Goal: Task Accomplishment & Management: Use online tool/utility

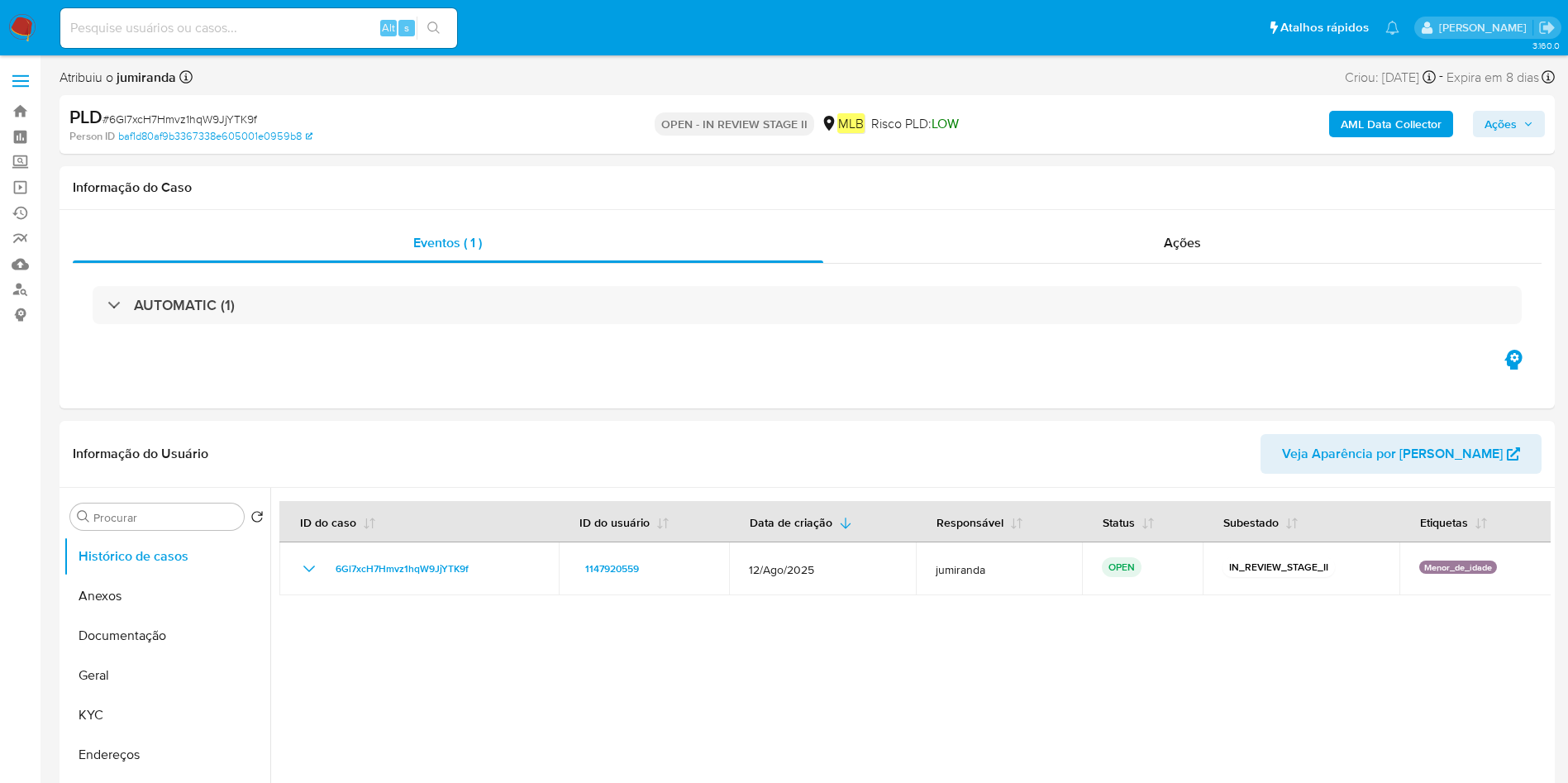
select select "10"
drag, startPoint x: 108, startPoint y: 717, endPoint x: 138, endPoint y: 691, distance: 39.7
click at [108, 716] on button "KYC" at bounding box center [166, 715] width 207 height 39
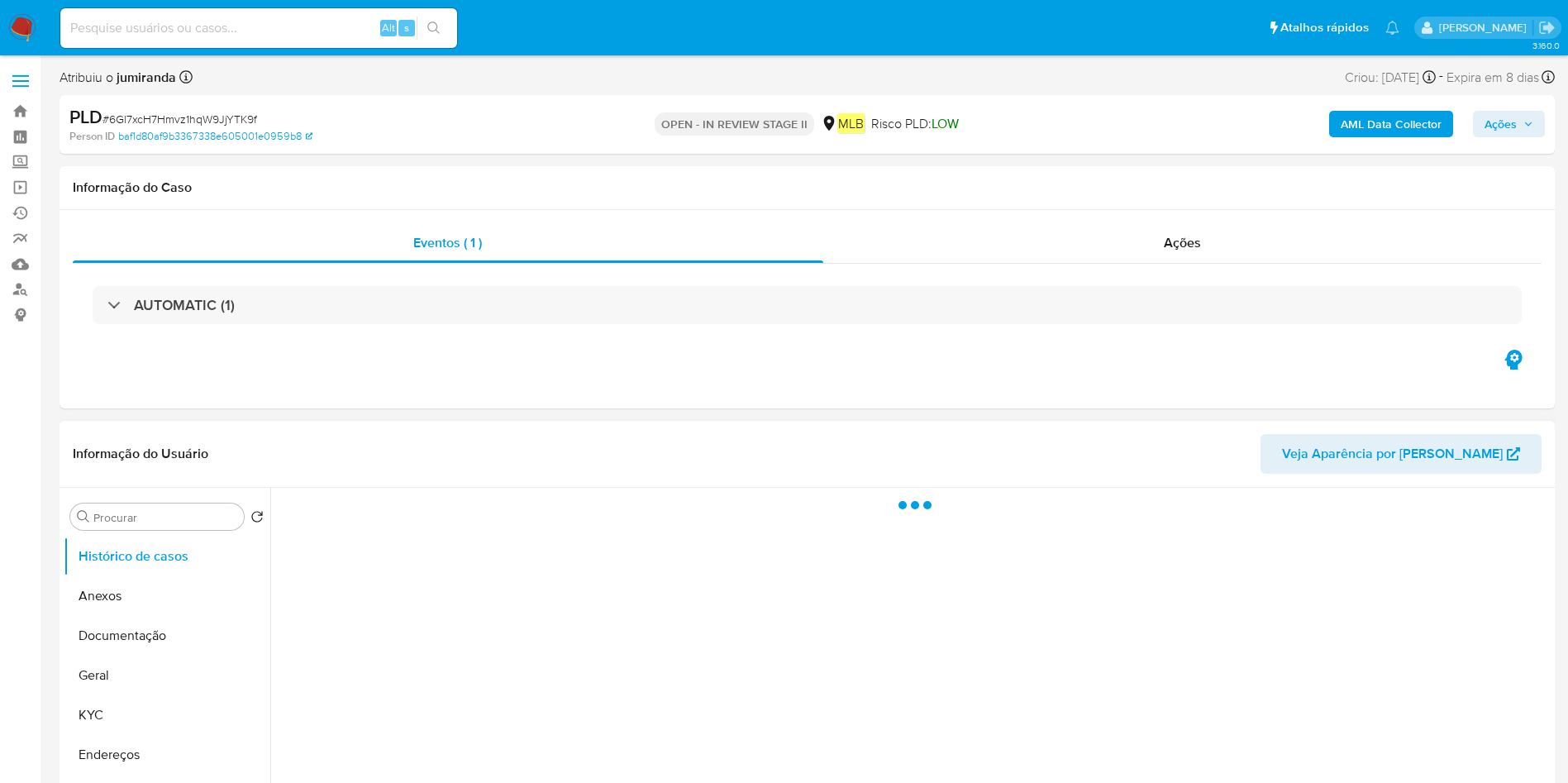
select select "10"
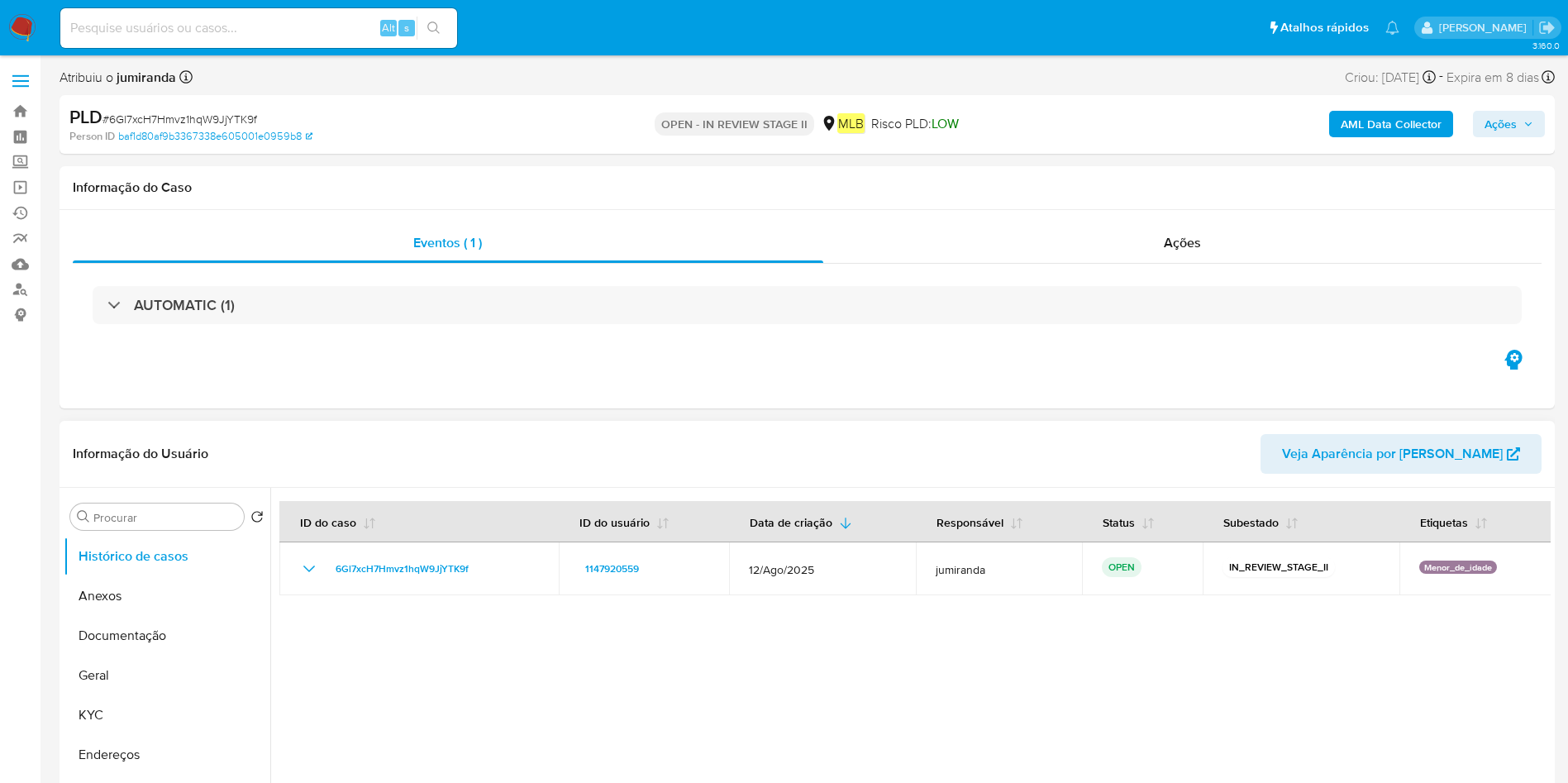
scroll to position [124, 0]
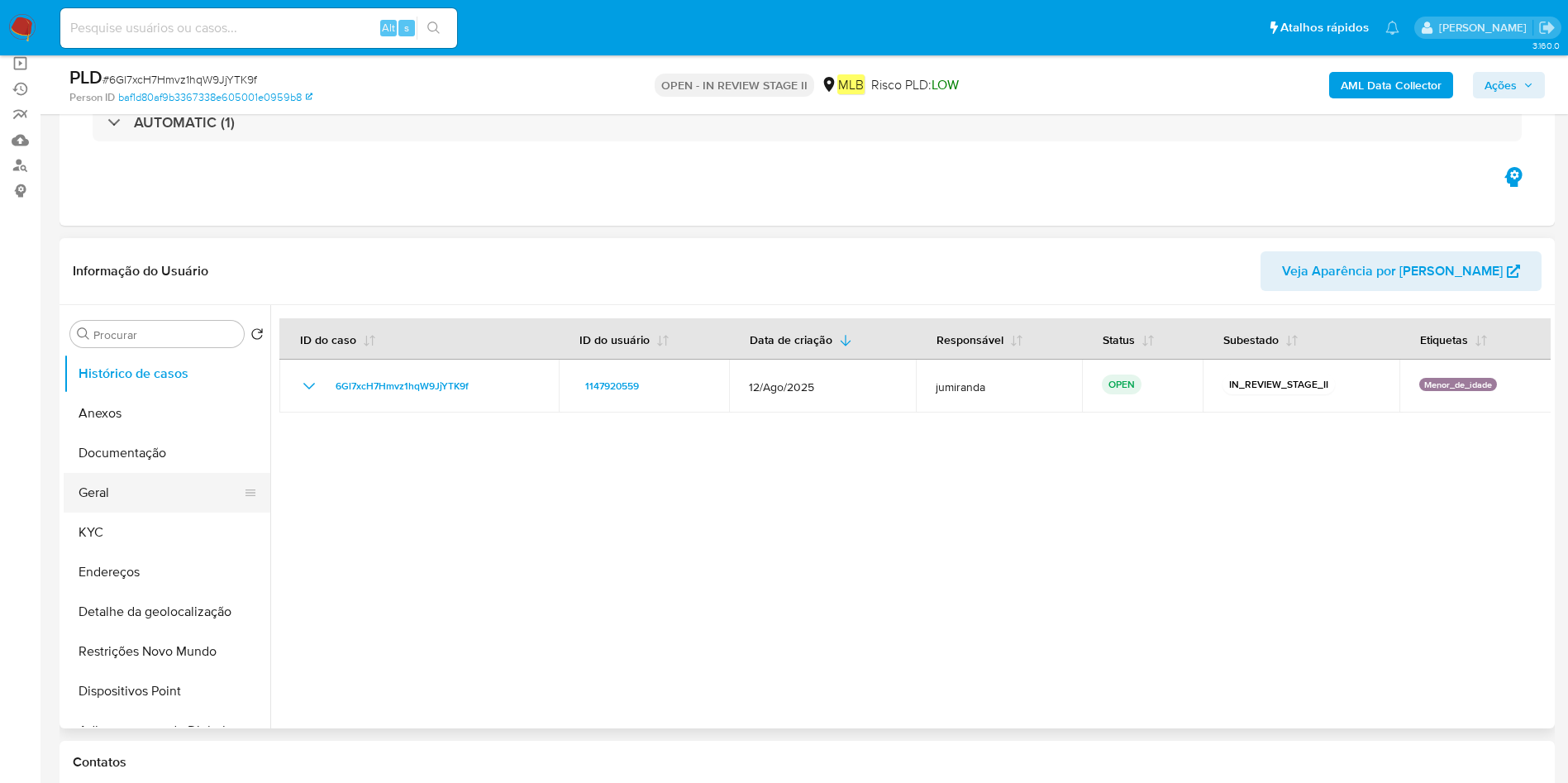
click at [115, 502] on button "Geral" at bounding box center [160, 492] width 193 height 39
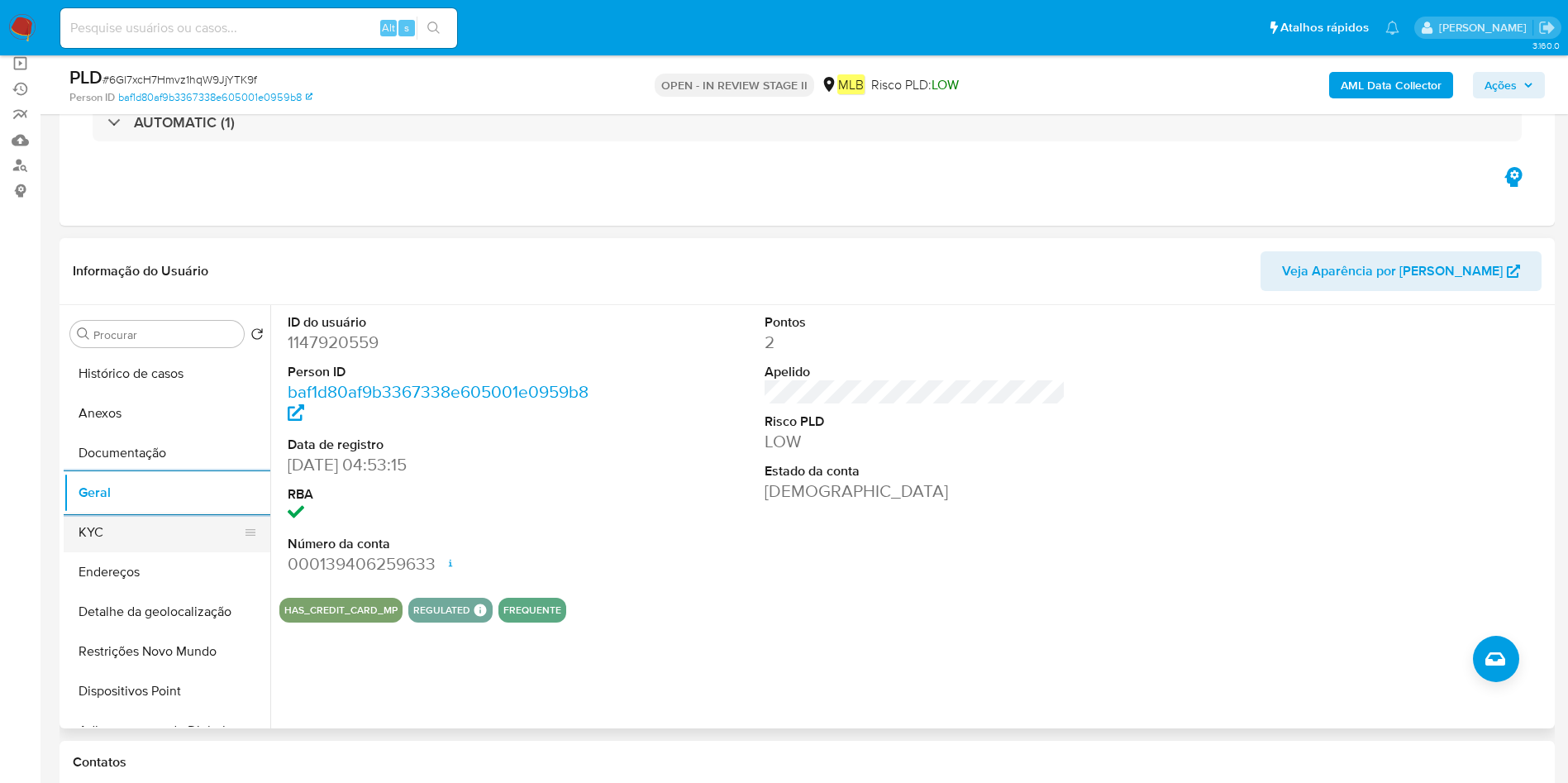
click at [145, 536] on button "KYC" at bounding box center [160, 532] width 193 height 39
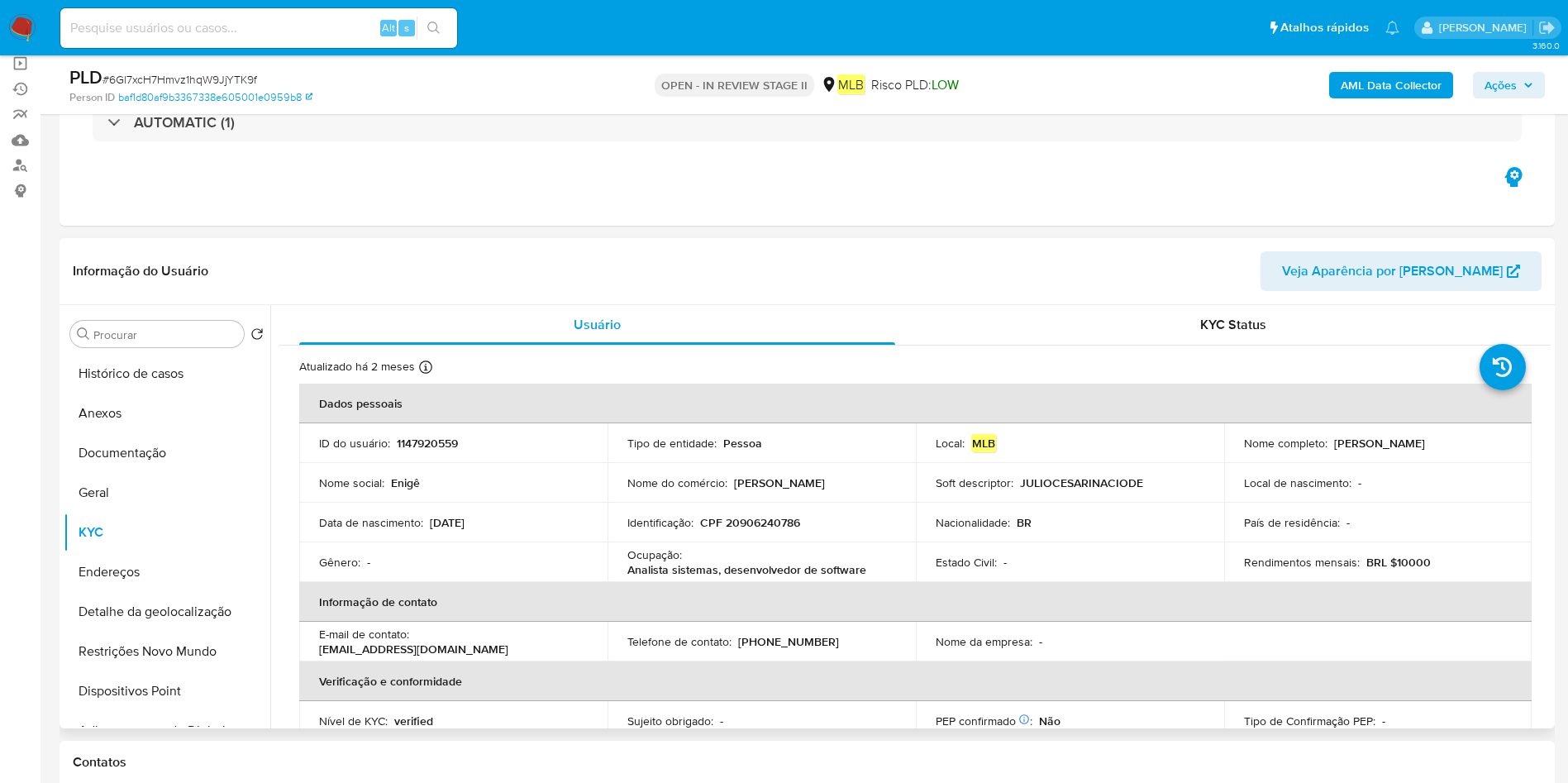
click at [720, 558] on div "Ocupação : Analista sistemas, desenvolvedor de software" at bounding box center [762, 562] width 268 height 30
click at [720, 557] on div "Ocupação : Analista sistemas, desenvolvedor de software" at bounding box center [762, 562] width 268 height 30
click at [720, 562] on p "Analista sistemas, desenvolvedor de software" at bounding box center [746, 569] width 239 height 15
click at [712, 571] on p "Analista sistemas, desenvolvedor de software" at bounding box center [746, 569] width 239 height 15
click at [712, 570] on p "Analista sistemas, desenvolvedor de software" at bounding box center [746, 569] width 239 height 15
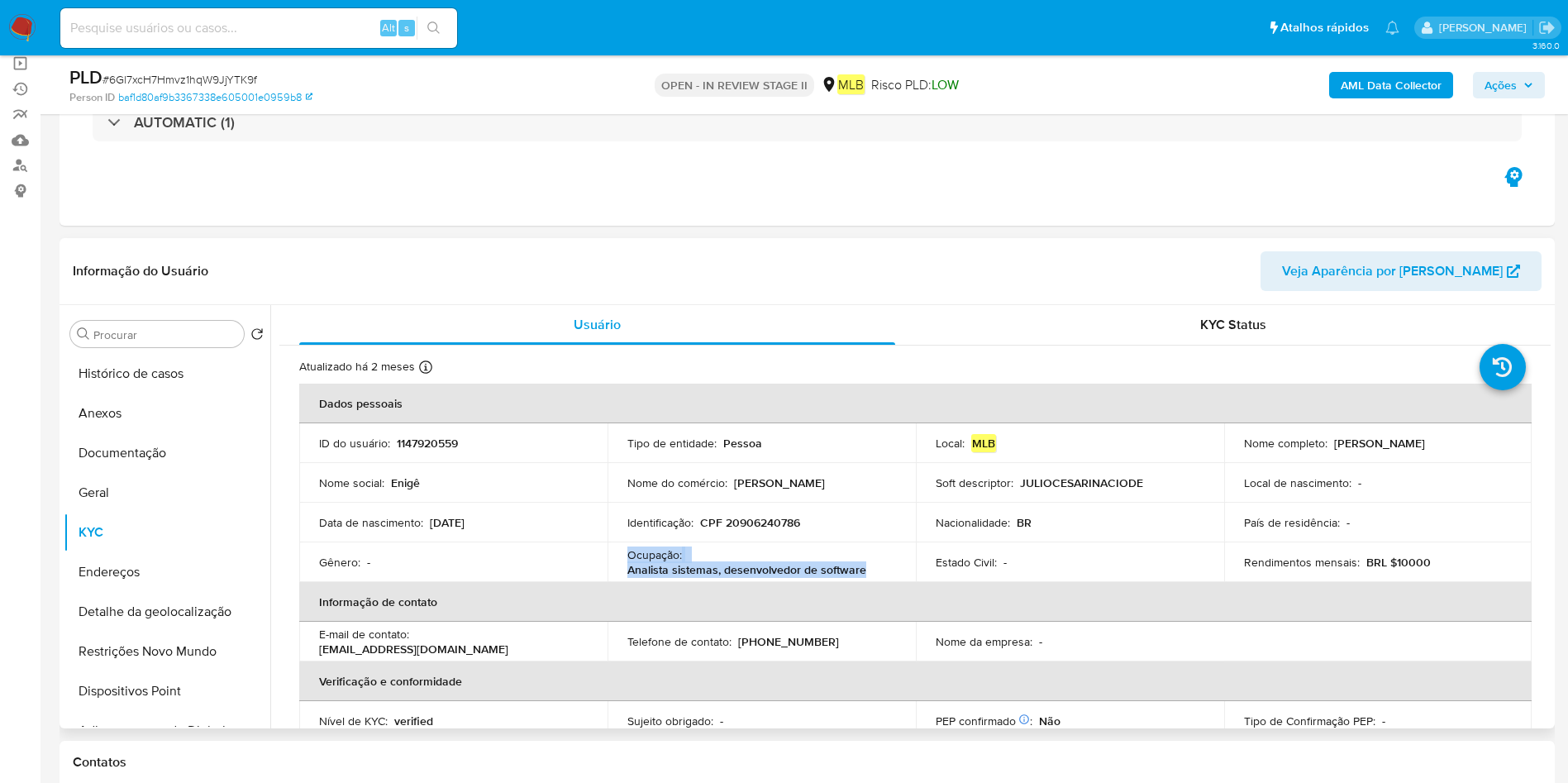
click at [712, 570] on p "Analista sistemas, desenvolvedor de software" at bounding box center [746, 569] width 239 height 15
copy div "Ocupação : Analista sistemas, desenvolvedor de software"
click at [158, 437] on button "Documentação" at bounding box center [160, 453] width 193 height 39
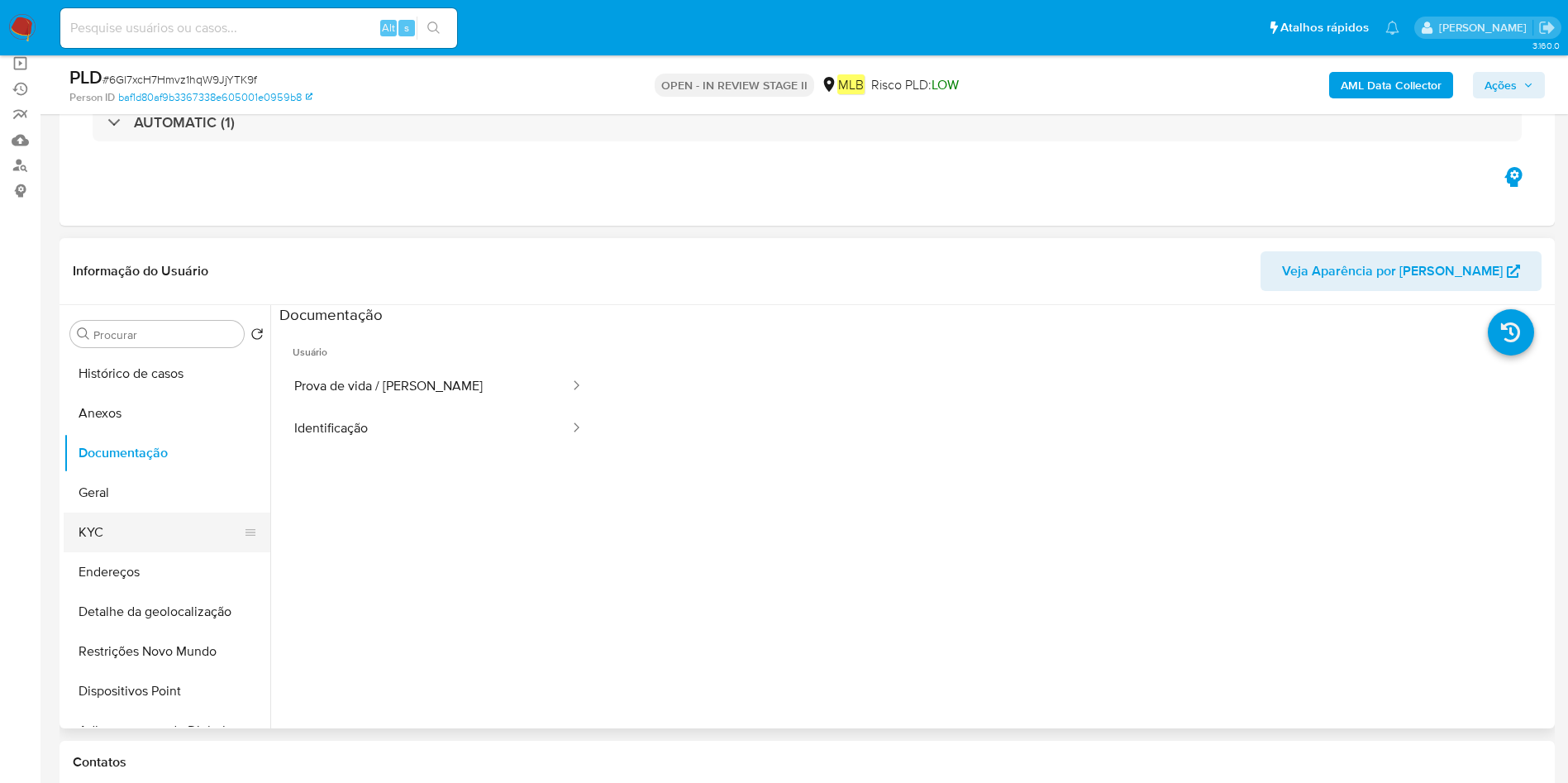
click at [149, 545] on button "KYC" at bounding box center [160, 532] width 193 height 39
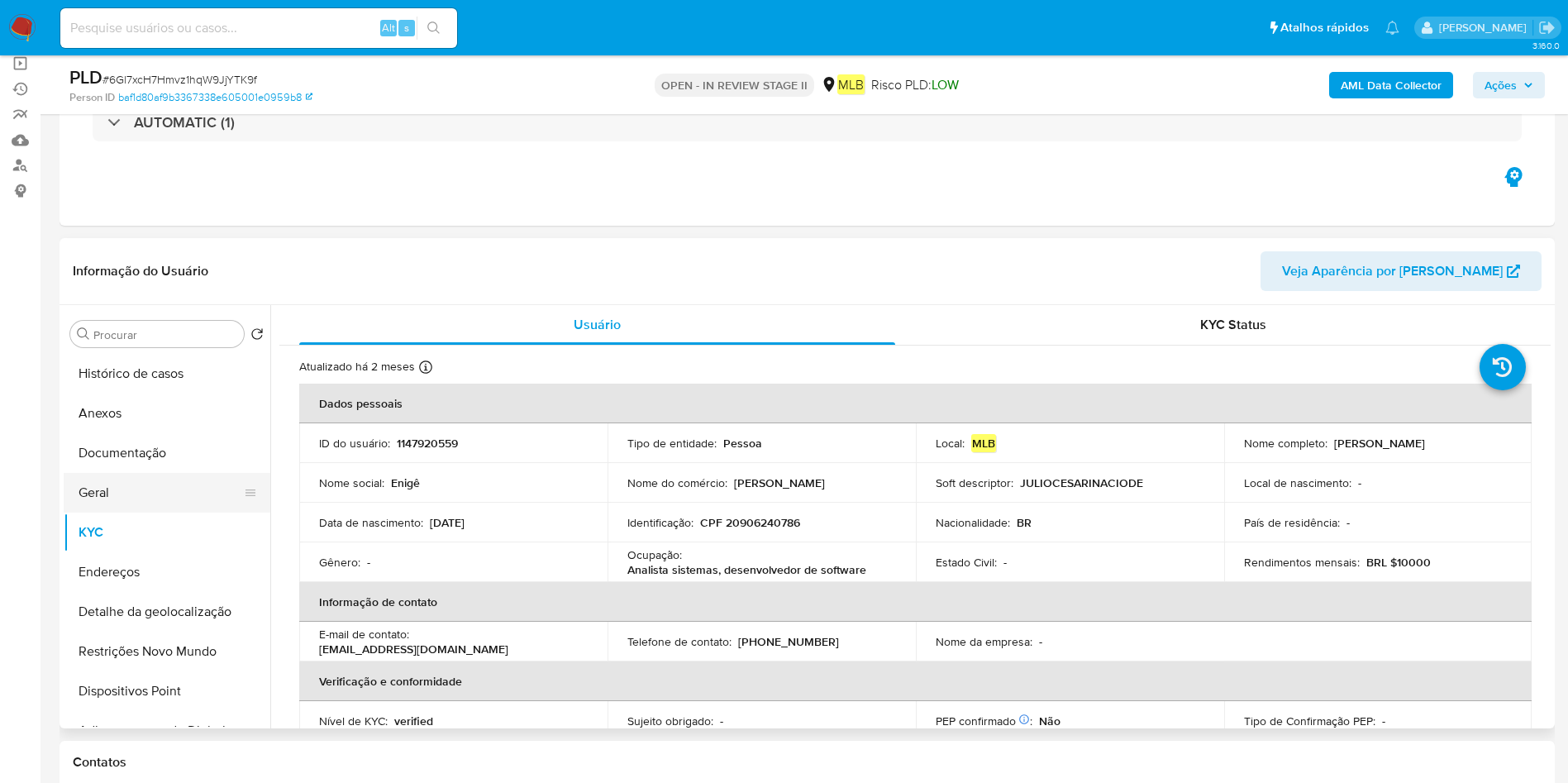
click at [162, 493] on button "Geral" at bounding box center [160, 492] width 193 height 39
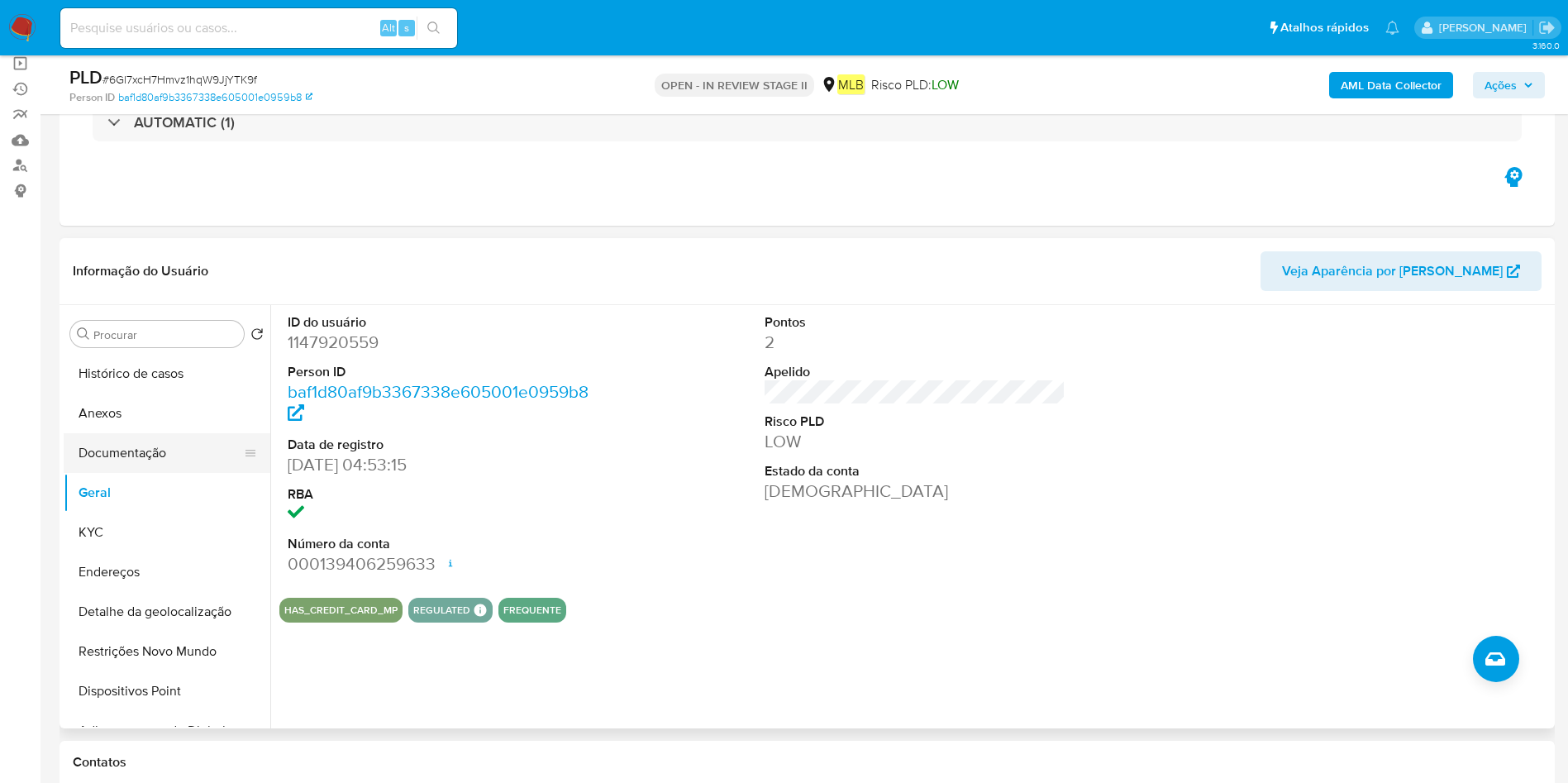
click at [110, 447] on button "Documentação" at bounding box center [160, 453] width 193 height 39
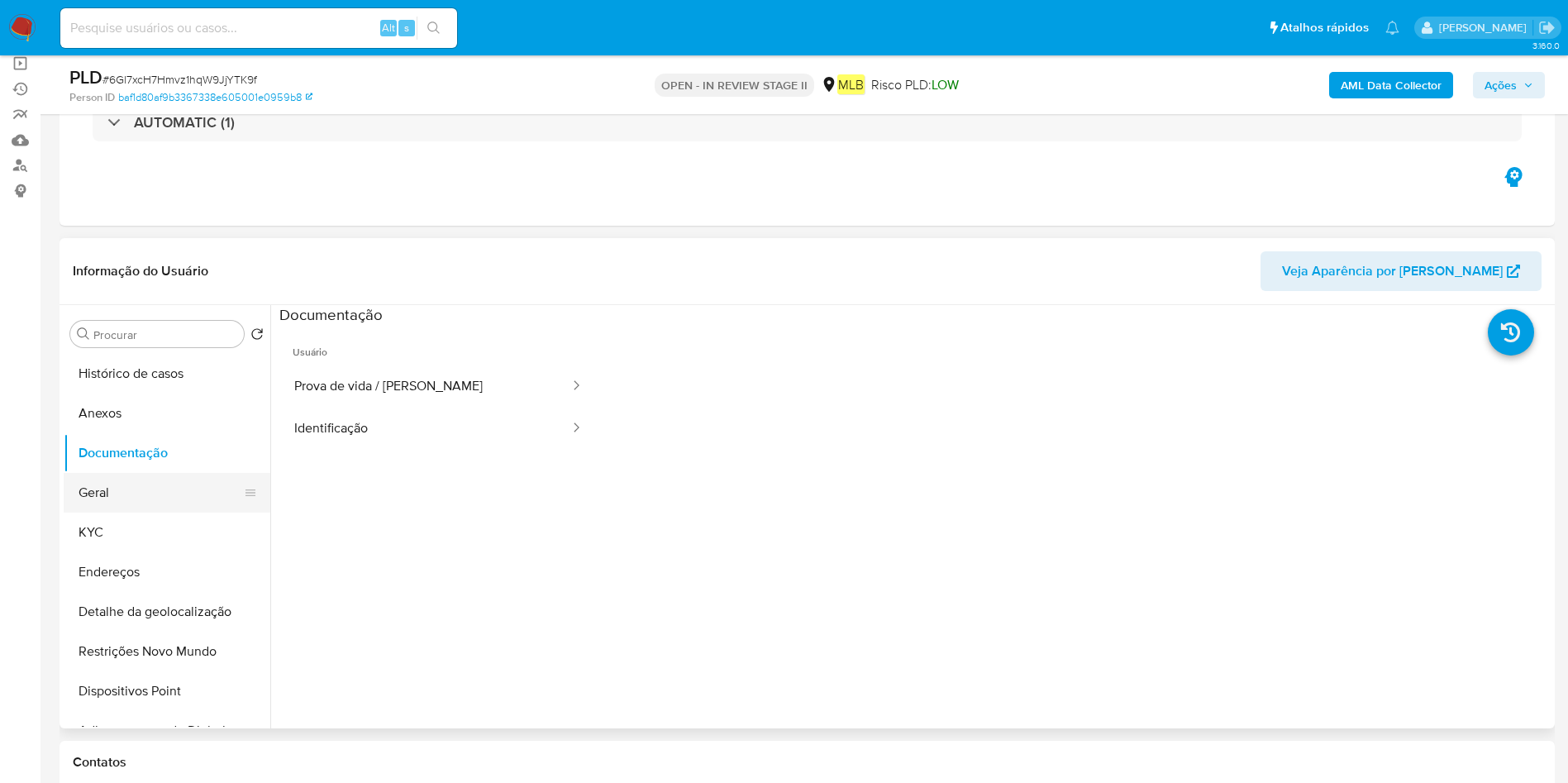
click at [149, 498] on button "Geral" at bounding box center [160, 492] width 193 height 39
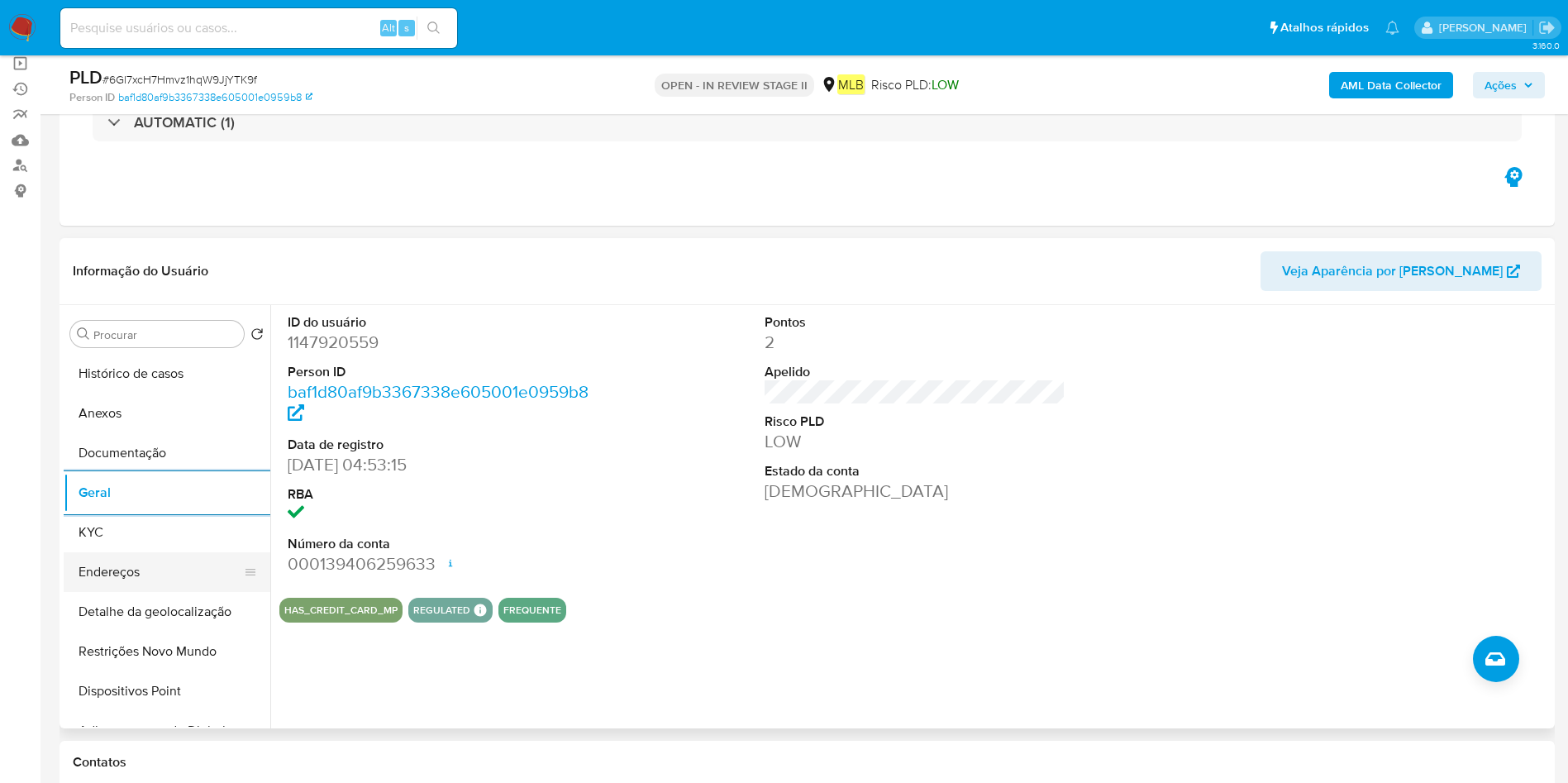
click at [150, 555] on button "Endereços" at bounding box center [160, 572] width 193 height 39
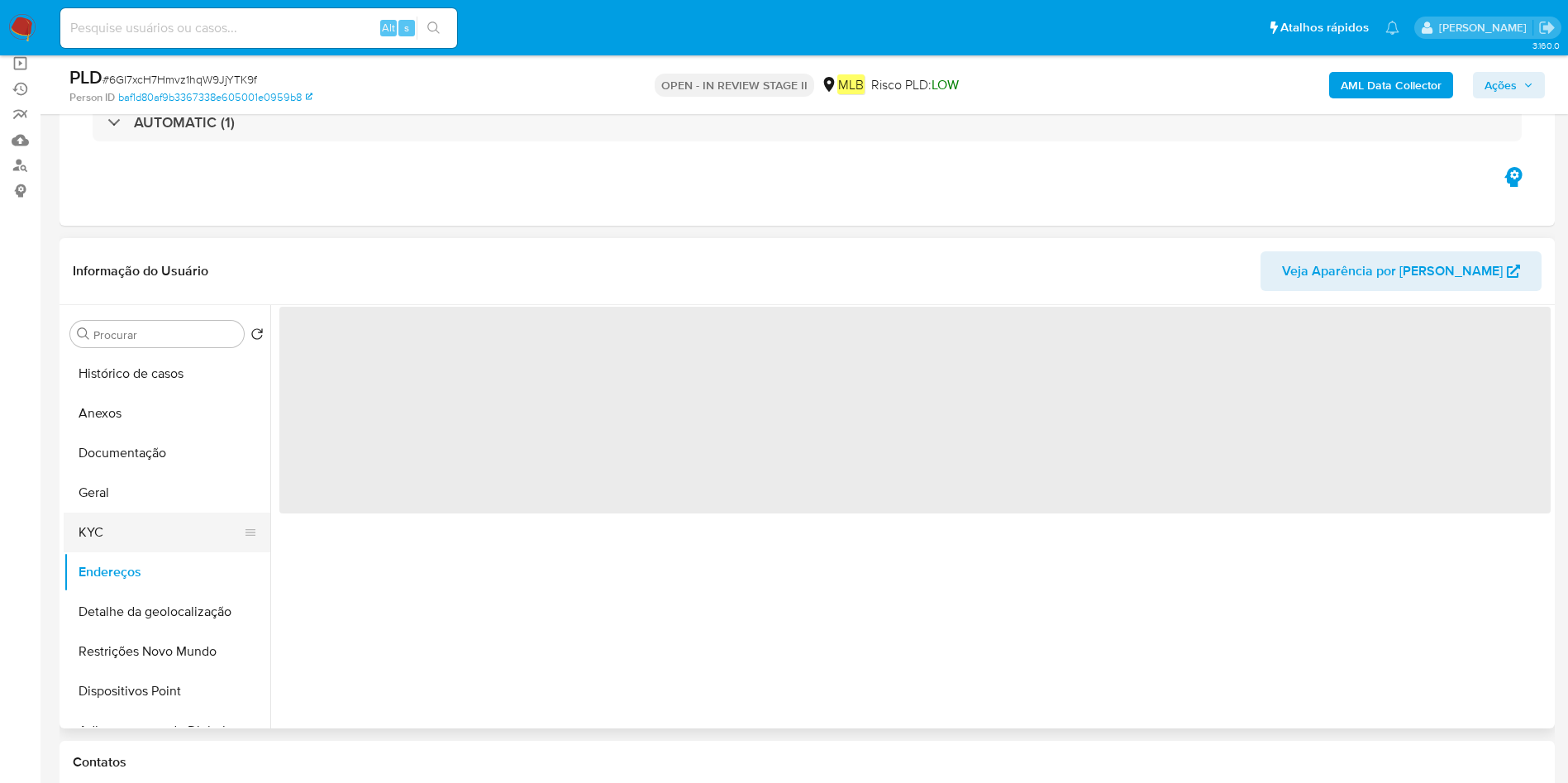
click at [153, 539] on button "KYC" at bounding box center [160, 532] width 193 height 39
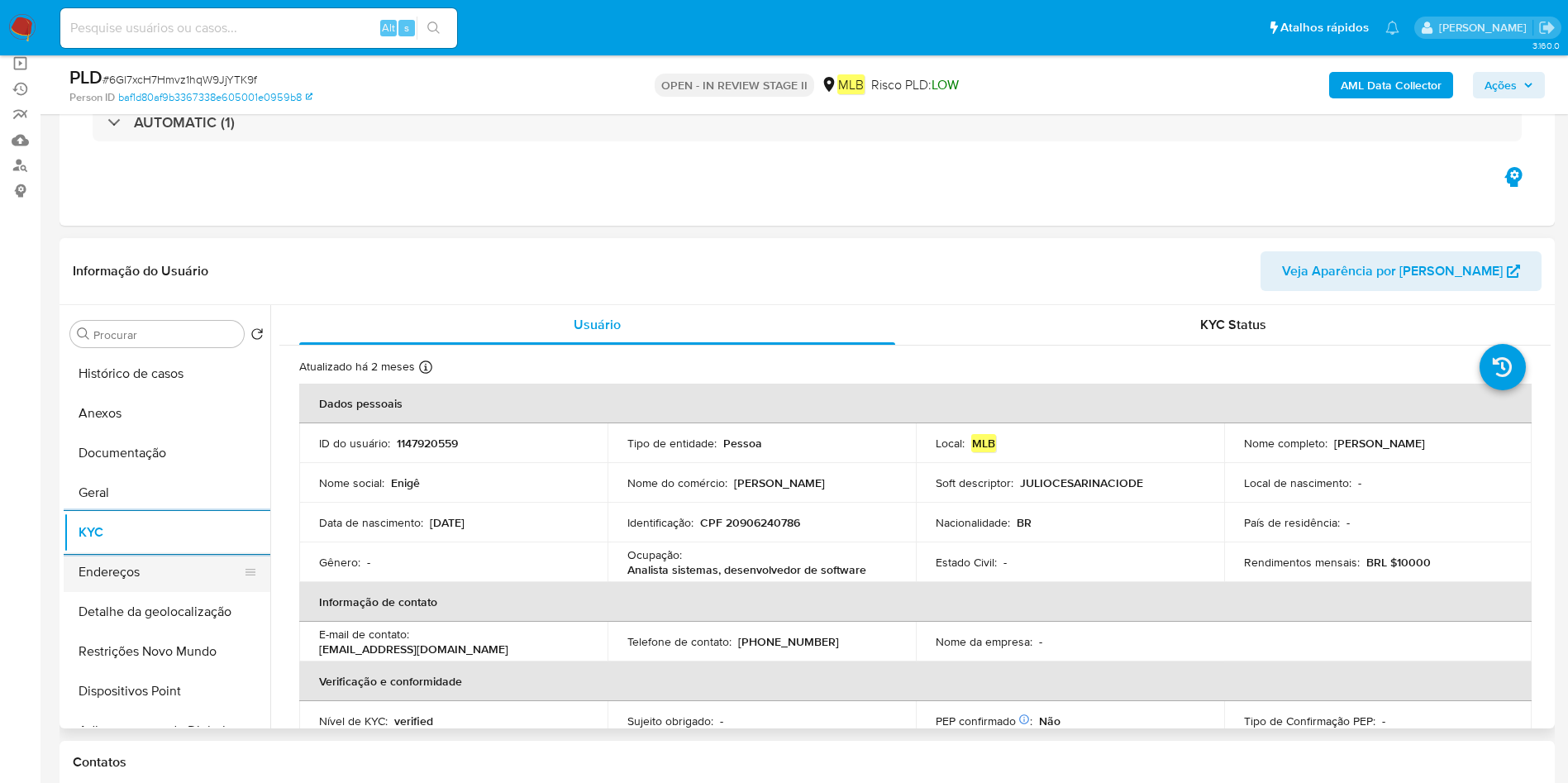
click at [175, 584] on button "Endereços" at bounding box center [160, 572] width 193 height 39
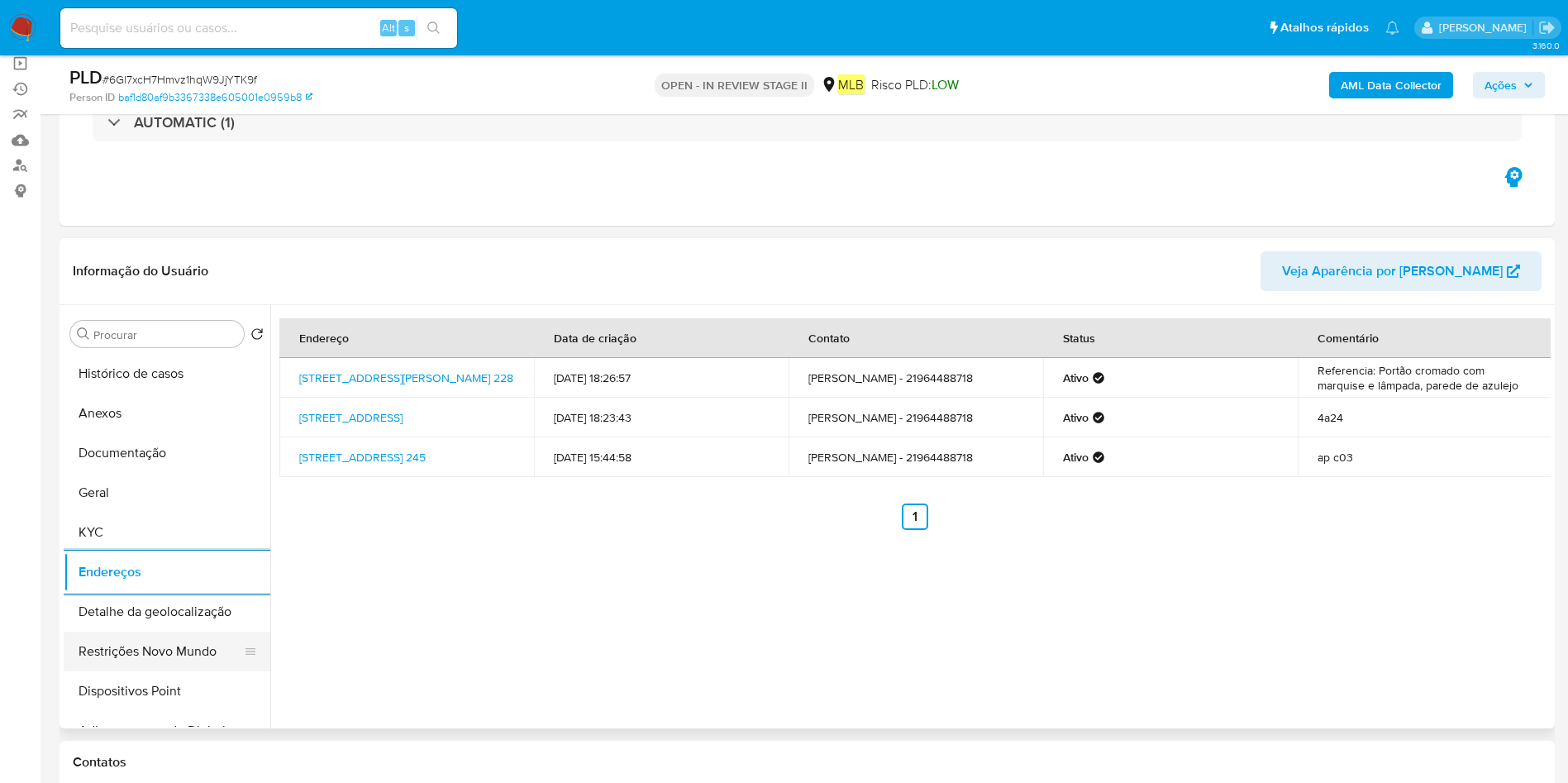
click at [111, 633] on button "Restrições Novo Mundo" at bounding box center [160, 651] width 193 height 39
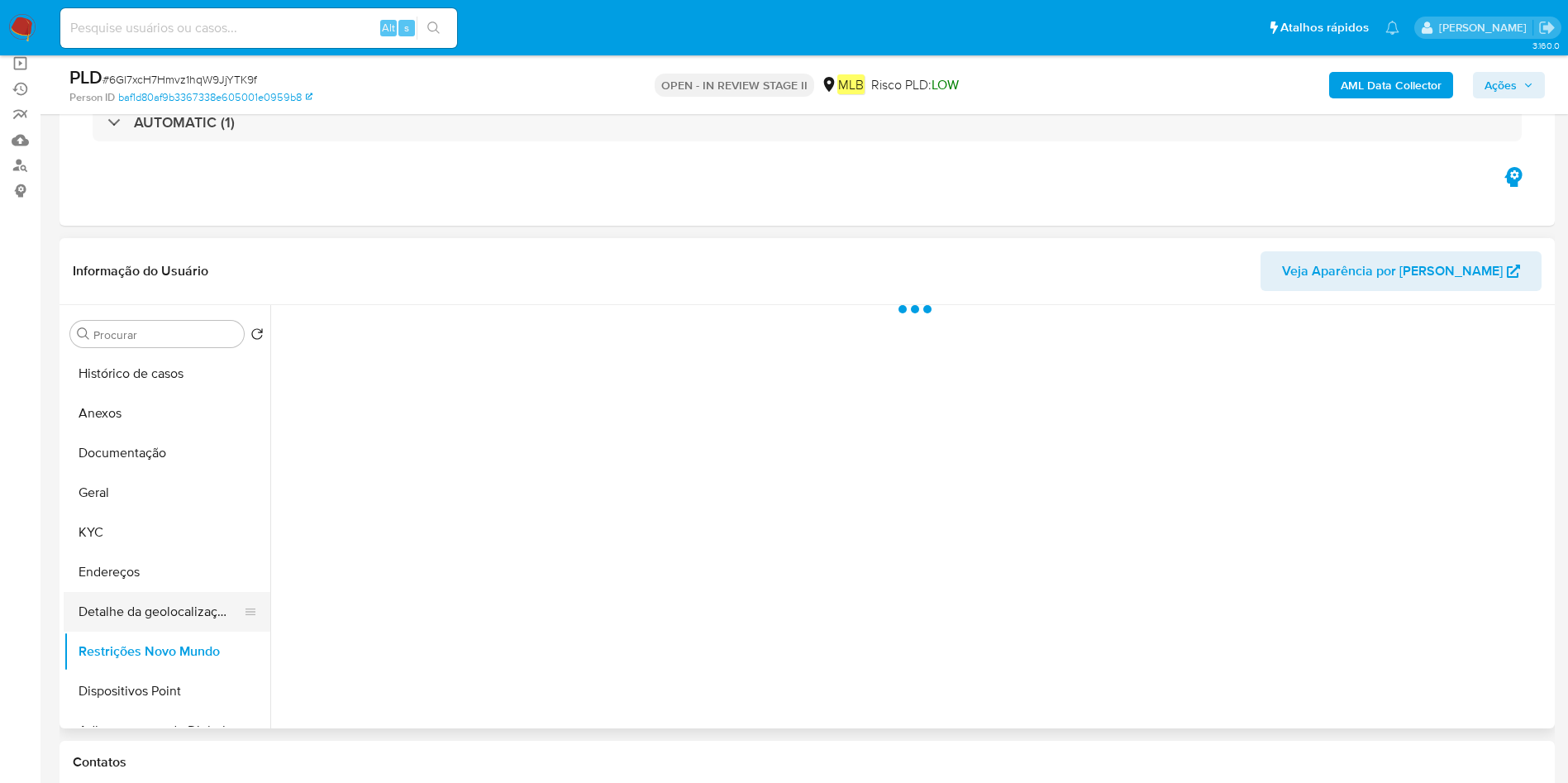
click at [130, 607] on button "Detalhe da geolocalização" at bounding box center [160, 611] width 193 height 39
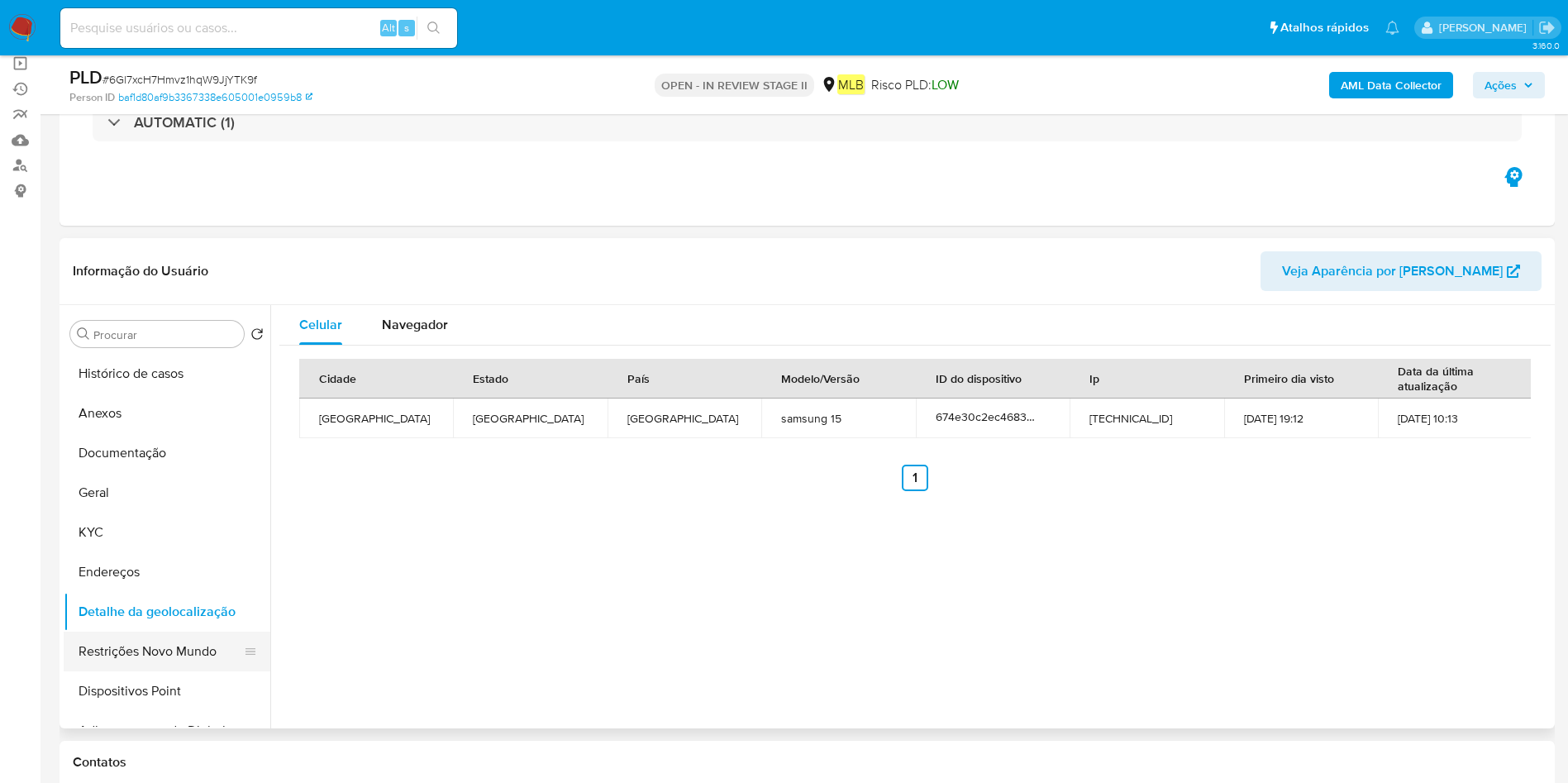
click at [116, 660] on button "Restrições Novo Mundo" at bounding box center [160, 651] width 193 height 39
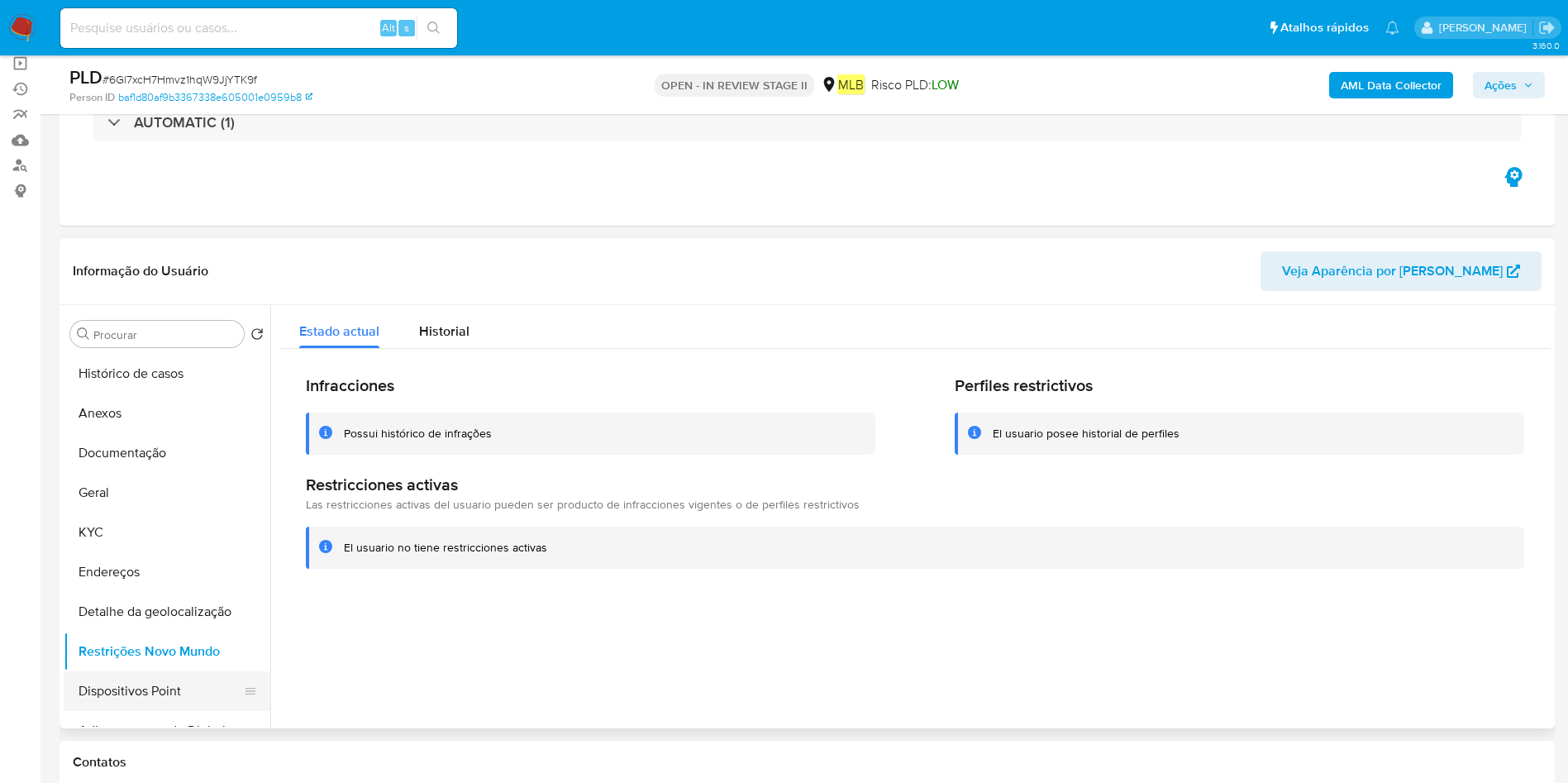
click at [136, 696] on button "Dispositivos Point" at bounding box center [160, 691] width 193 height 39
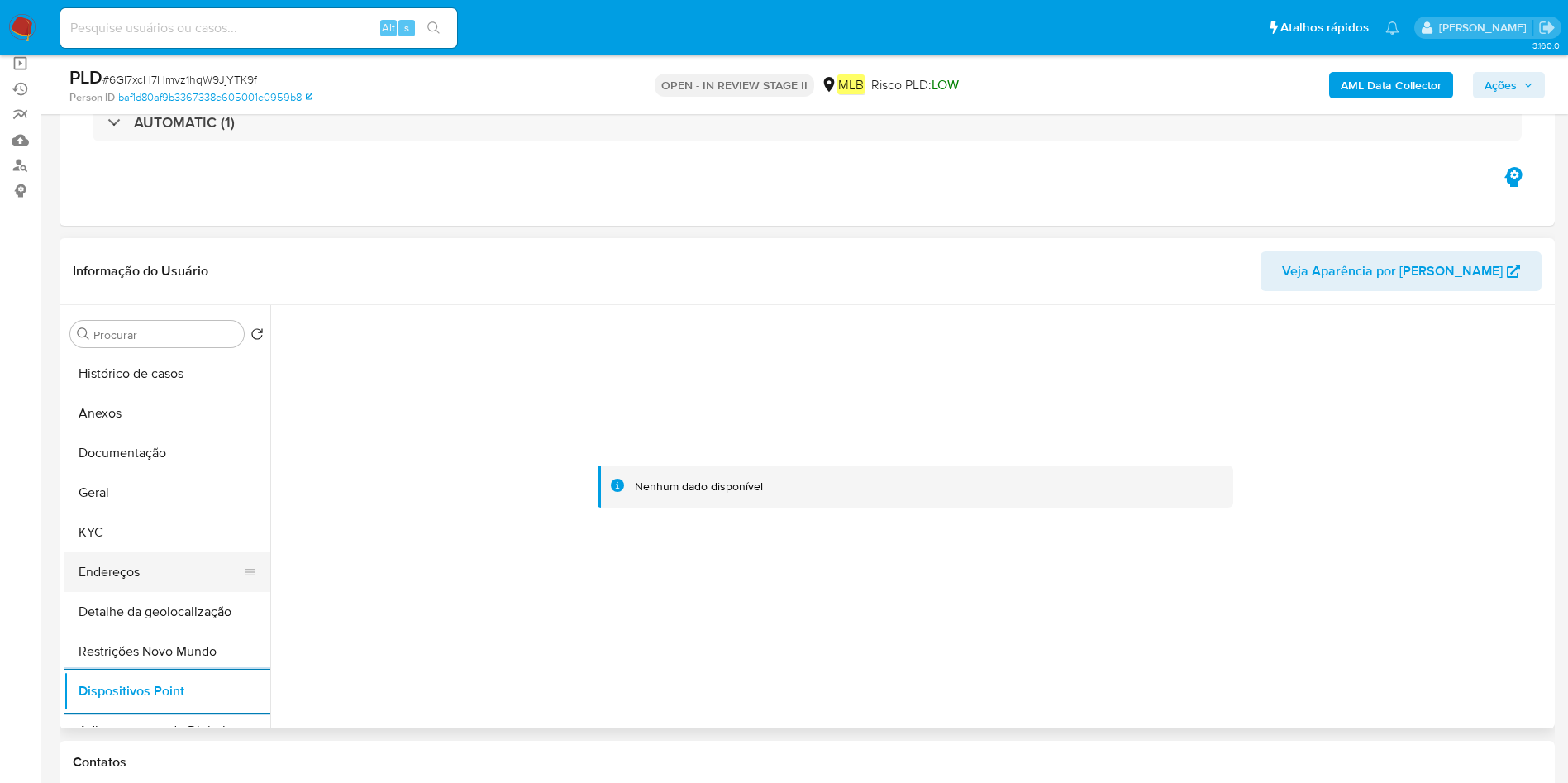
click at [109, 555] on button "Endereços" at bounding box center [160, 572] width 193 height 39
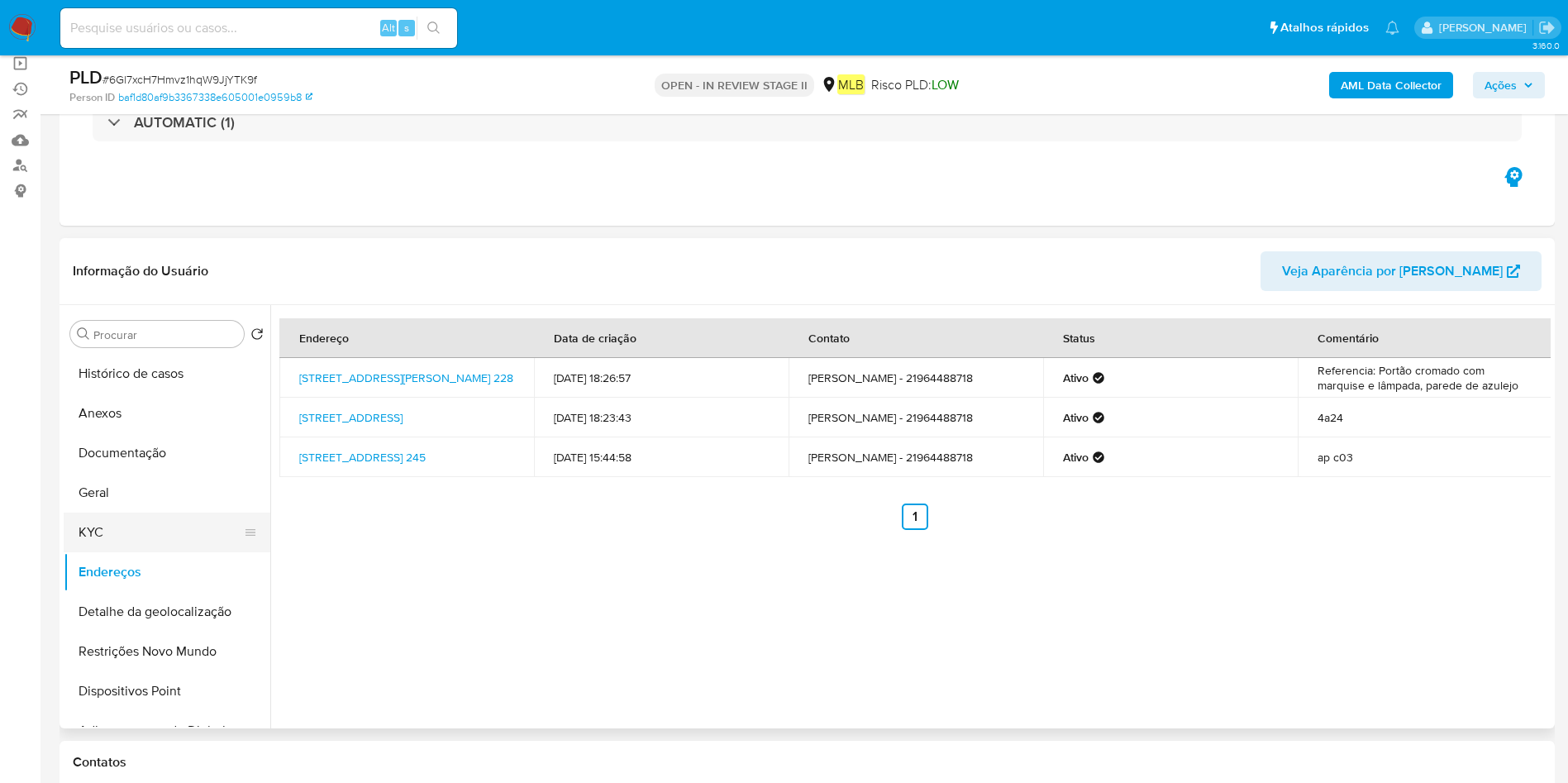
click at [130, 529] on button "KYC" at bounding box center [160, 532] width 193 height 39
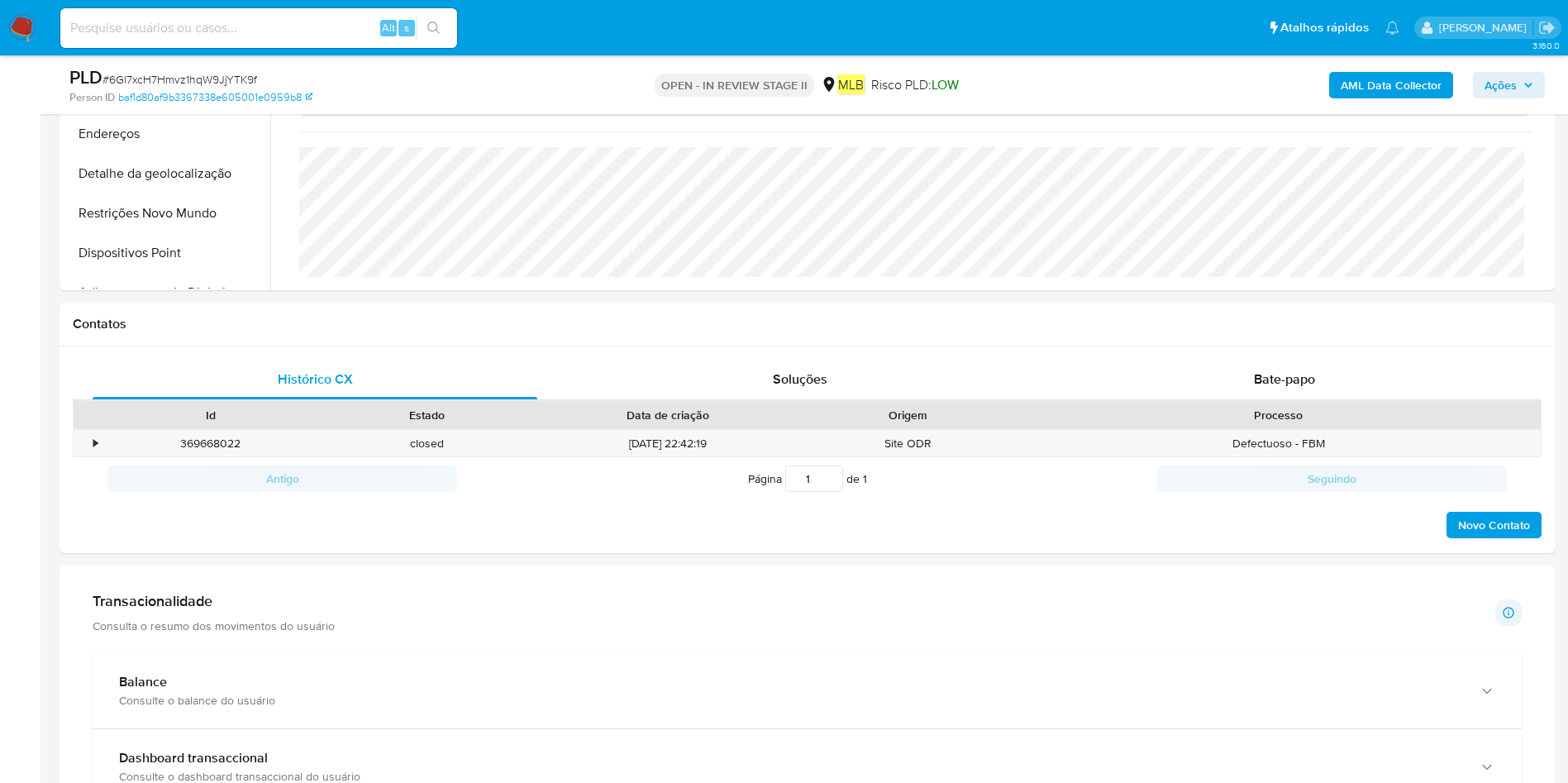
scroll to position [384, 0]
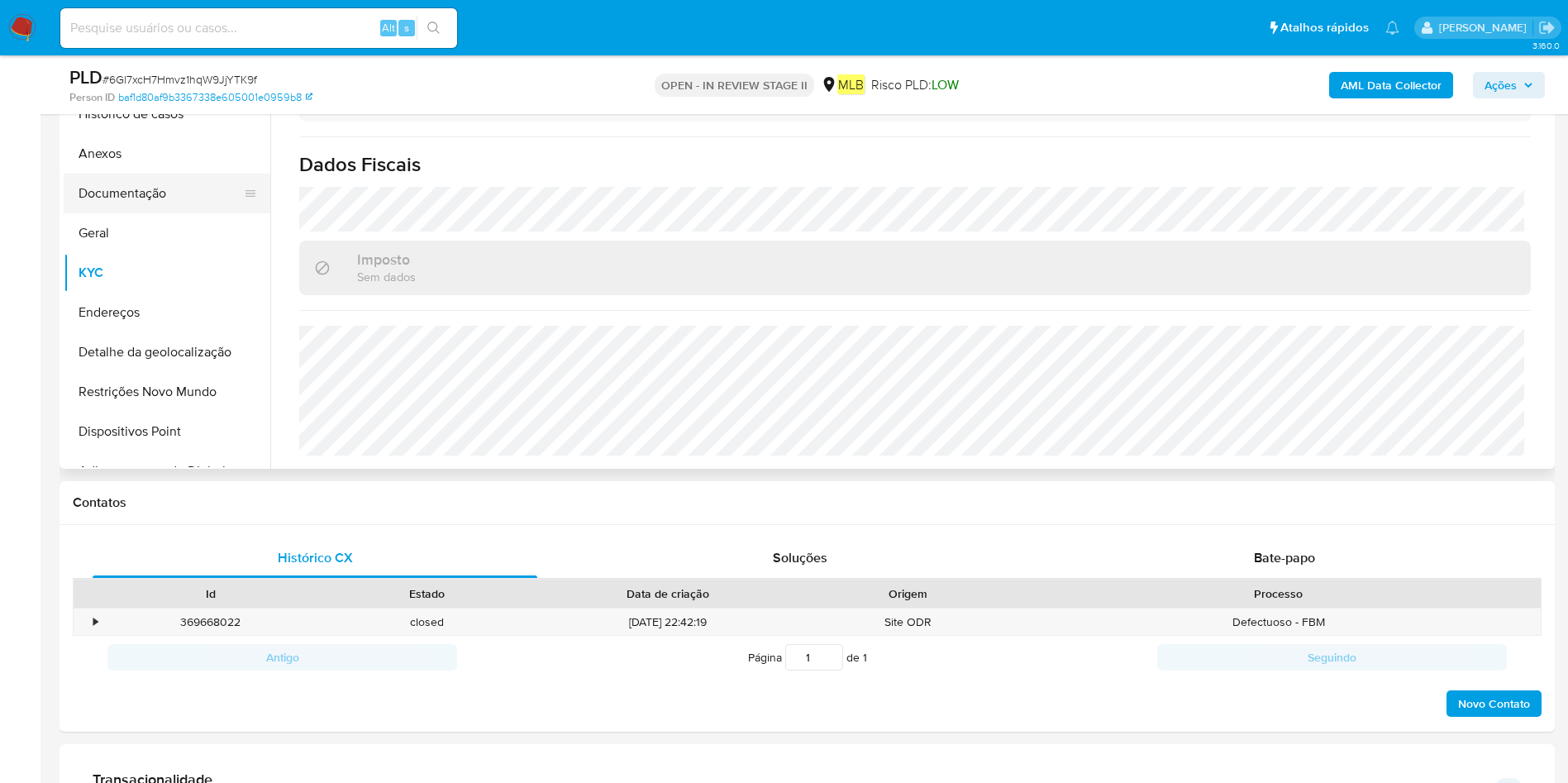
click at [147, 194] on button "Documentação" at bounding box center [160, 193] width 193 height 39
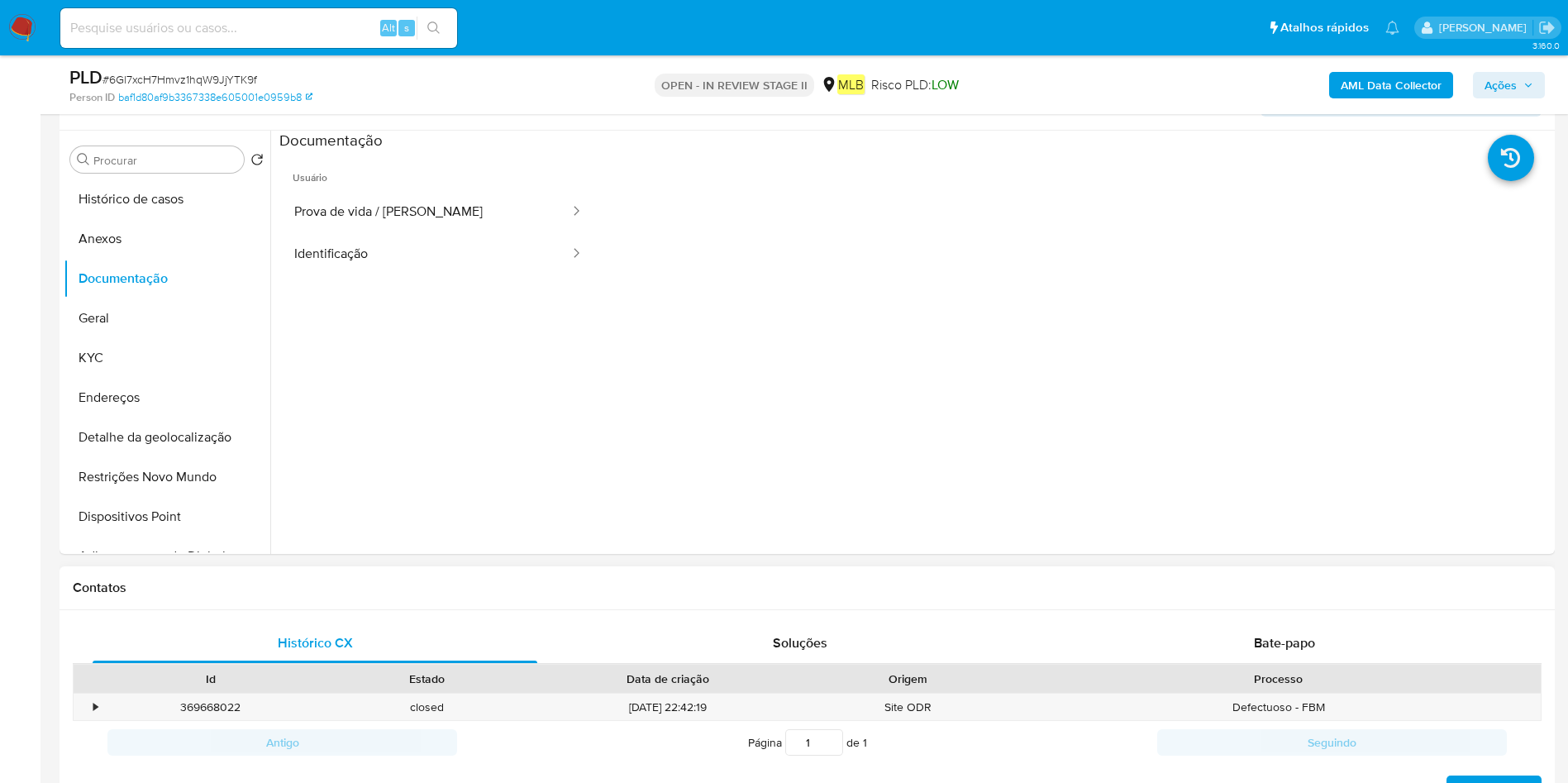
scroll to position [260, 0]
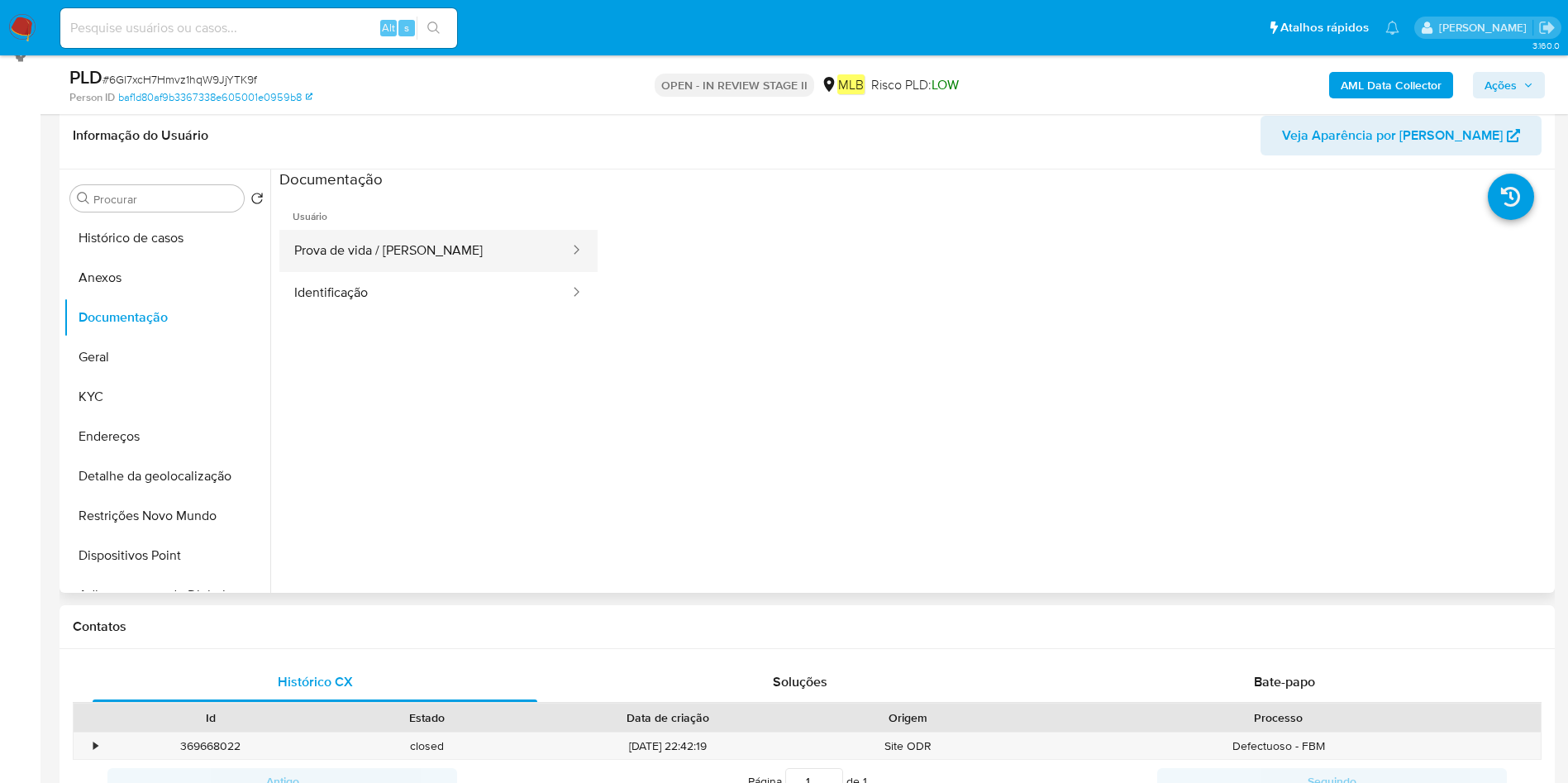
click at [354, 255] on button "Prova de vida / Selfie" at bounding box center [425, 251] width 292 height 42
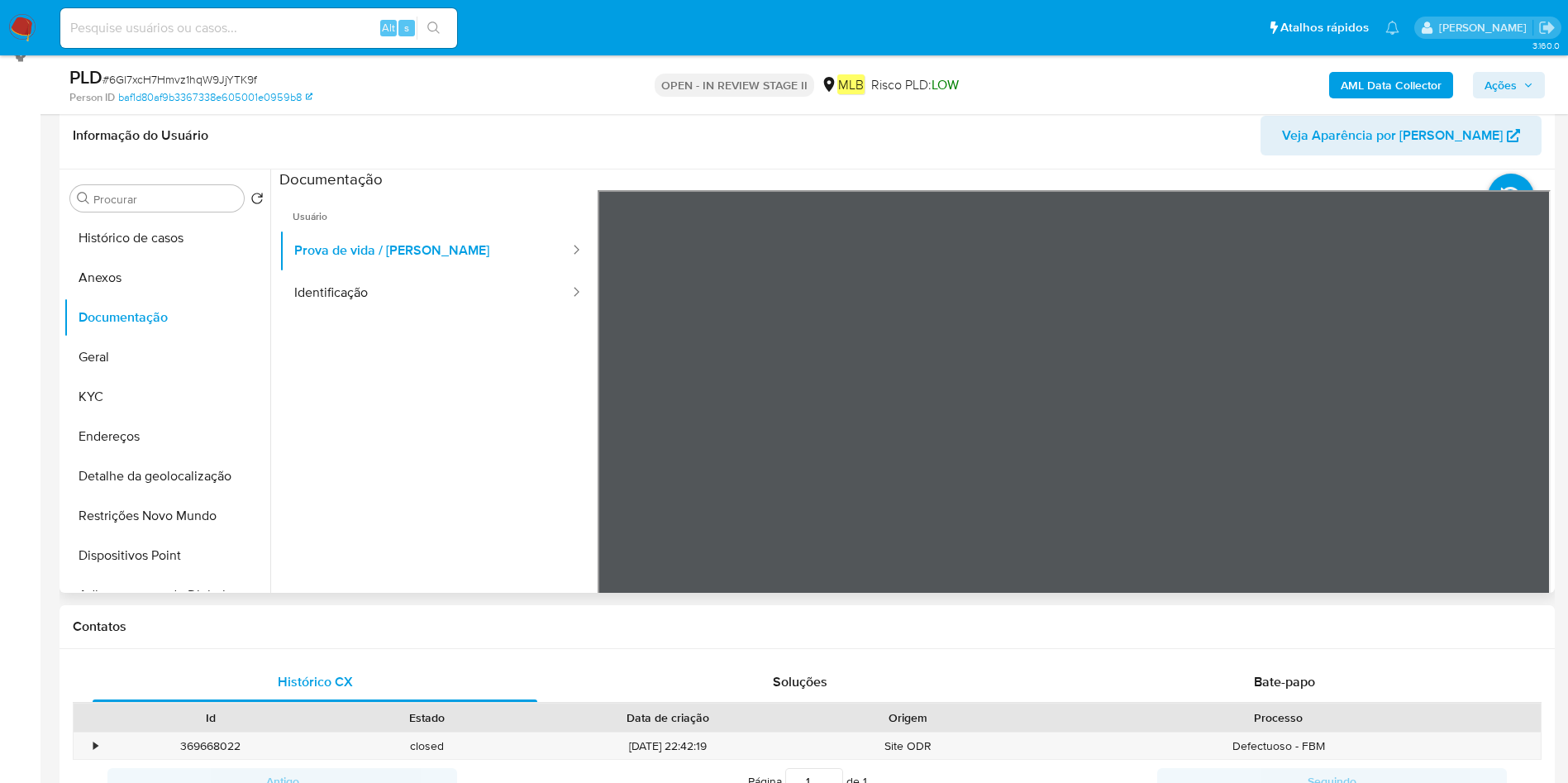
click at [405, 317] on ul "Usuário Prova de vida / Selfie Identificação" at bounding box center [439, 428] width 319 height 476
click at [424, 304] on button "Identificação" at bounding box center [425, 293] width 292 height 42
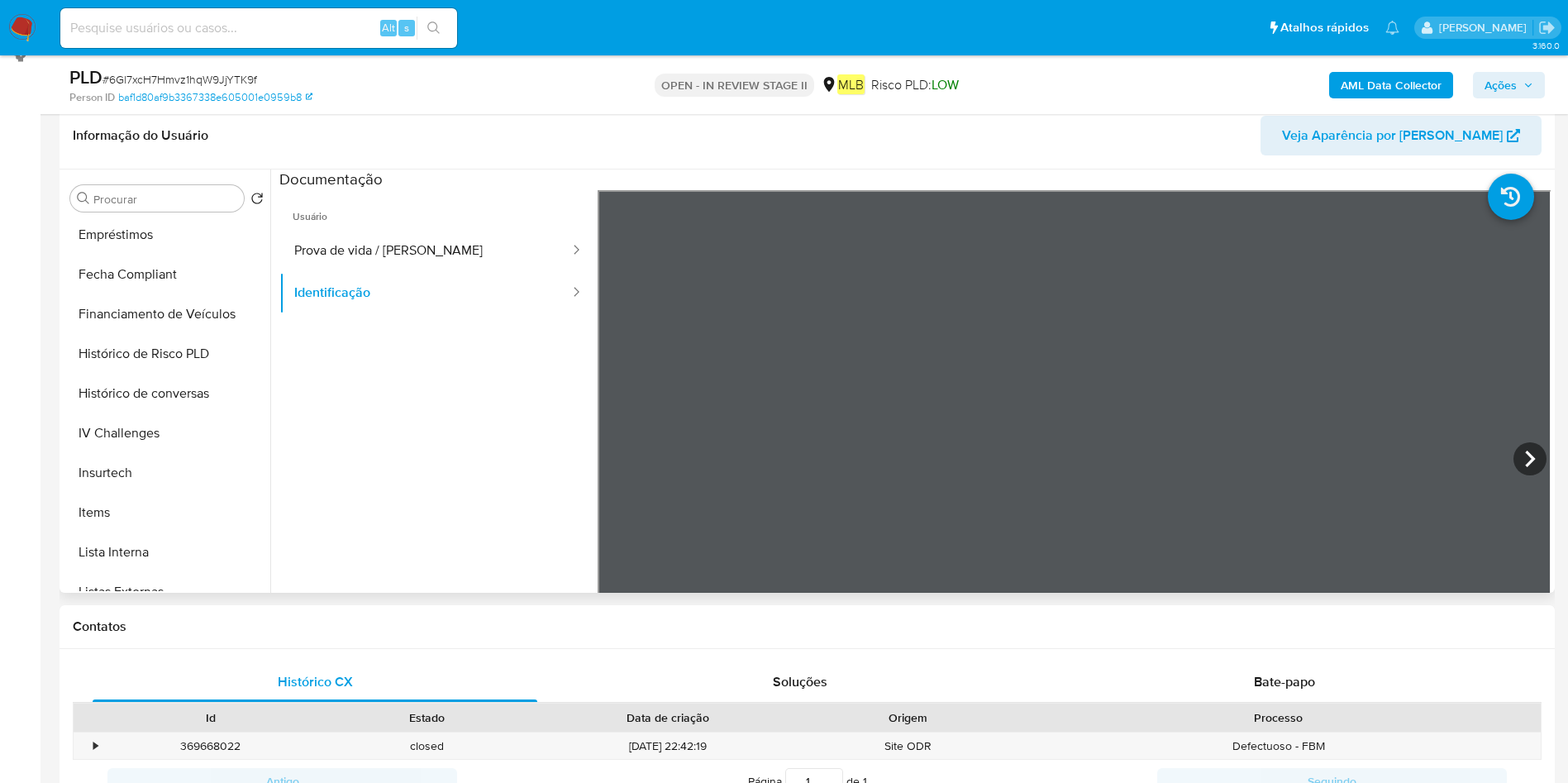
scroll to position [778, 0]
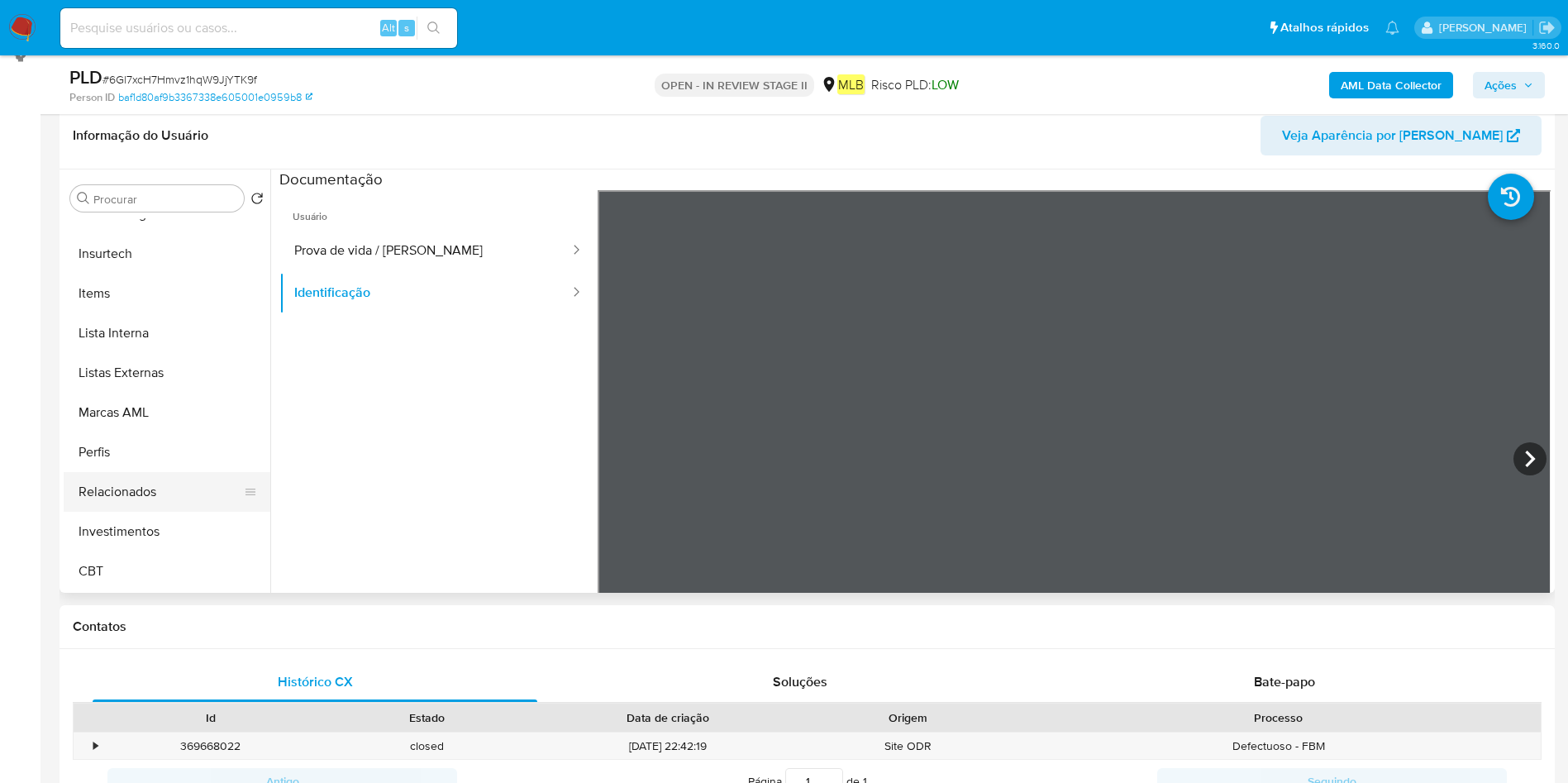
click at [154, 489] on button "Relacionados" at bounding box center [160, 492] width 193 height 39
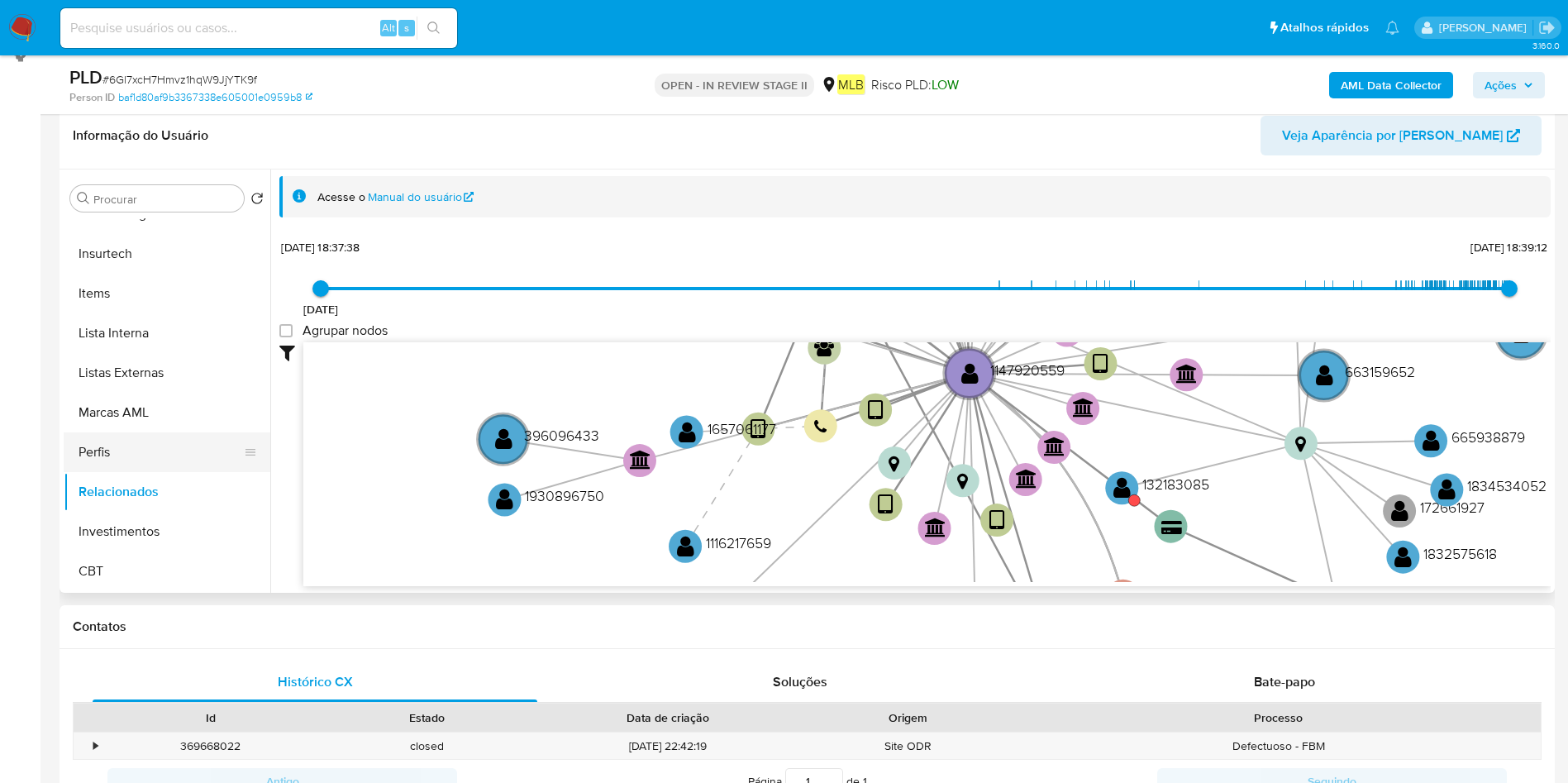
click at [143, 449] on button "Perfis" at bounding box center [160, 452] width 193 height 39
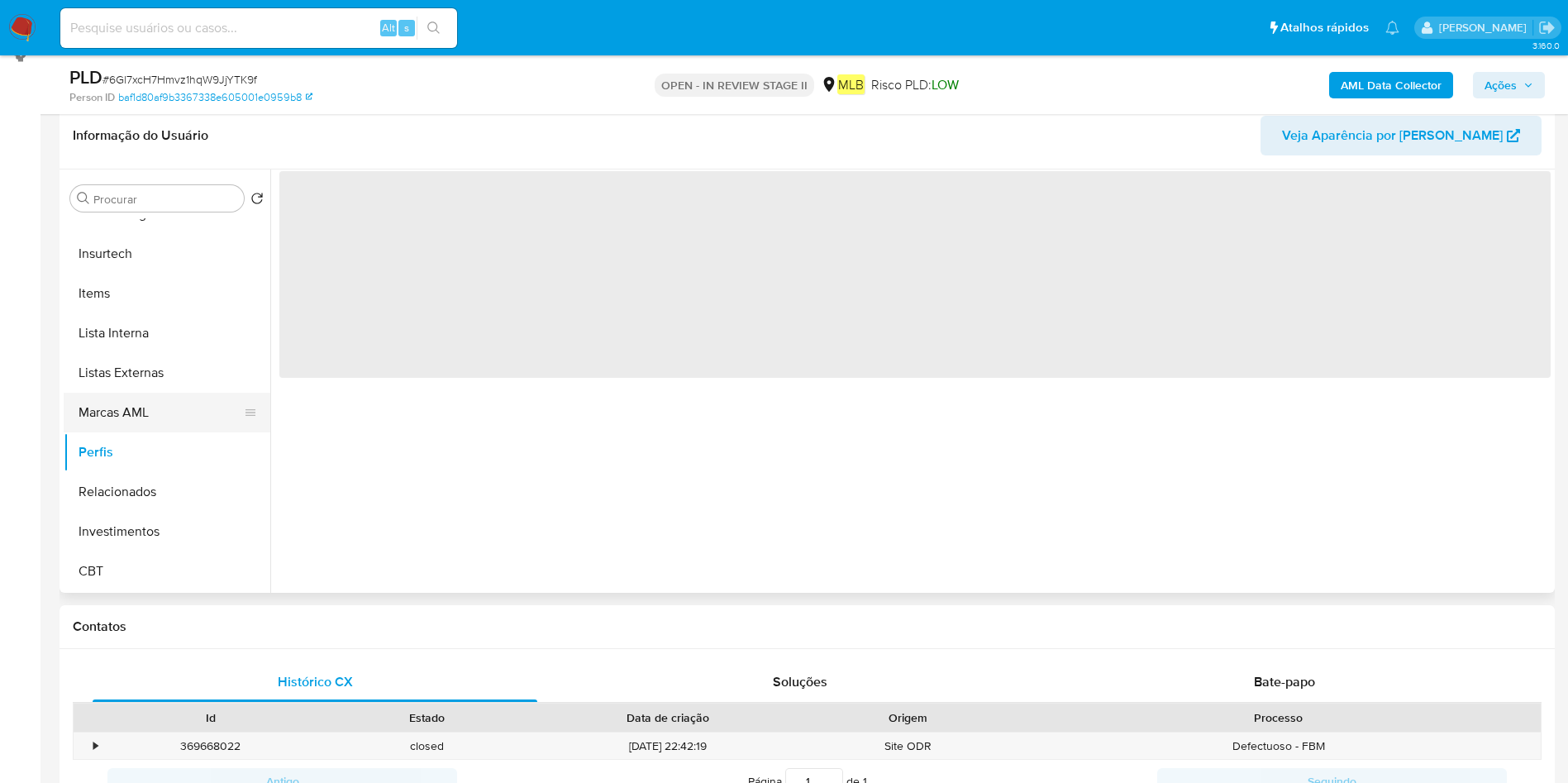
click at [145, 412] on button "Marcas AML" at bounding box center [160, 413] width 193 height 39
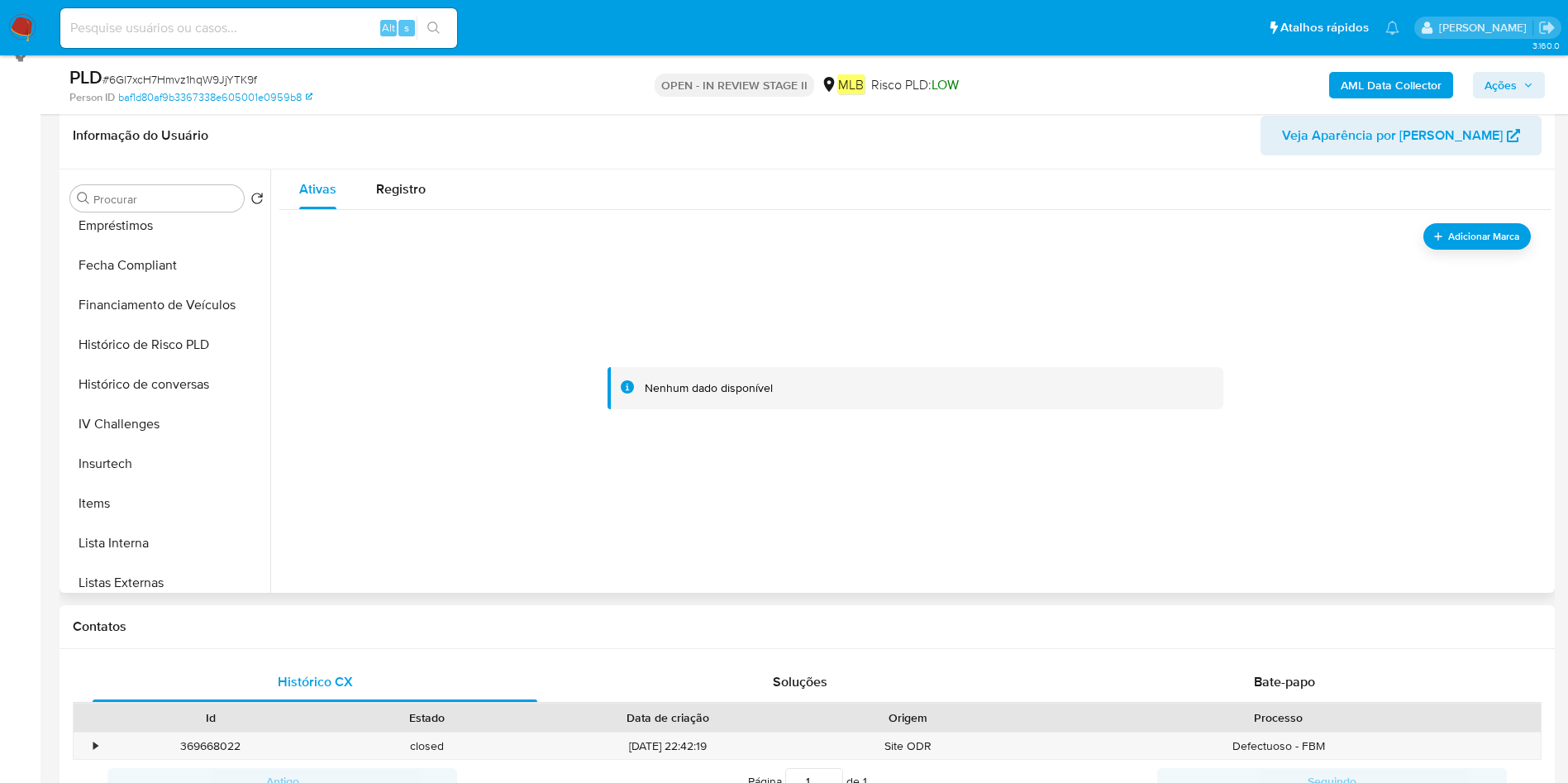
scroll to position [530, 0]
click at [132, 447] on button "IV Challenges" at bounding box center [160, 462] width 193 height 39
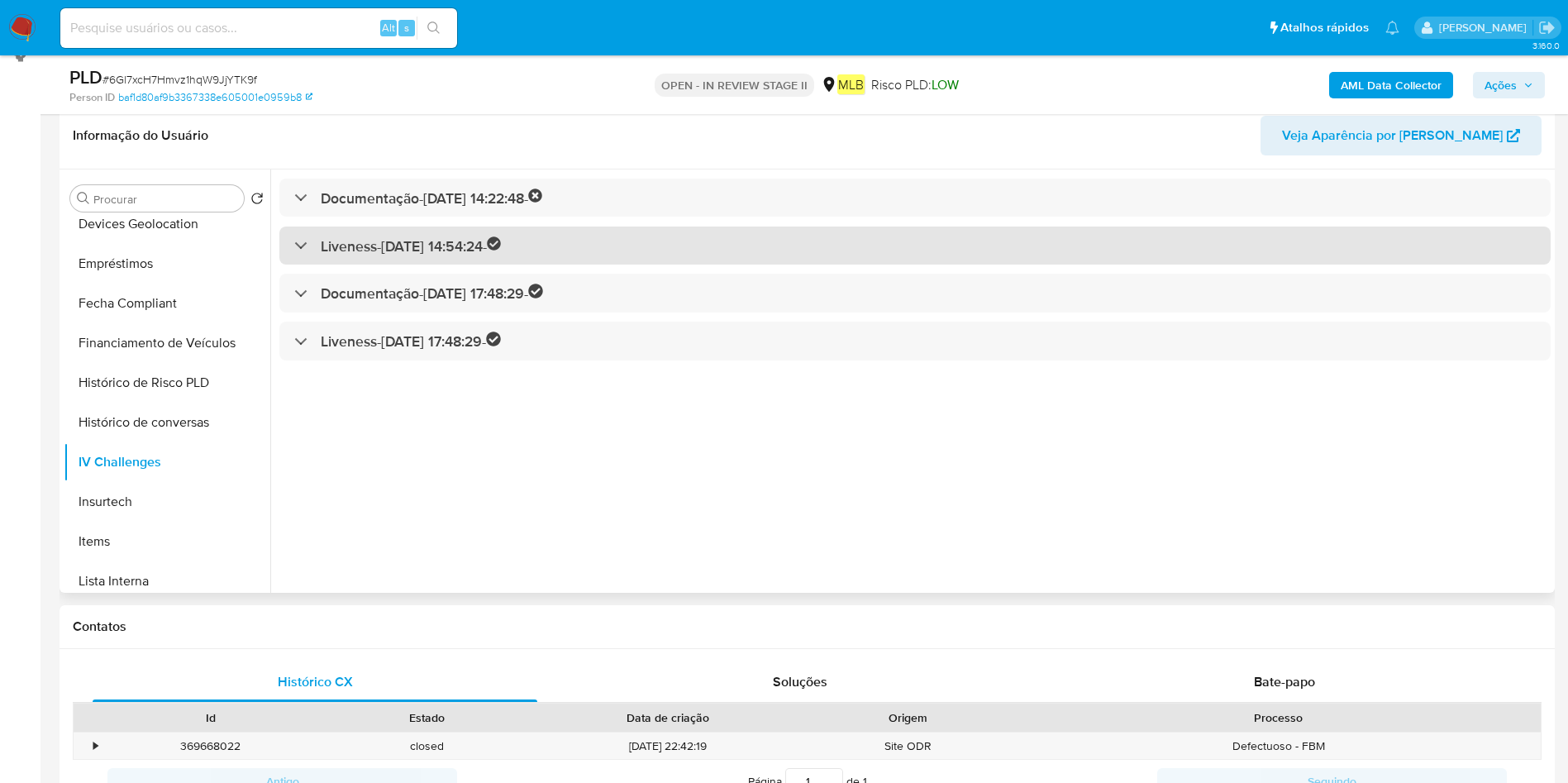
click at [396, 237] on h3 "Liveness - 17/09/2022 14:54:24 -" at bounding box center [411, 245] width 181 height 19
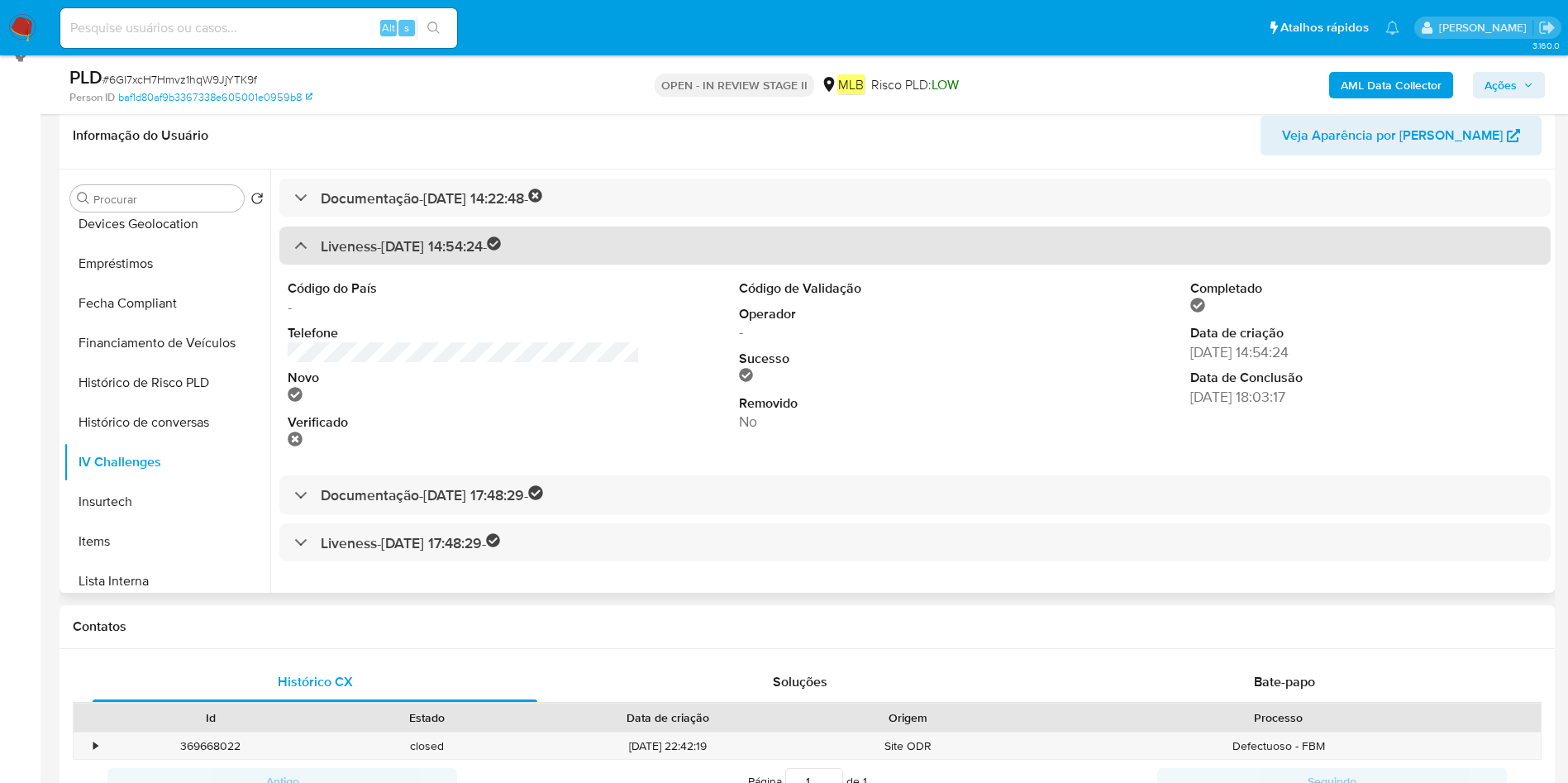
click at [398, 241] on h3 "Liveness - 17/09/2022 14:54:24 -" at bounding box center [411, 245] width 181 height 19
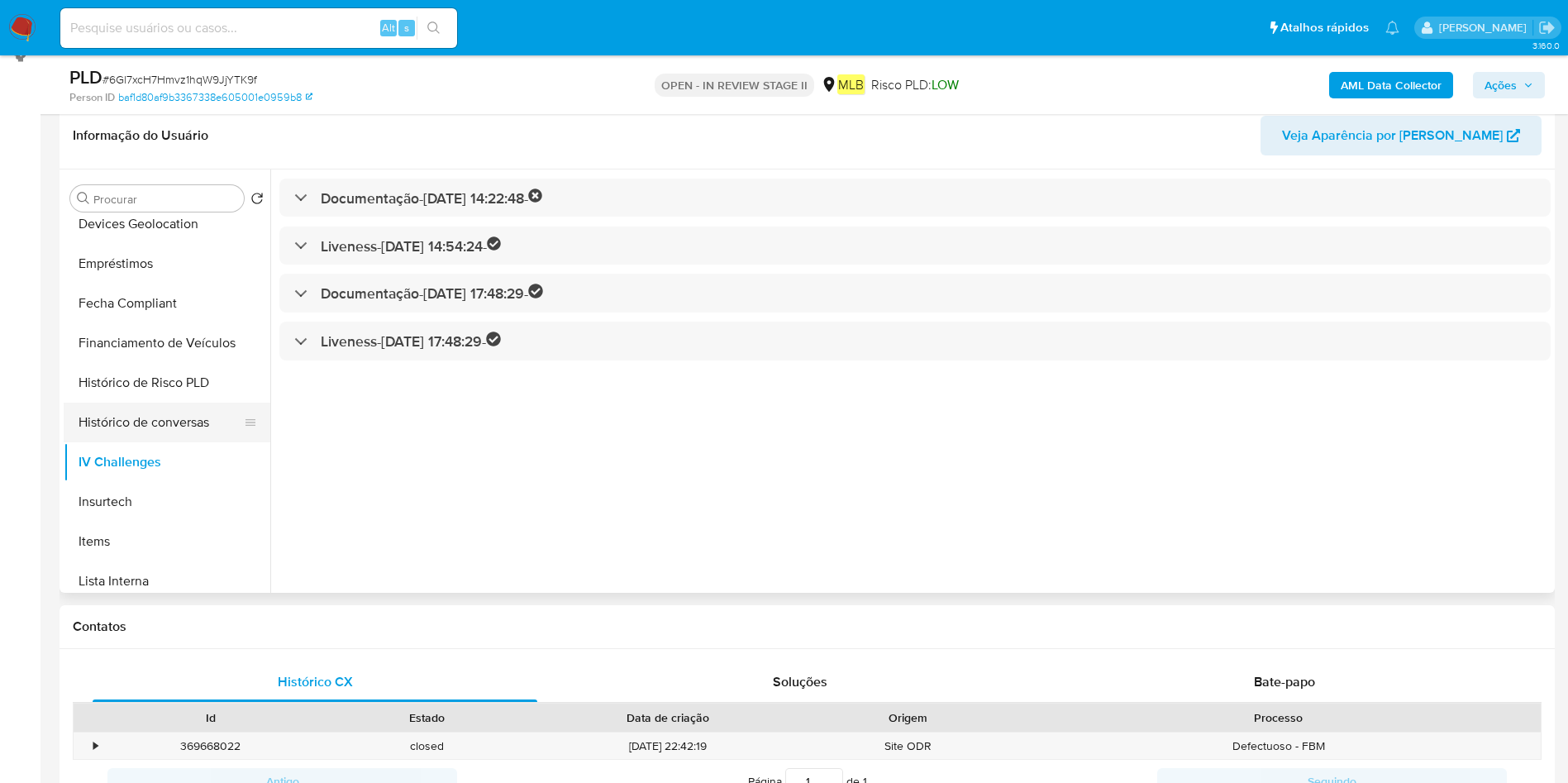
click at [139, 424] on button "Histórico de conversas" at bounding box center [160, 422] width 193 height 39
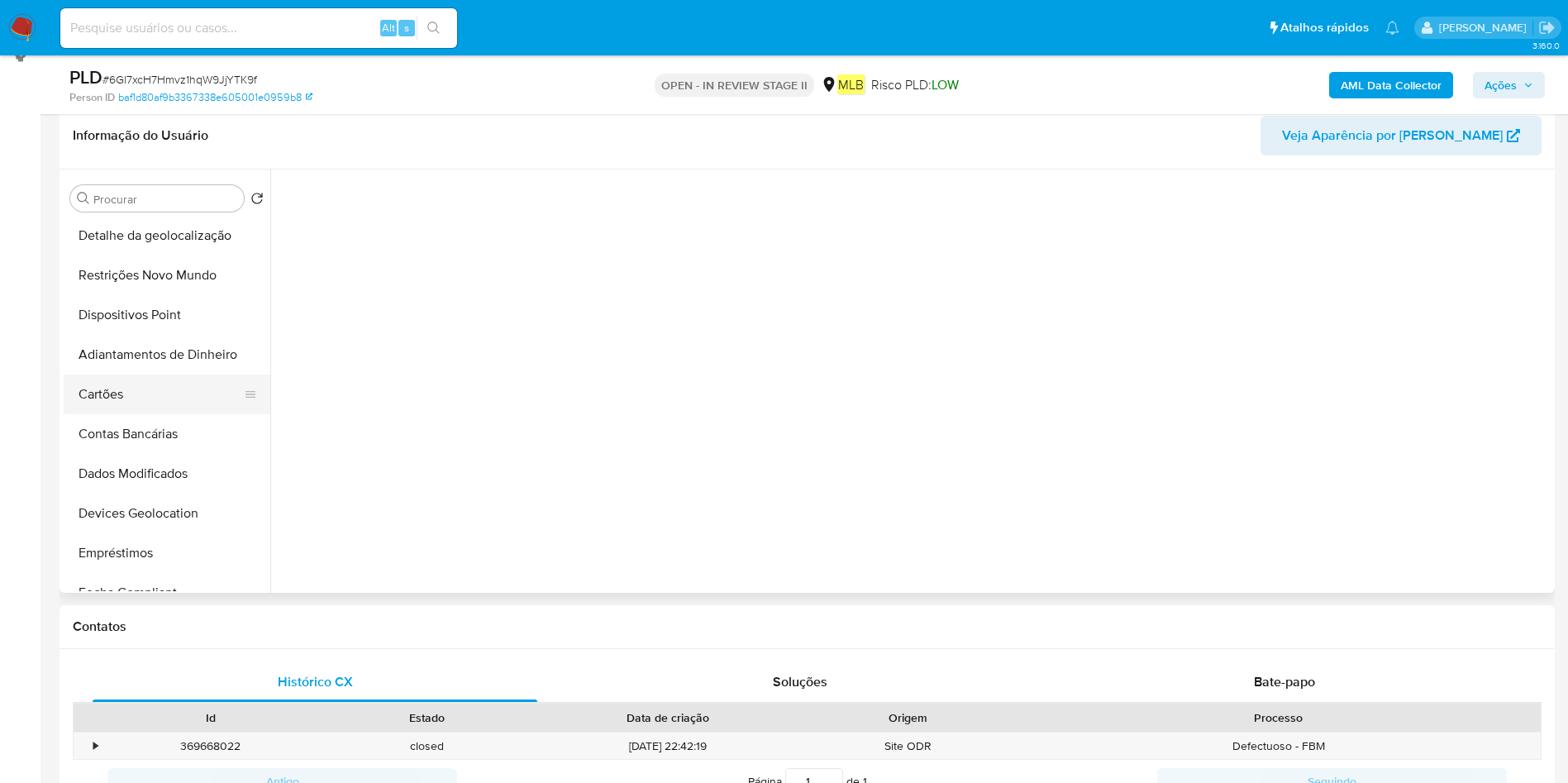
scroll to position [34, 0]
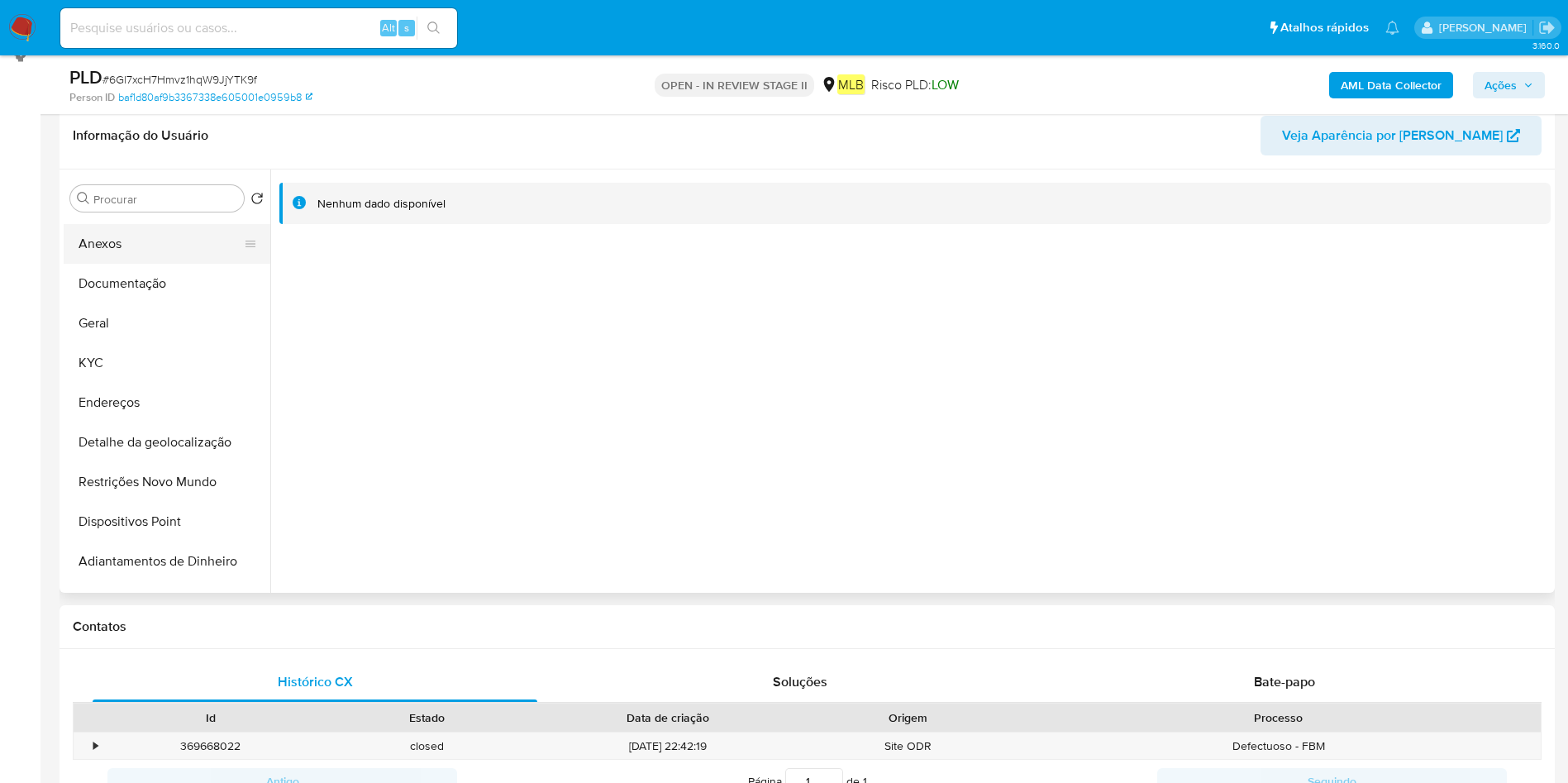
click at [120, 243] on button "Anexos" at bounding box center [160, 243] width 193 height 39
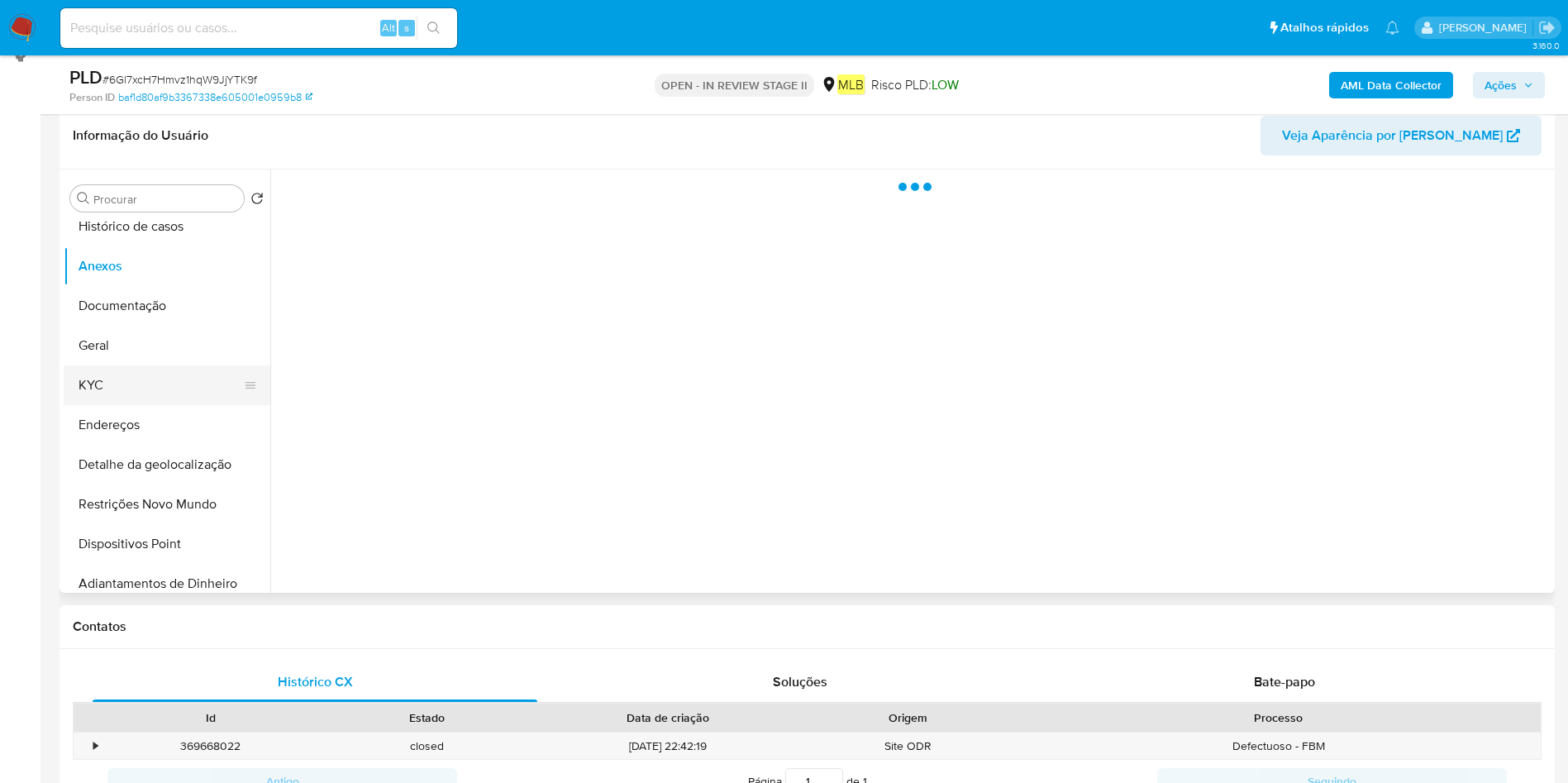
scroll to position [0, 0]
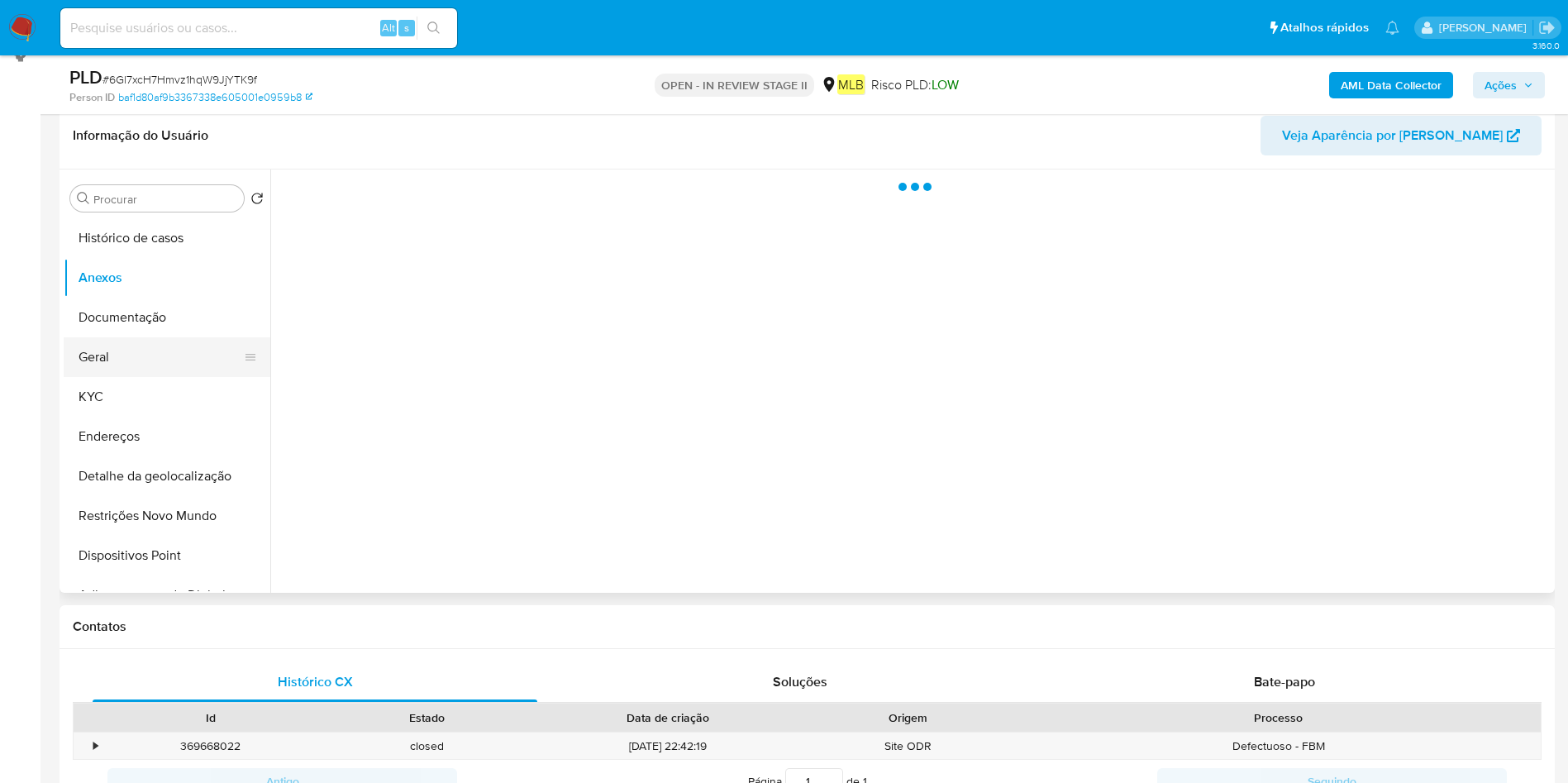
click at [155, 372] on button "Geral" at bounding box center [160, 357] width 193 height 39
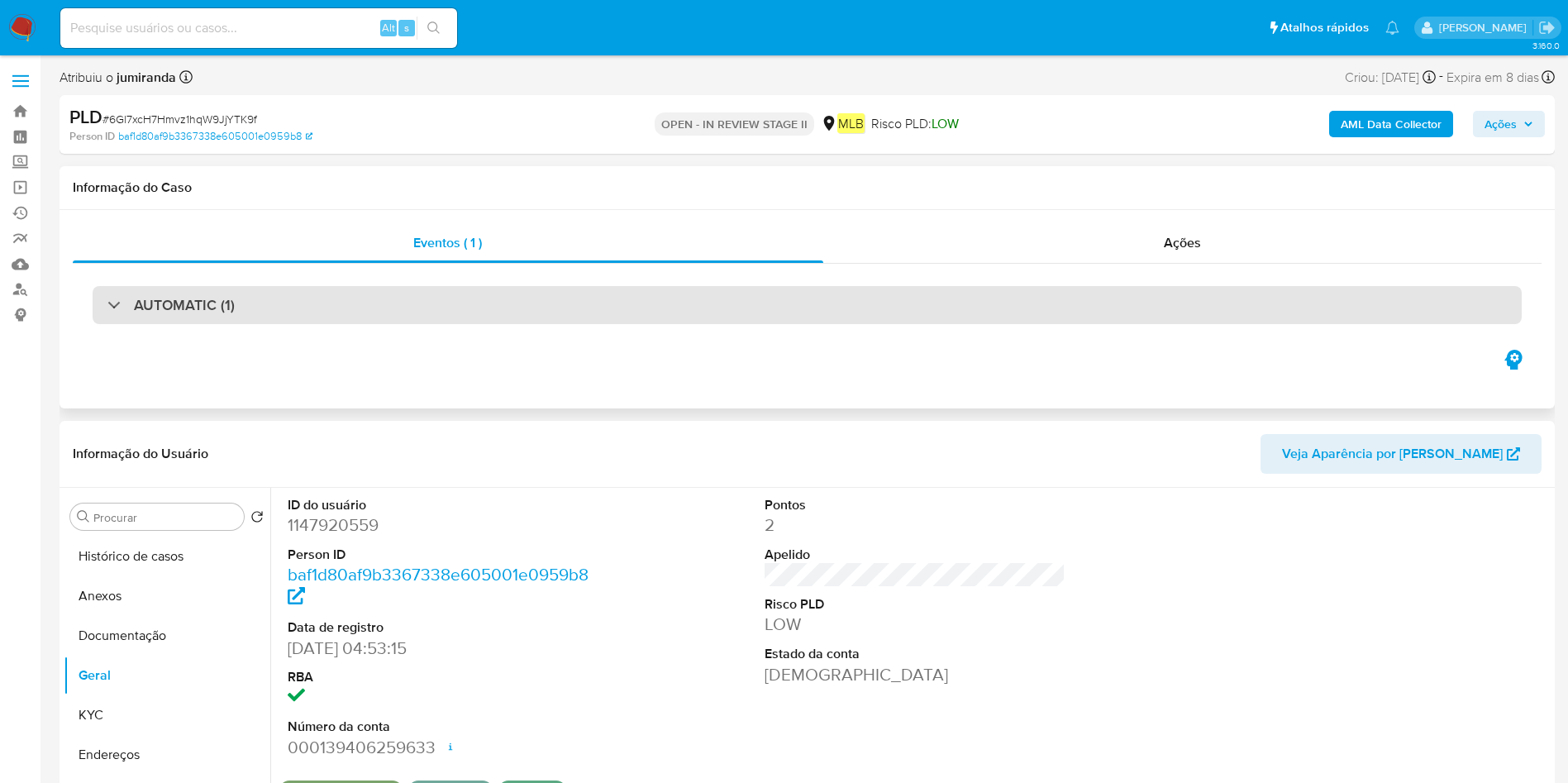
click at [526, 304] on div "AUTOMATIC (1)" at bounding box center [806, 305] width 1429 height 38
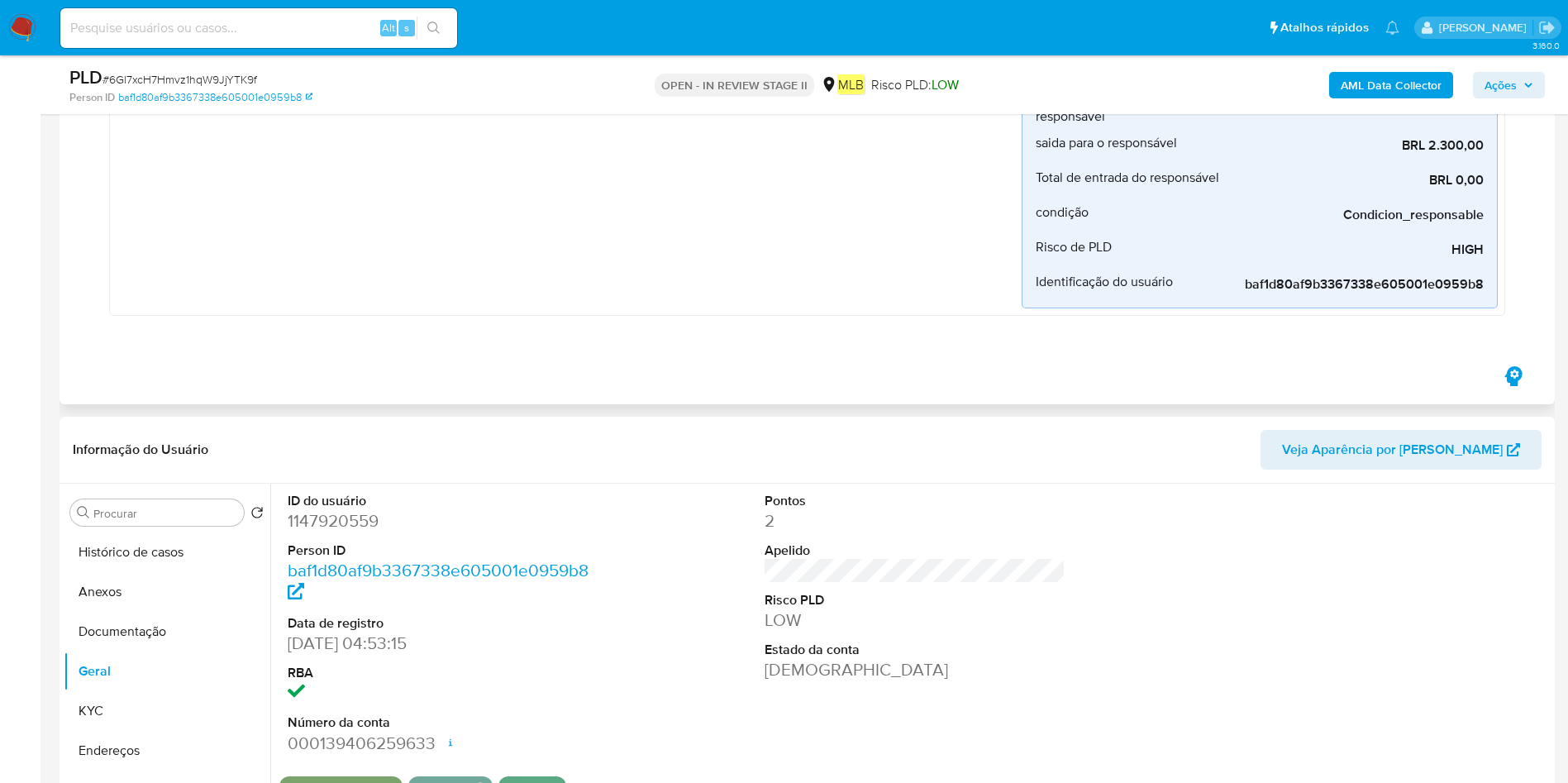
scroll to position [744, 0]
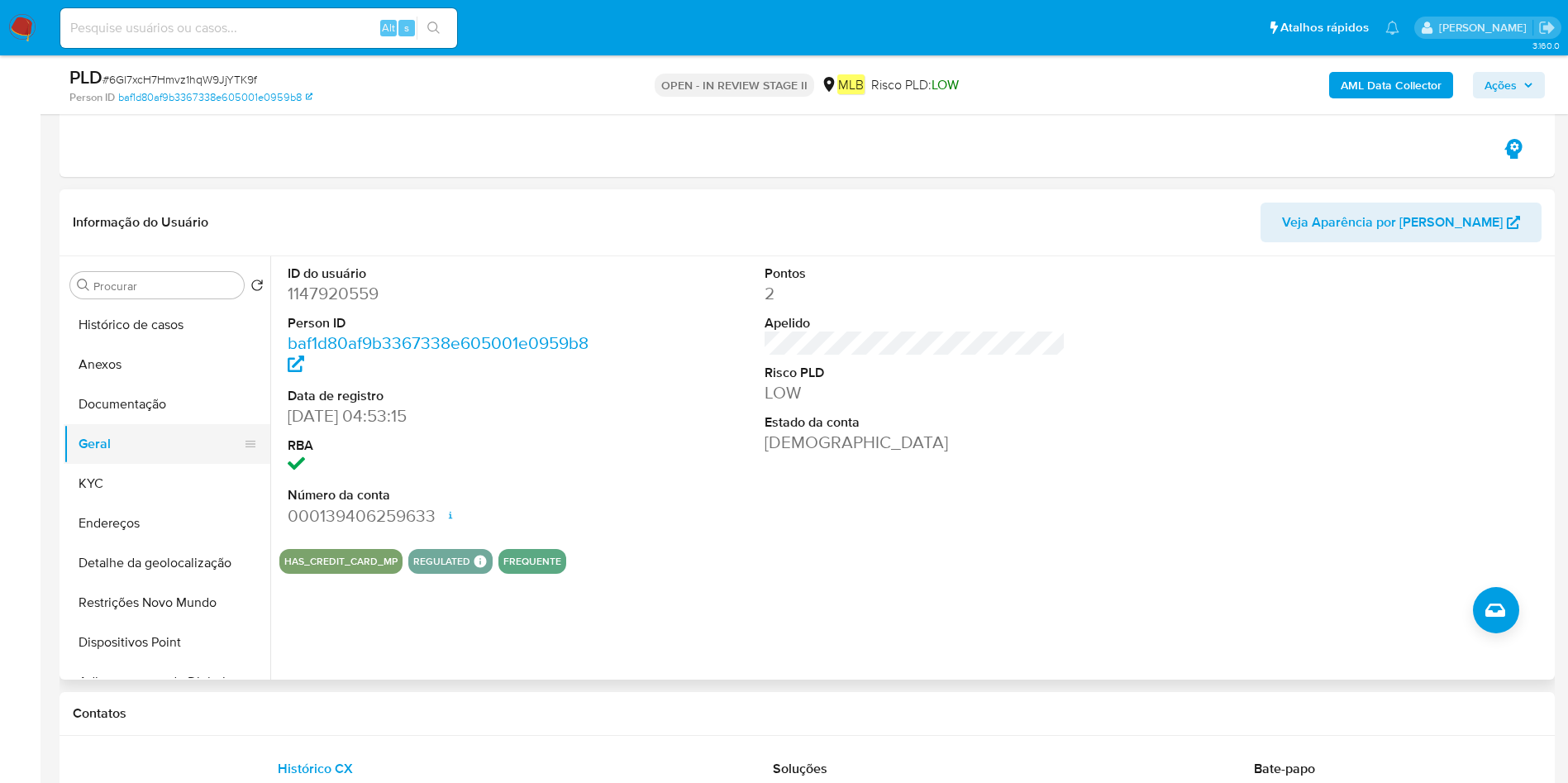
click at [136, 440] on button "Geral" at bounding box center [160, 444] width 193 height 39
click at [135, 468] on button "KYC" at bounding box center [160, 483] width 193 height 39
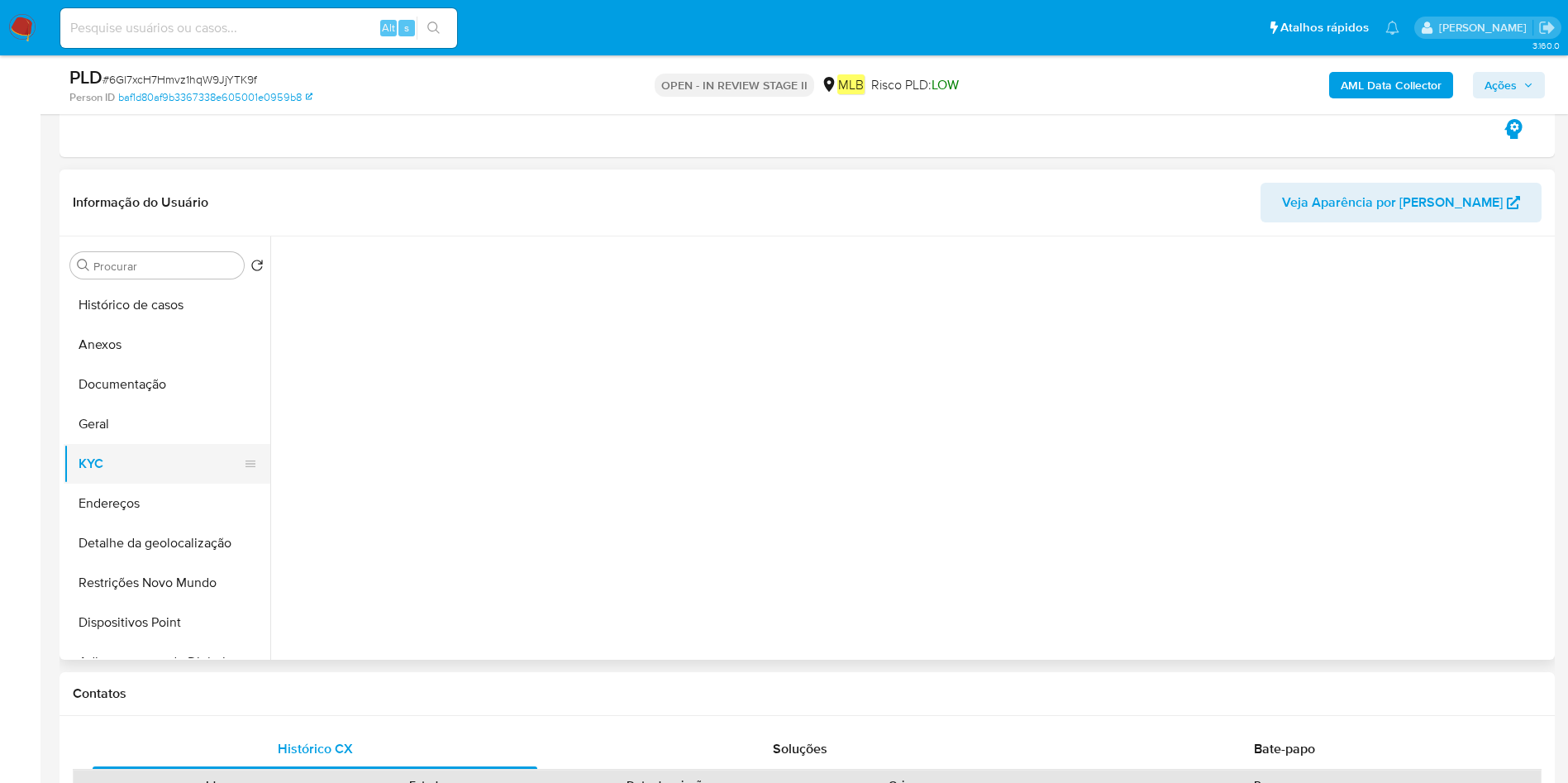
click at [135, 479] on button "KYC" at bounding box center [160, 464] width 193 height 39
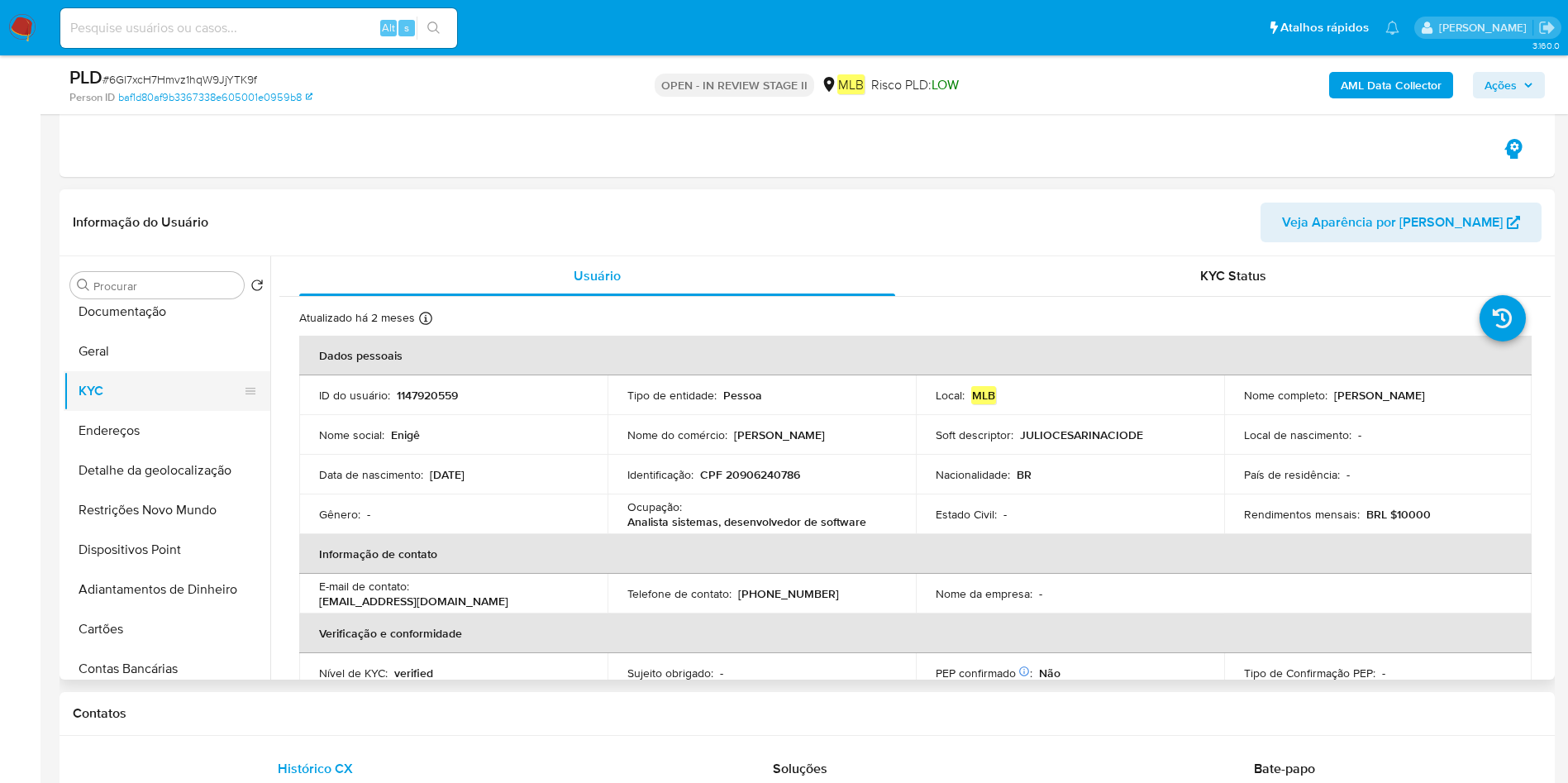
scroll to position [124, 0]
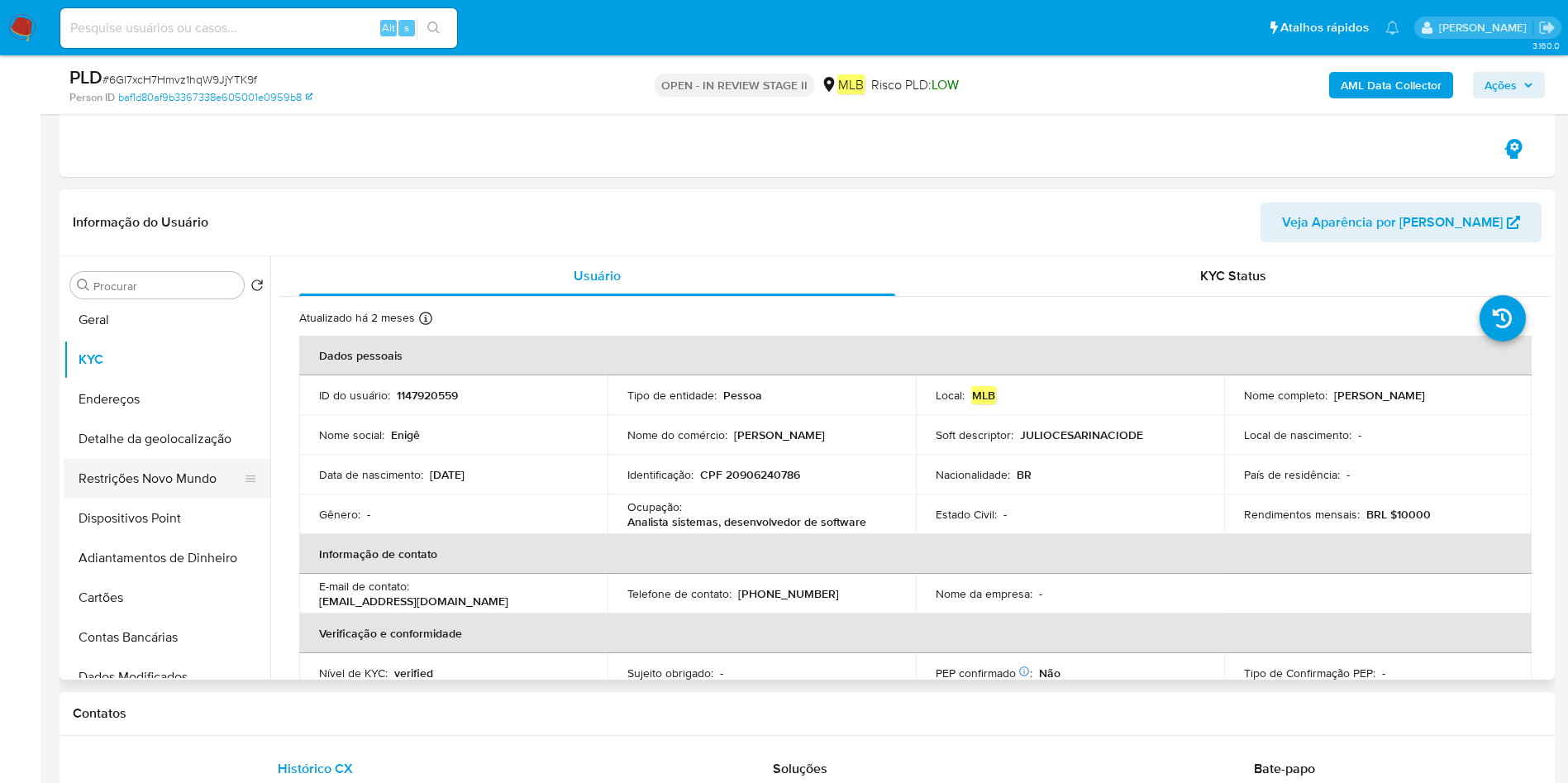
click at [128, 471] on button "Restrições Novo Mundo" at bounding box center [160, 479] width 193 height 39
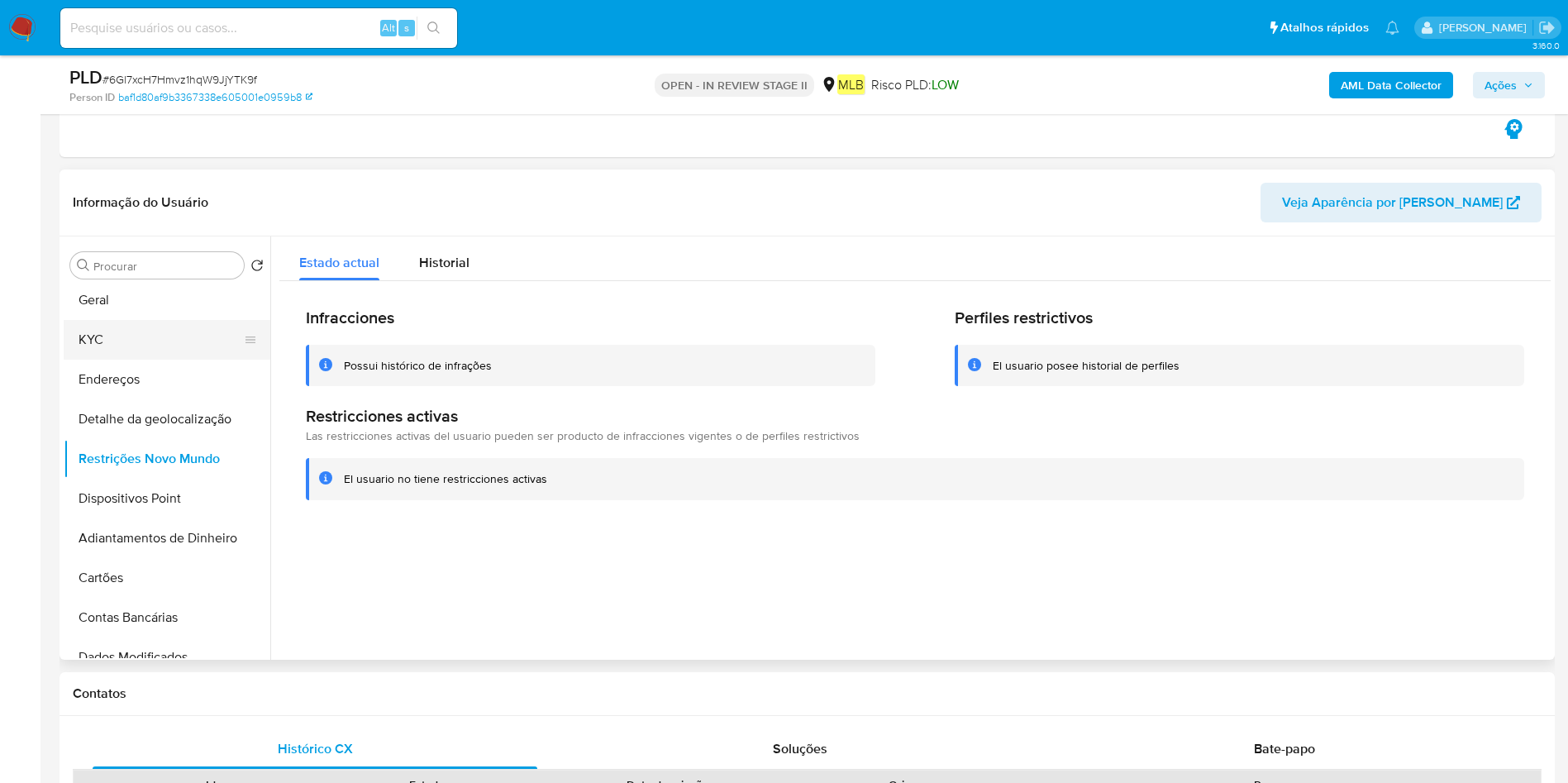
click at [124, 324] on button "KYC" at bounding box center [160, 340] width 193 height 39
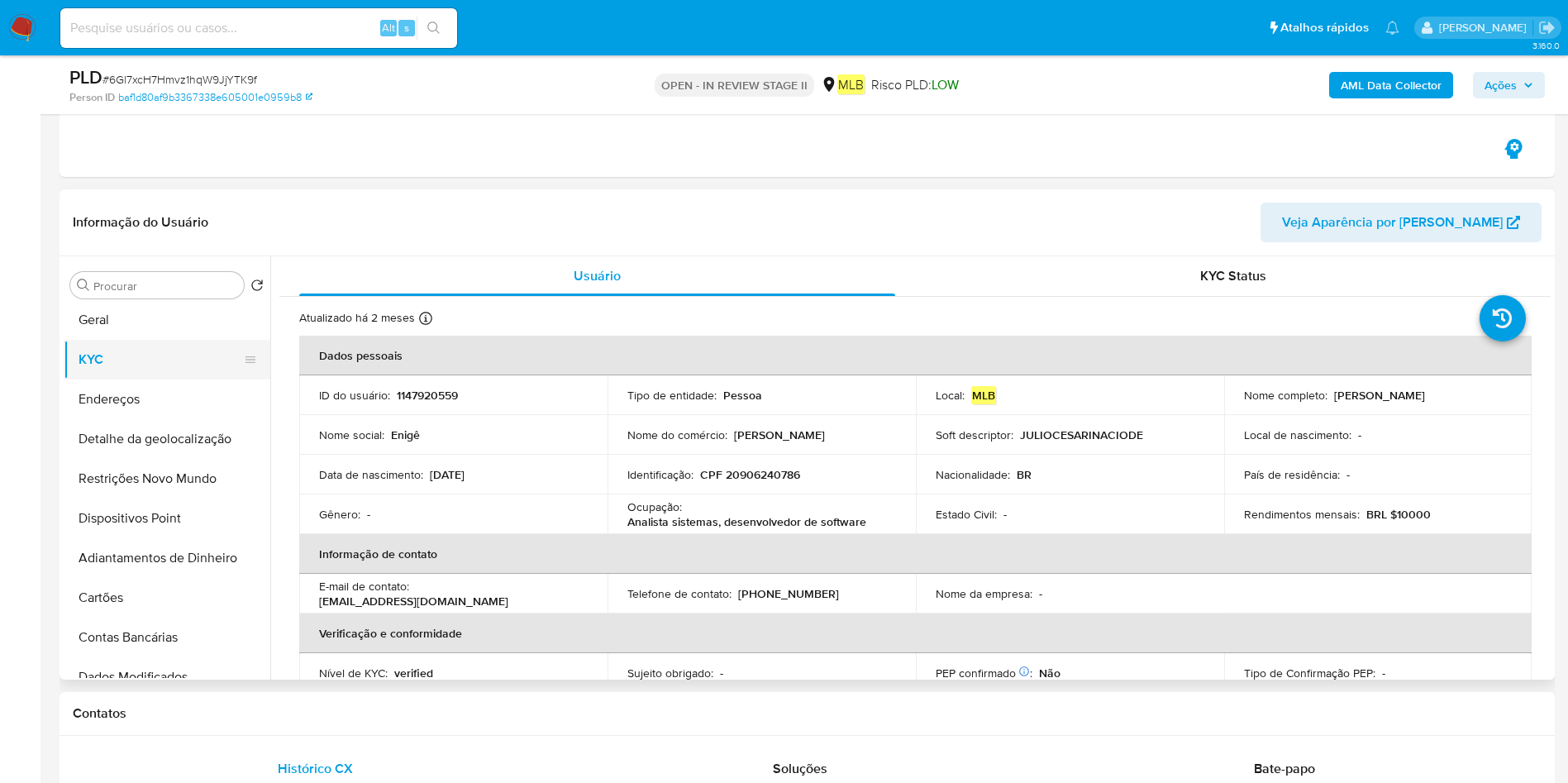
click at [168, 328] on button "Geral" at bounding box center [166, 319] width 207 height 39
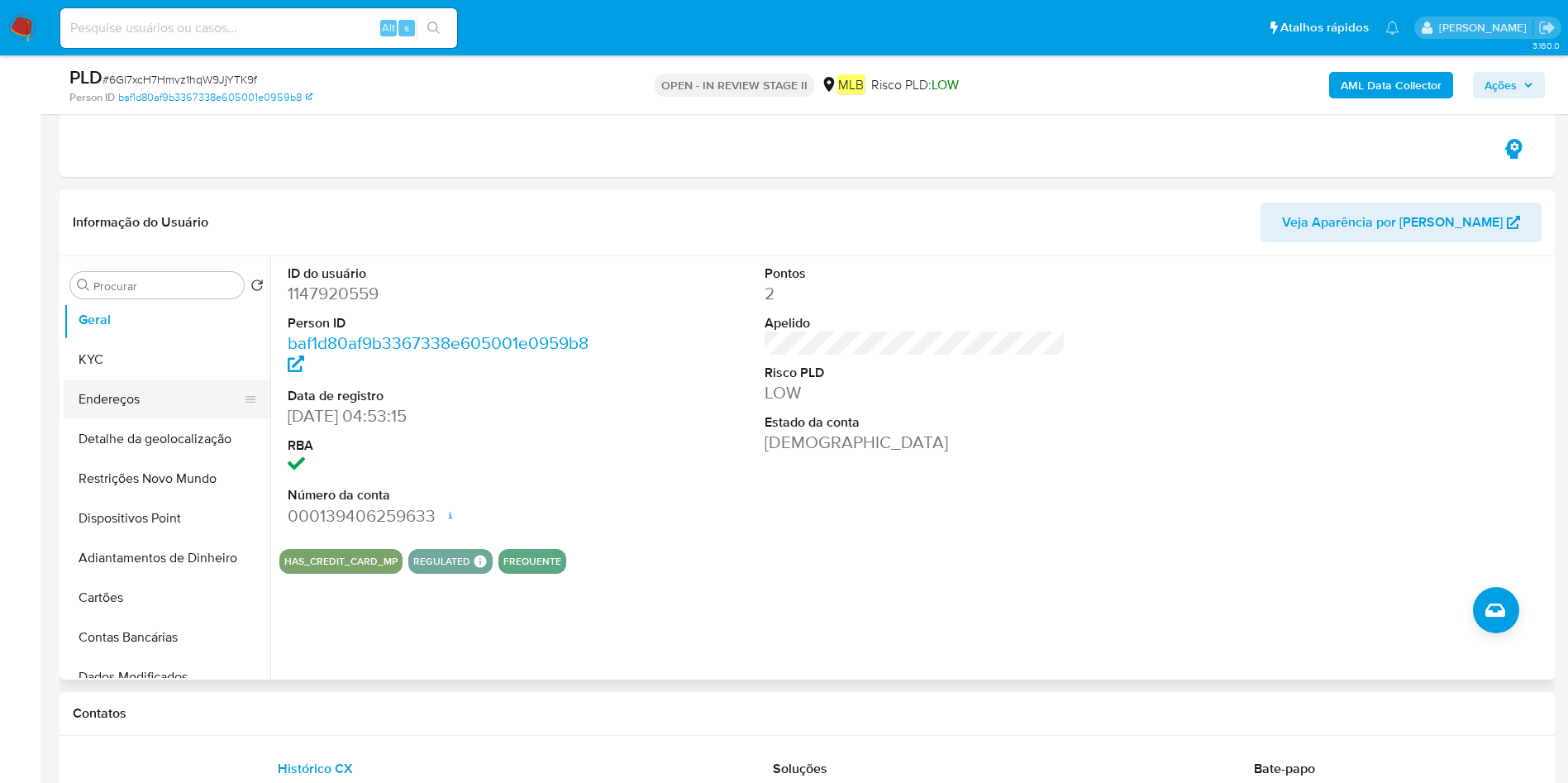
click at [114, 408] on button "Endereços" at bounding box center [160, 399] width 193 height 39
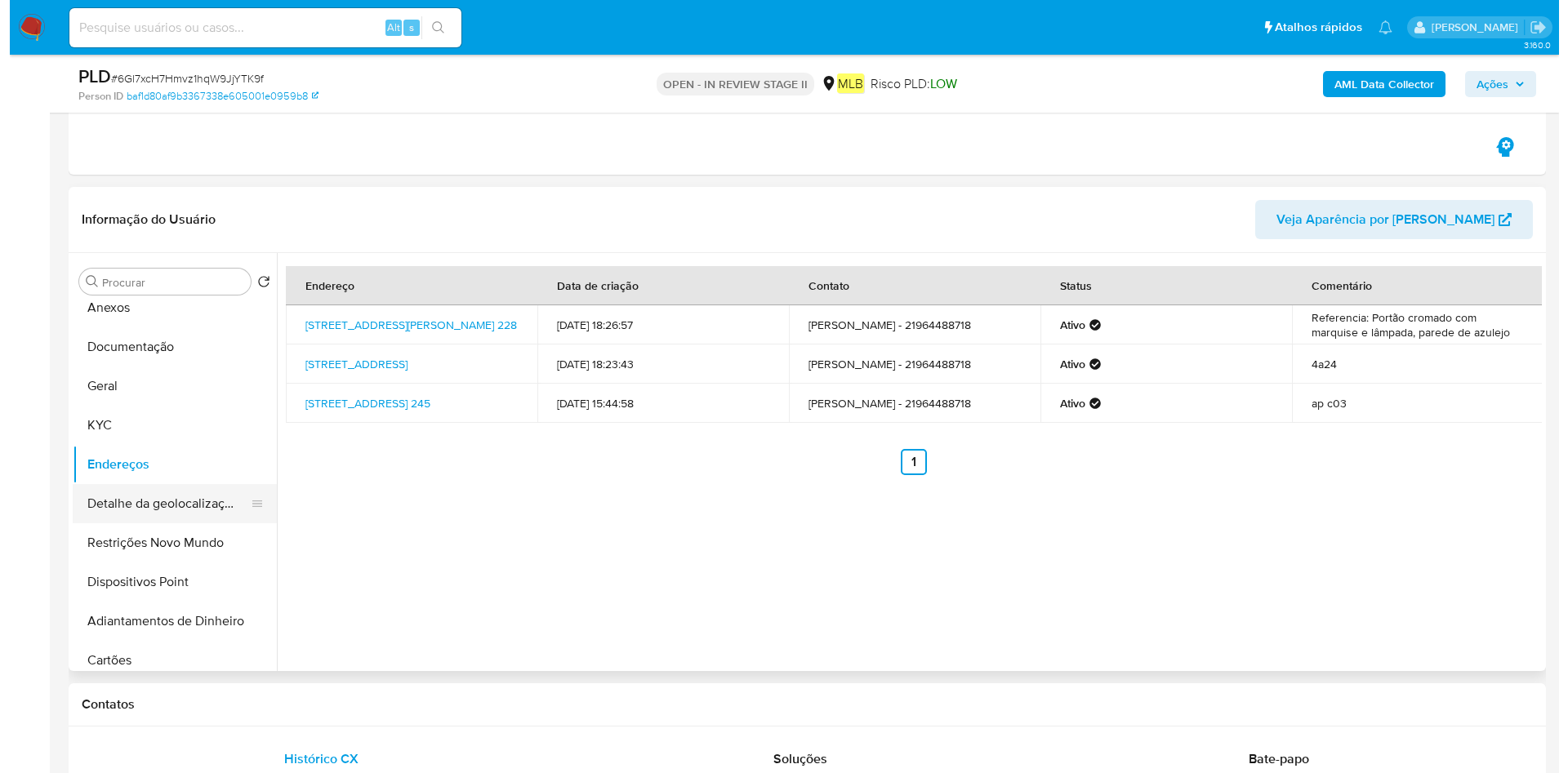
scroll to position [0, 0]
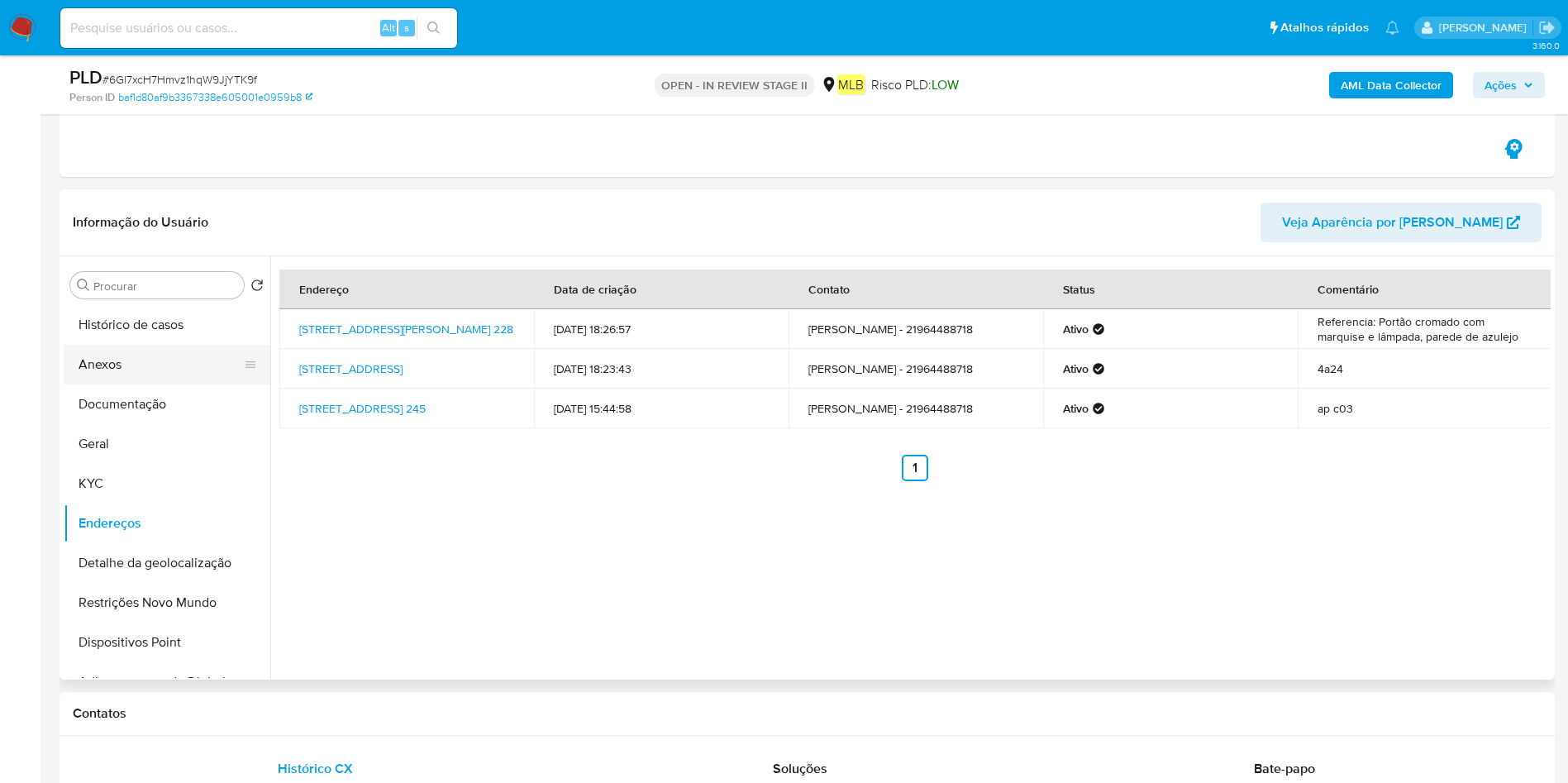
click at [149, 363] on button "Anexos" at bounding box center [160, 364] width 193 height 39
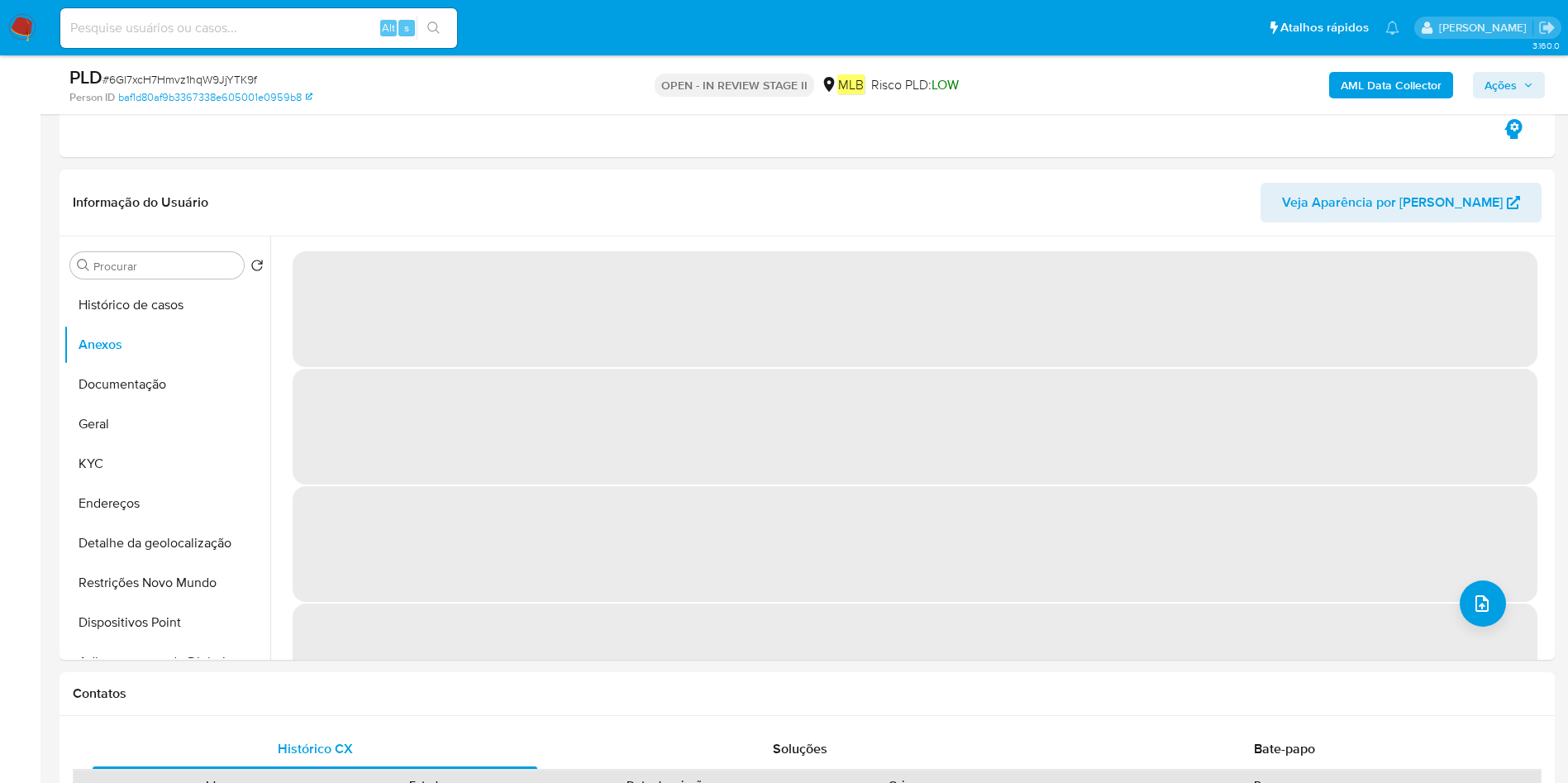
click at [1436, 95] on b "AML Data Collector" at bounding box center [1391, 85] width 101 height 27
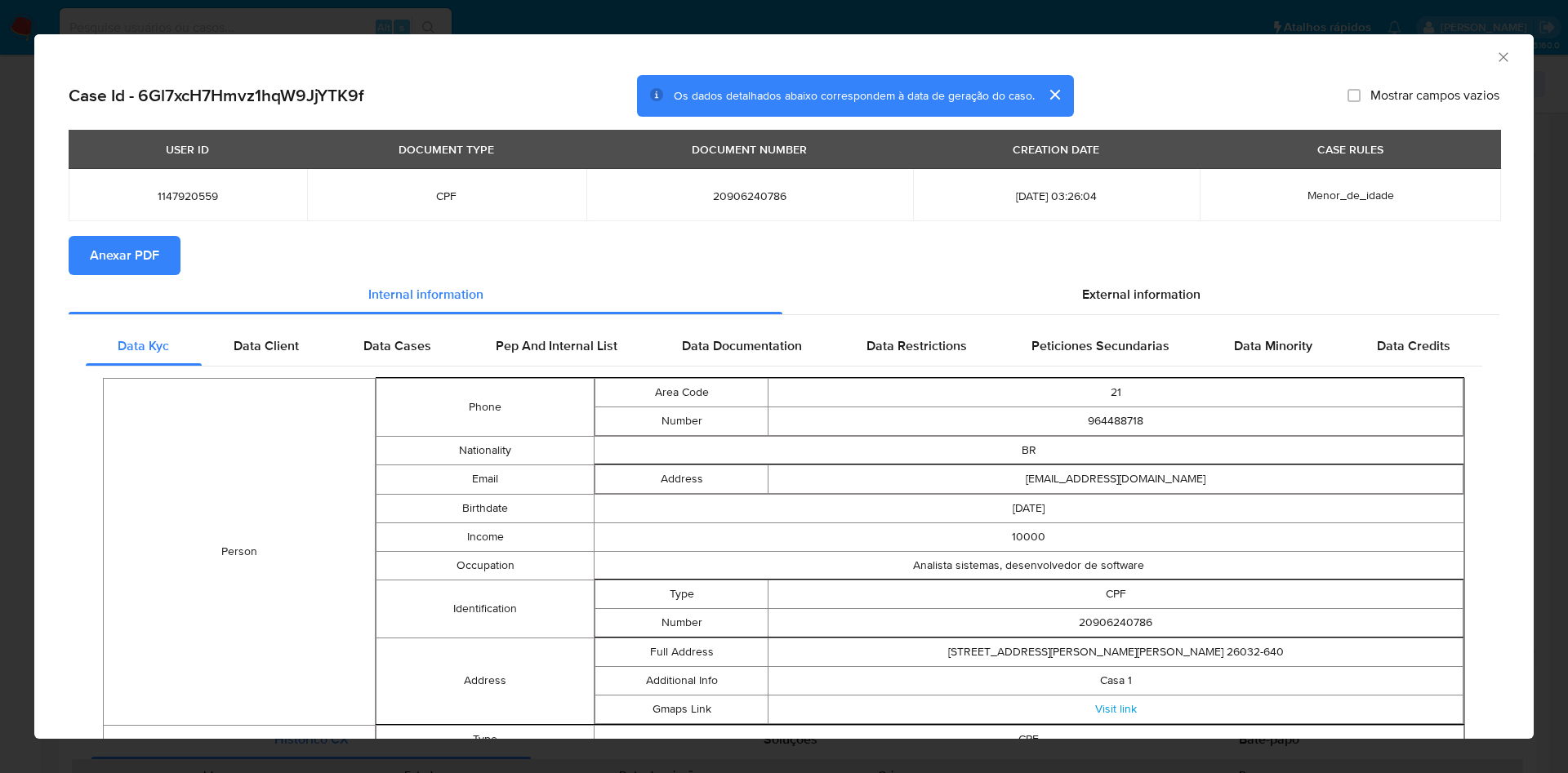
click at [155, 254] on span "Anexar PDF" at bounding box center [125, 255] width 70 height 36
click at [1496, 57] on icon "Fechar a janela" at bounding box center [1503, 57] width 16 height 16
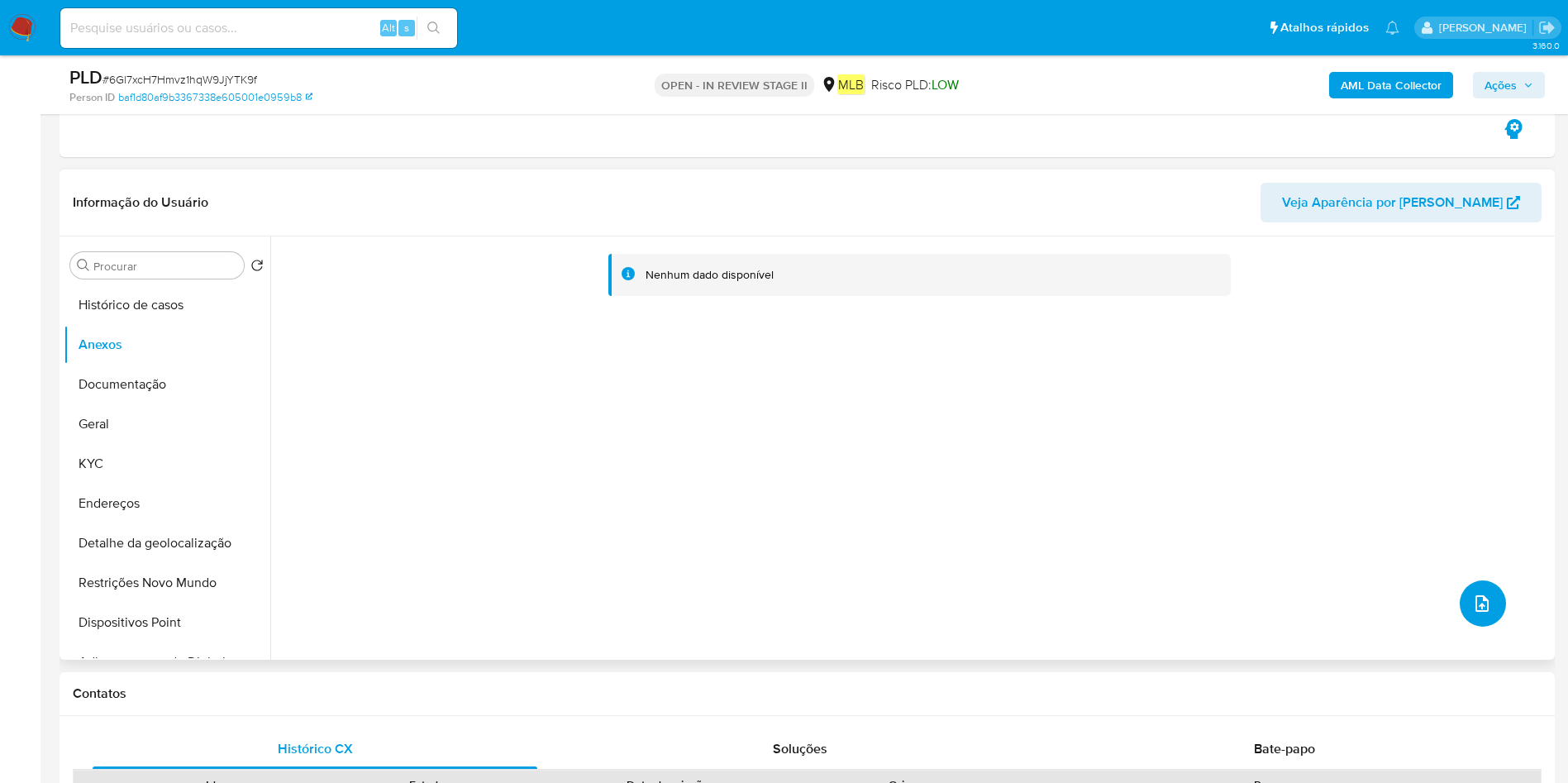
click at [1470, 588] on button "upload-file" at bounding box center [1483, 604] width 47 height 47
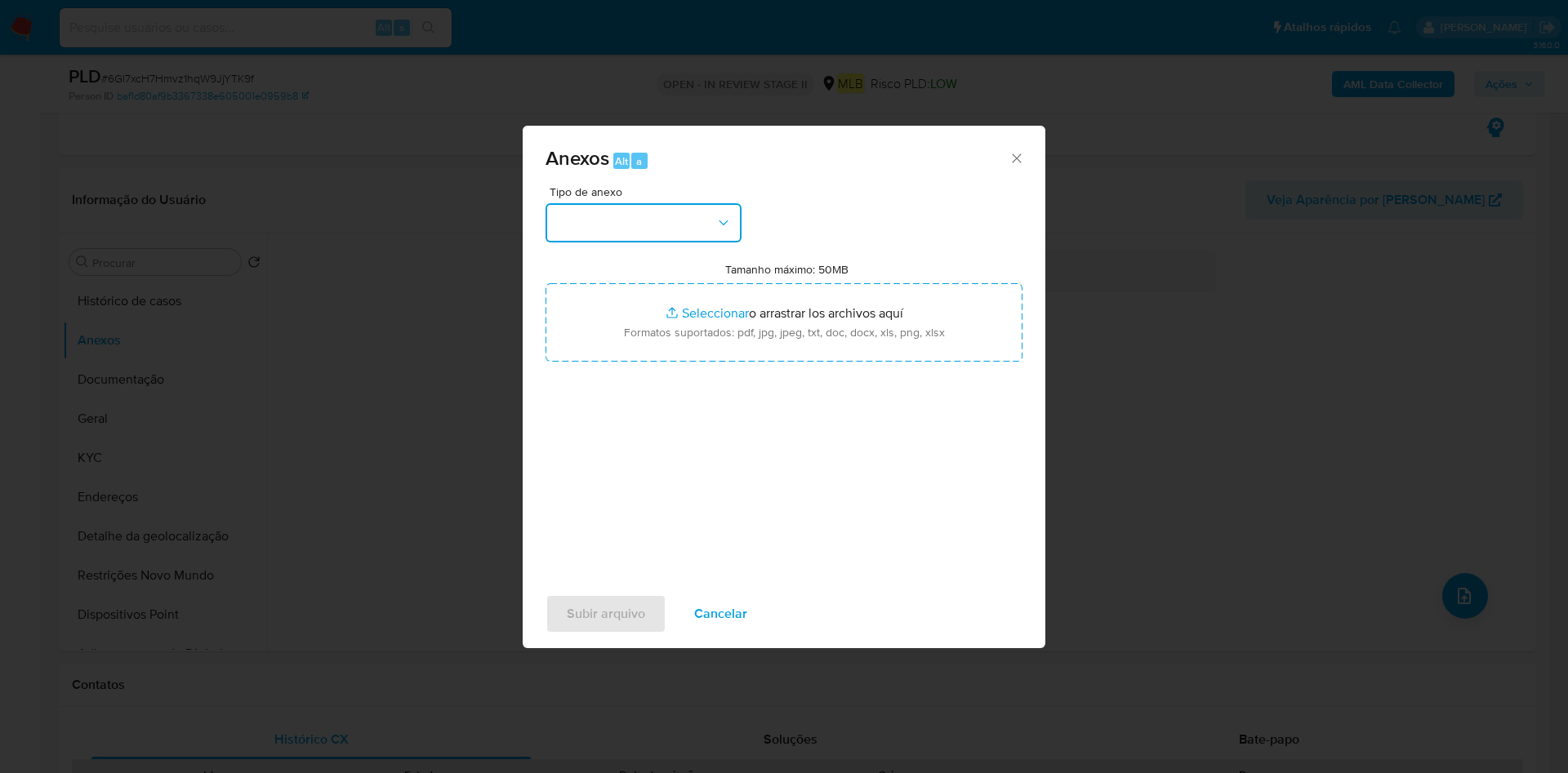
click at [718, 224] on icon "button" at bounding box center [723, 223] width 16 height 16
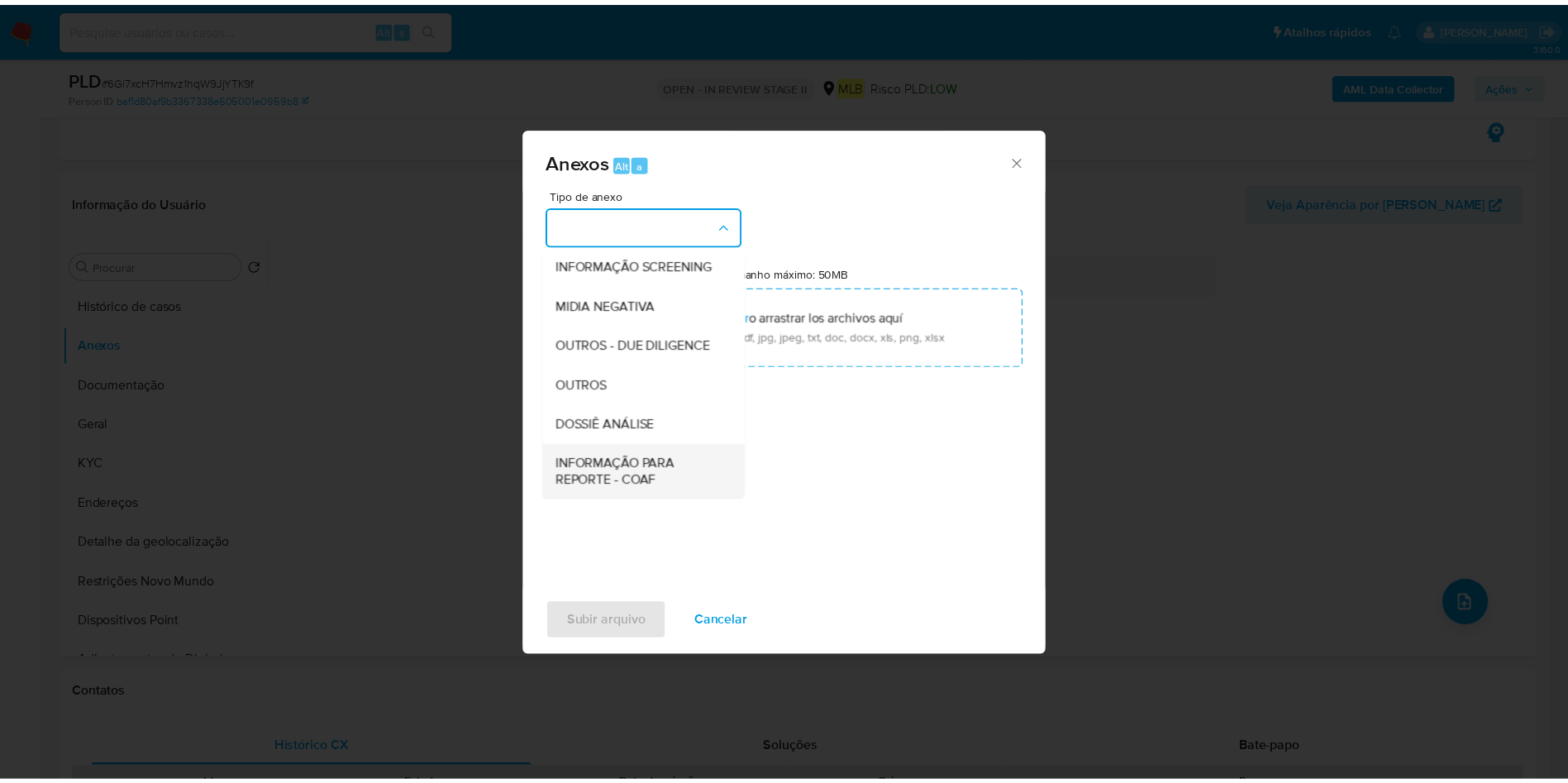
scroll to position [255, 0]
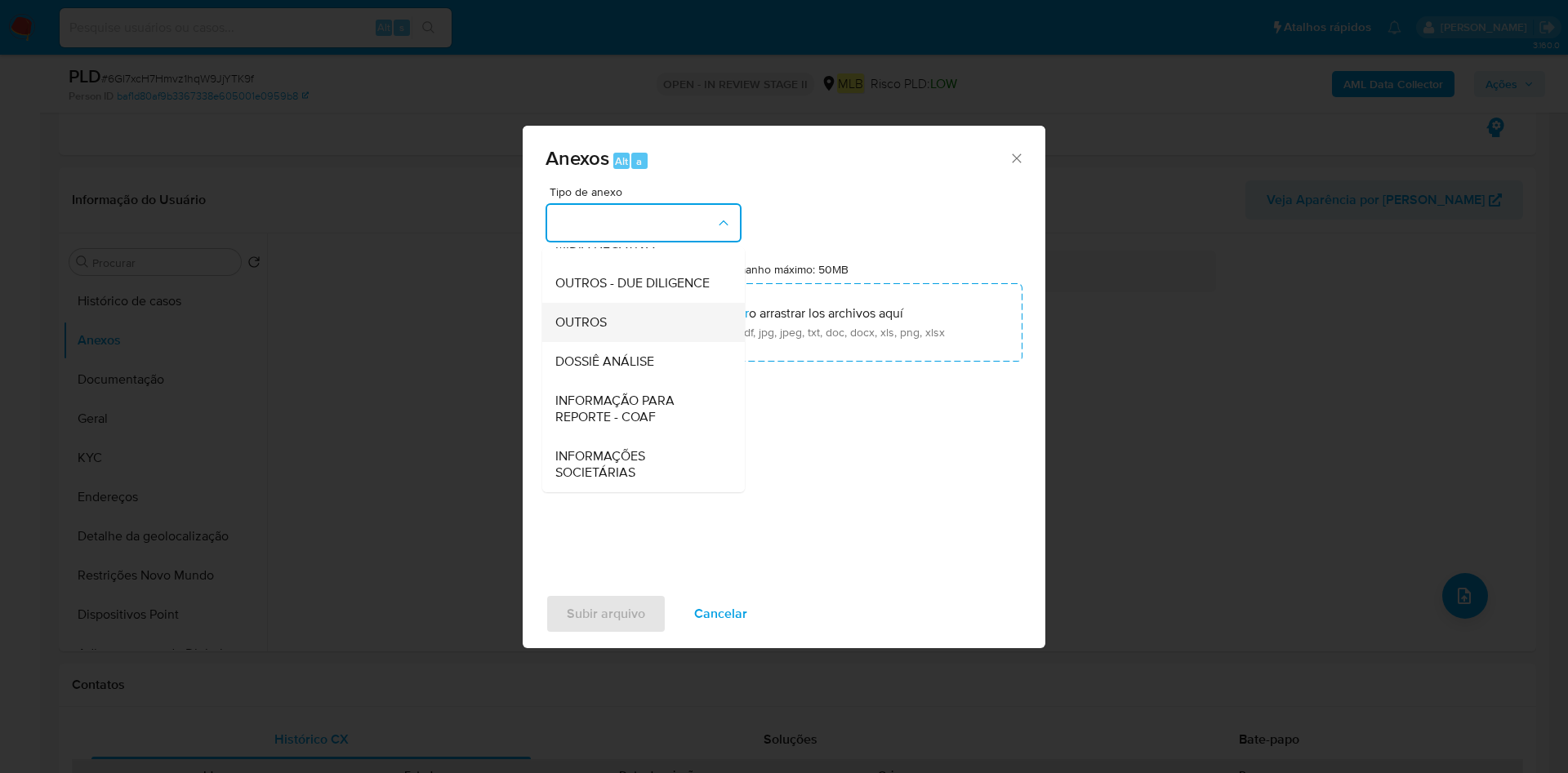
click at [647, 335] on div "OUTROS" at bounding box center [638, 322] width 166 height 39
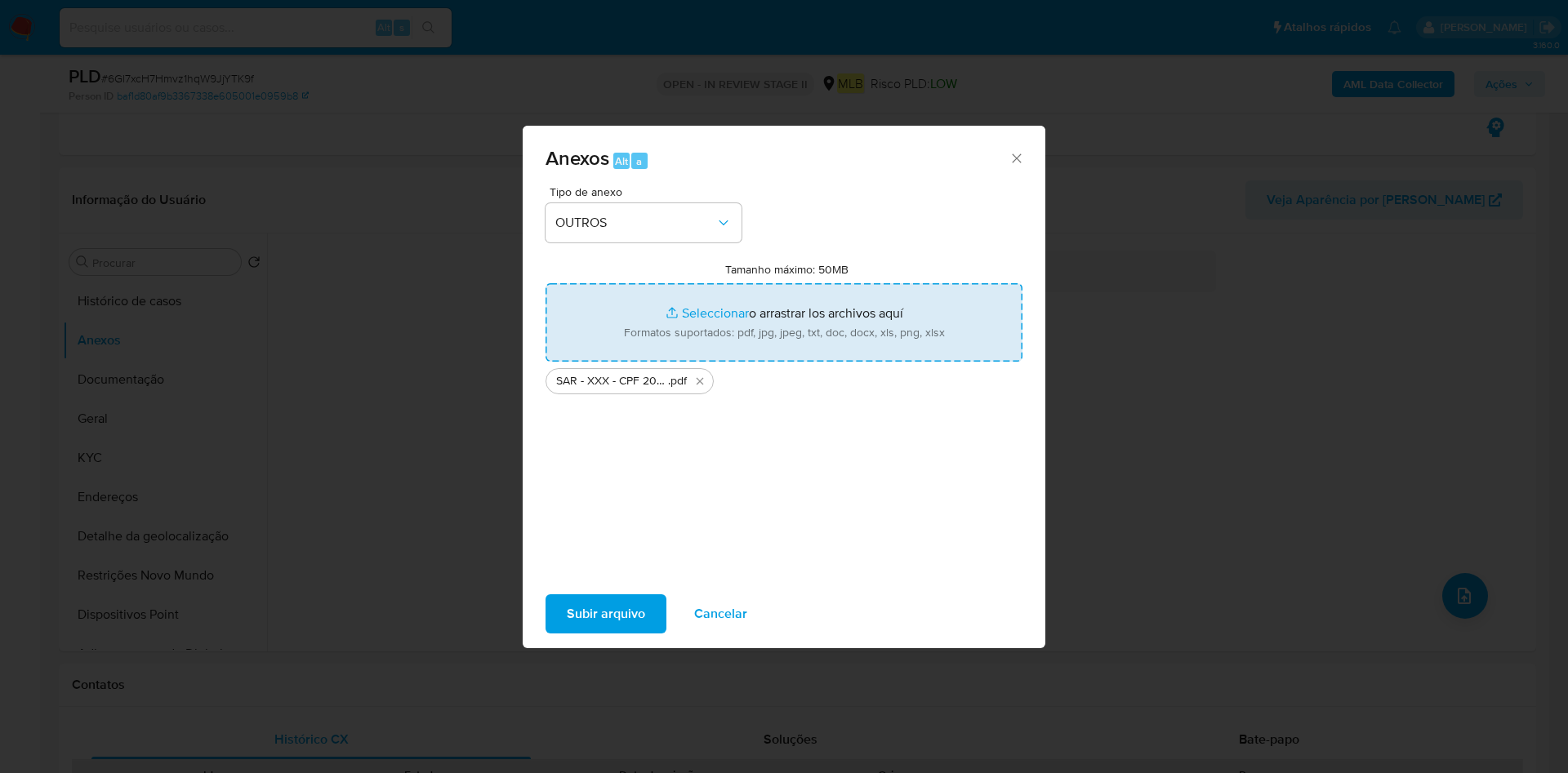
type input "C:\fakepath\Mulan 1147920559_2025_09_16_09_31_47.xlsx"
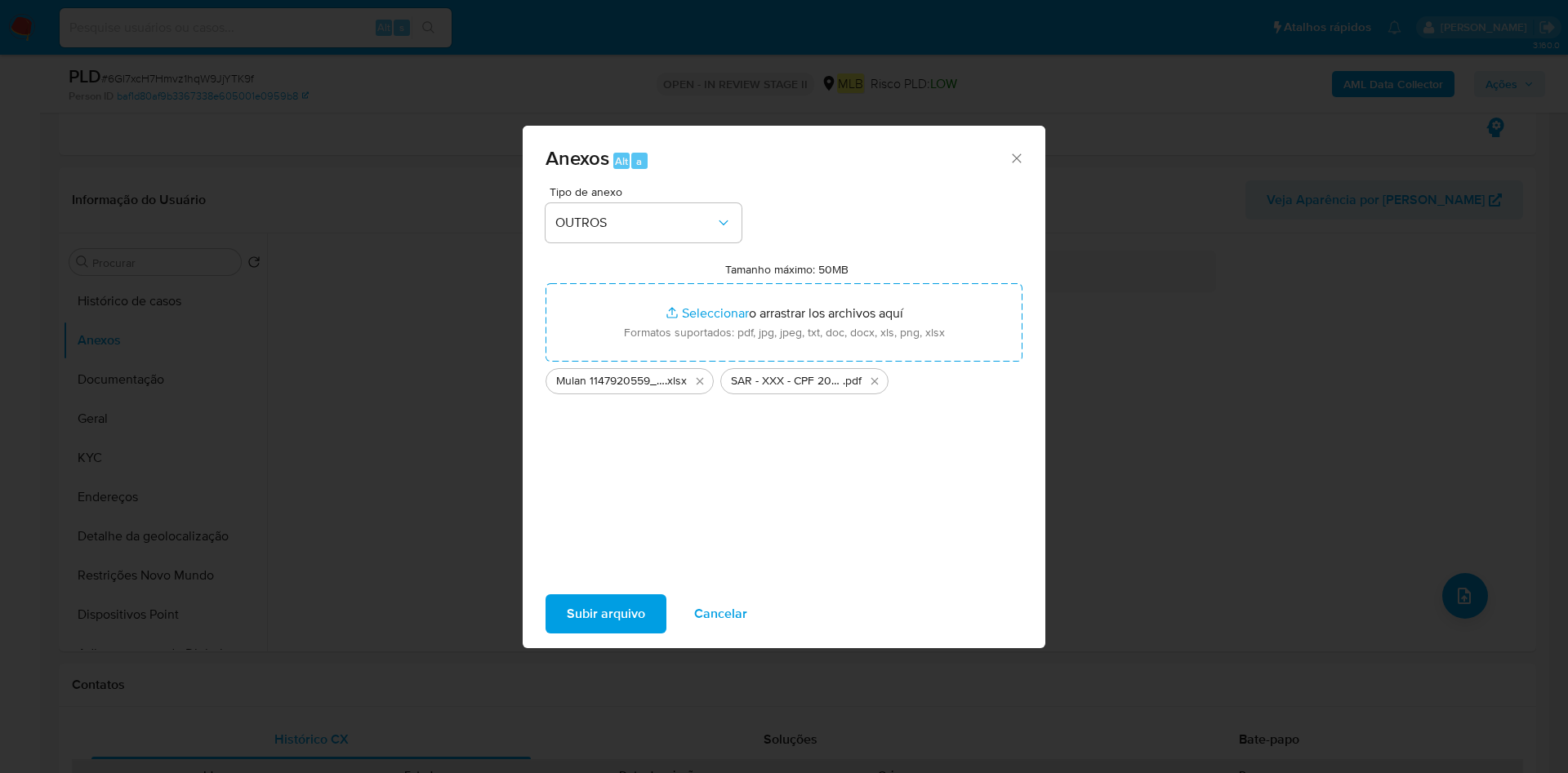
click at [586, 606] on span "Subir arquivo" at bounding box center [605, 613] width 79 height 36
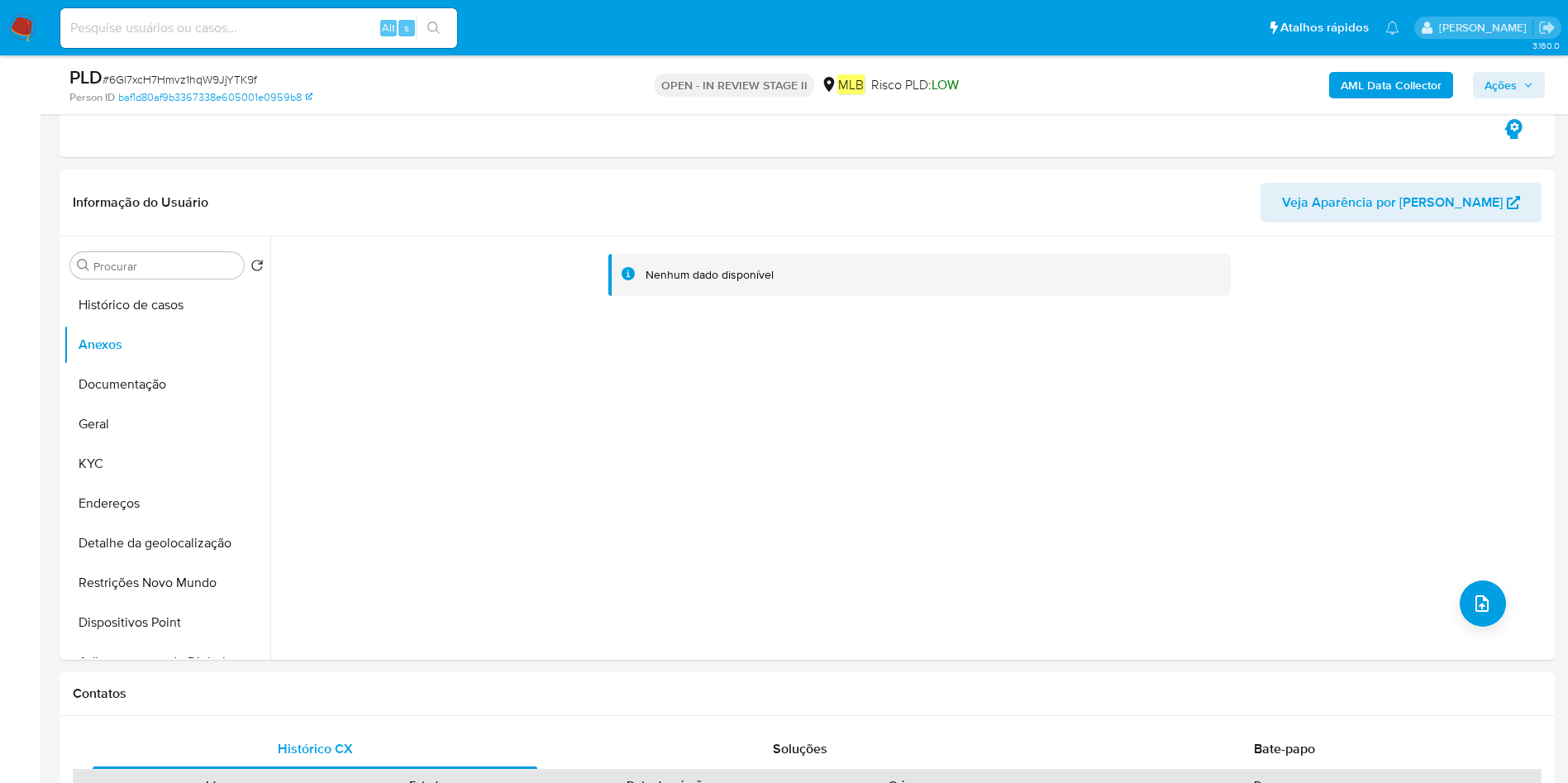
click at [114, 376] on button "Documentação" at bounding box center [166, 384] width 207 height 39
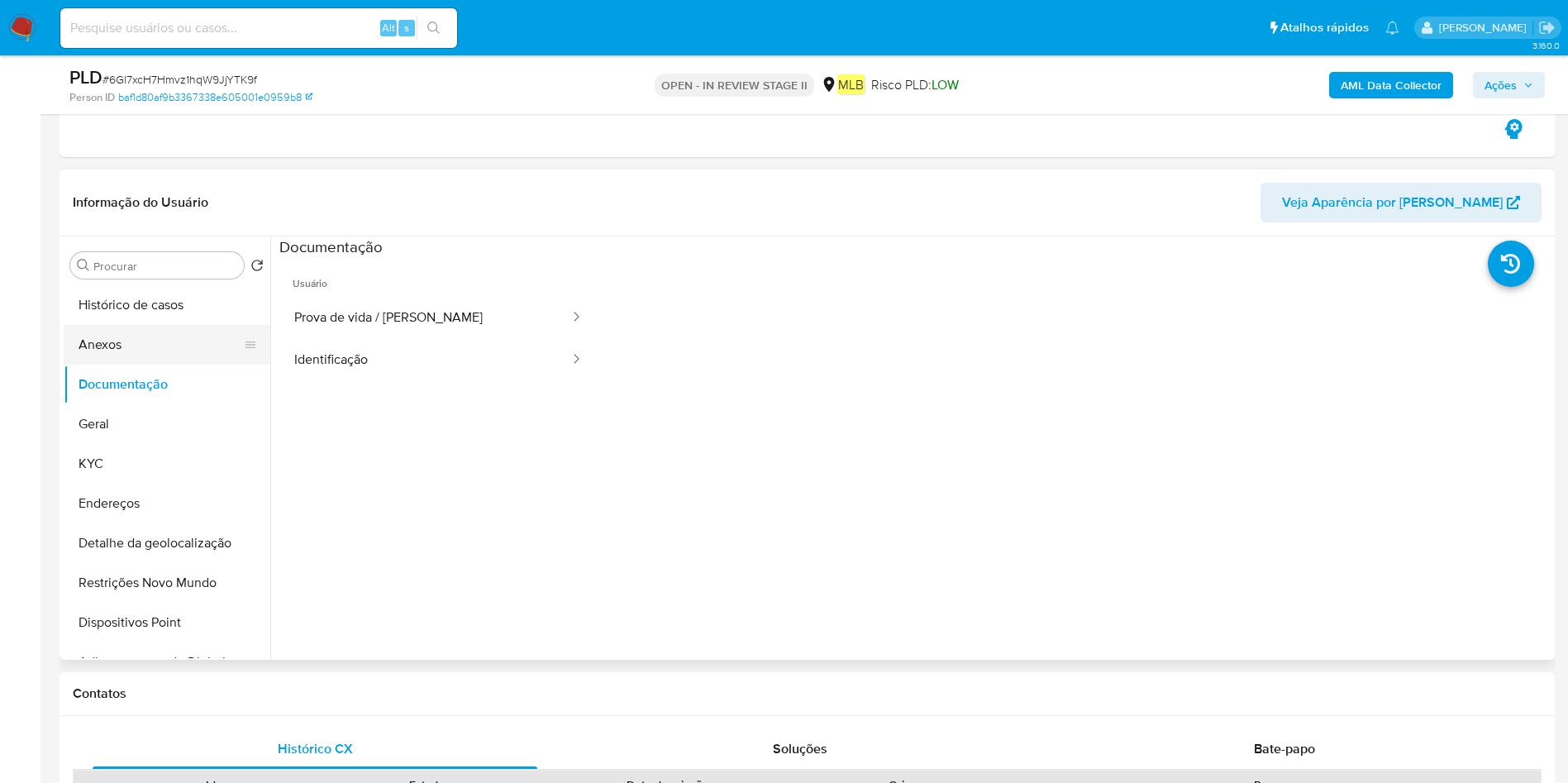
click at [160, 345] on button "Anexos" at bounding box center [160, 345] width 193 height 39
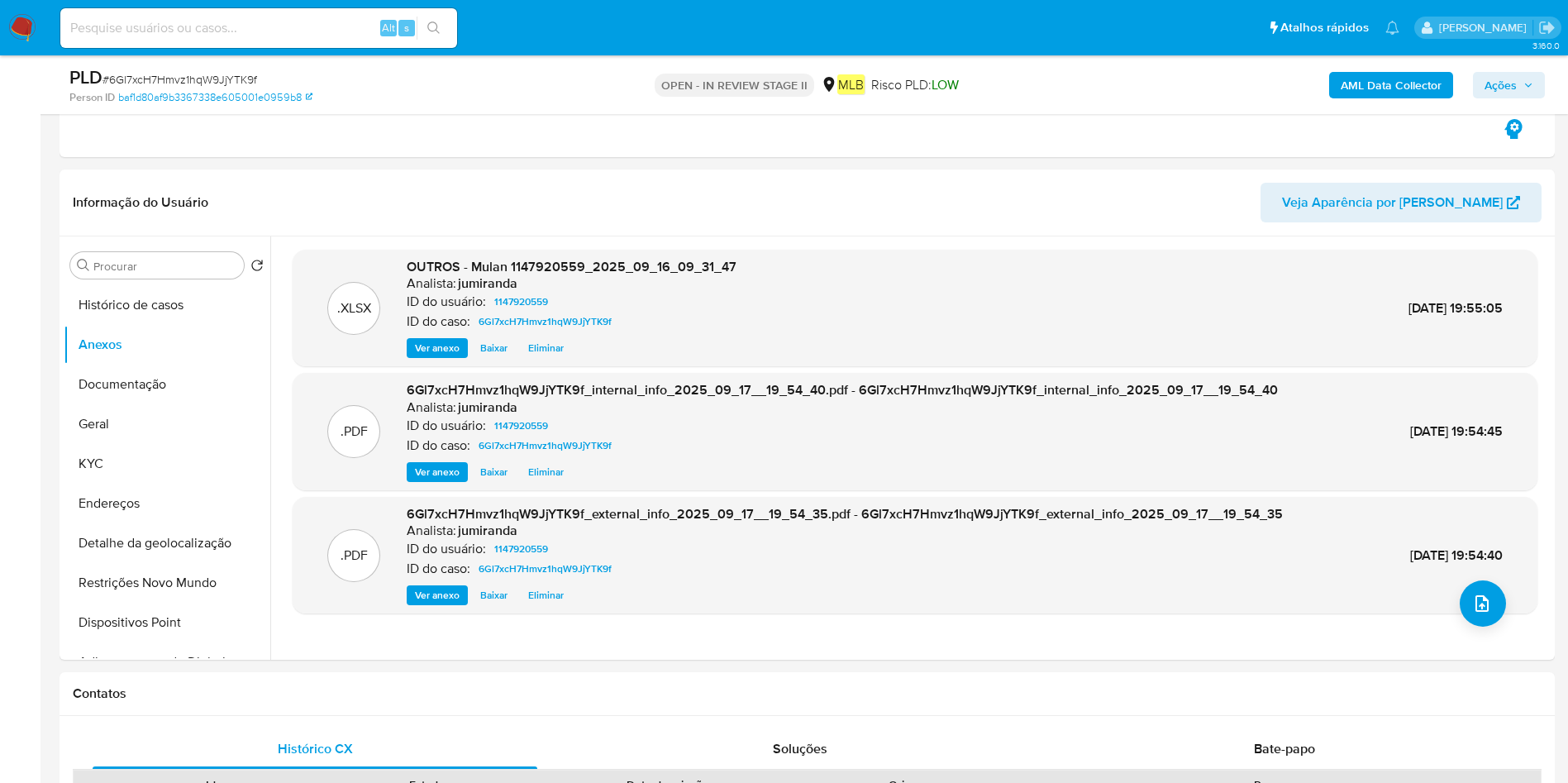
click at [1526, 84] on icon "button" at bounding box center [1529, 85] width 10 height 10
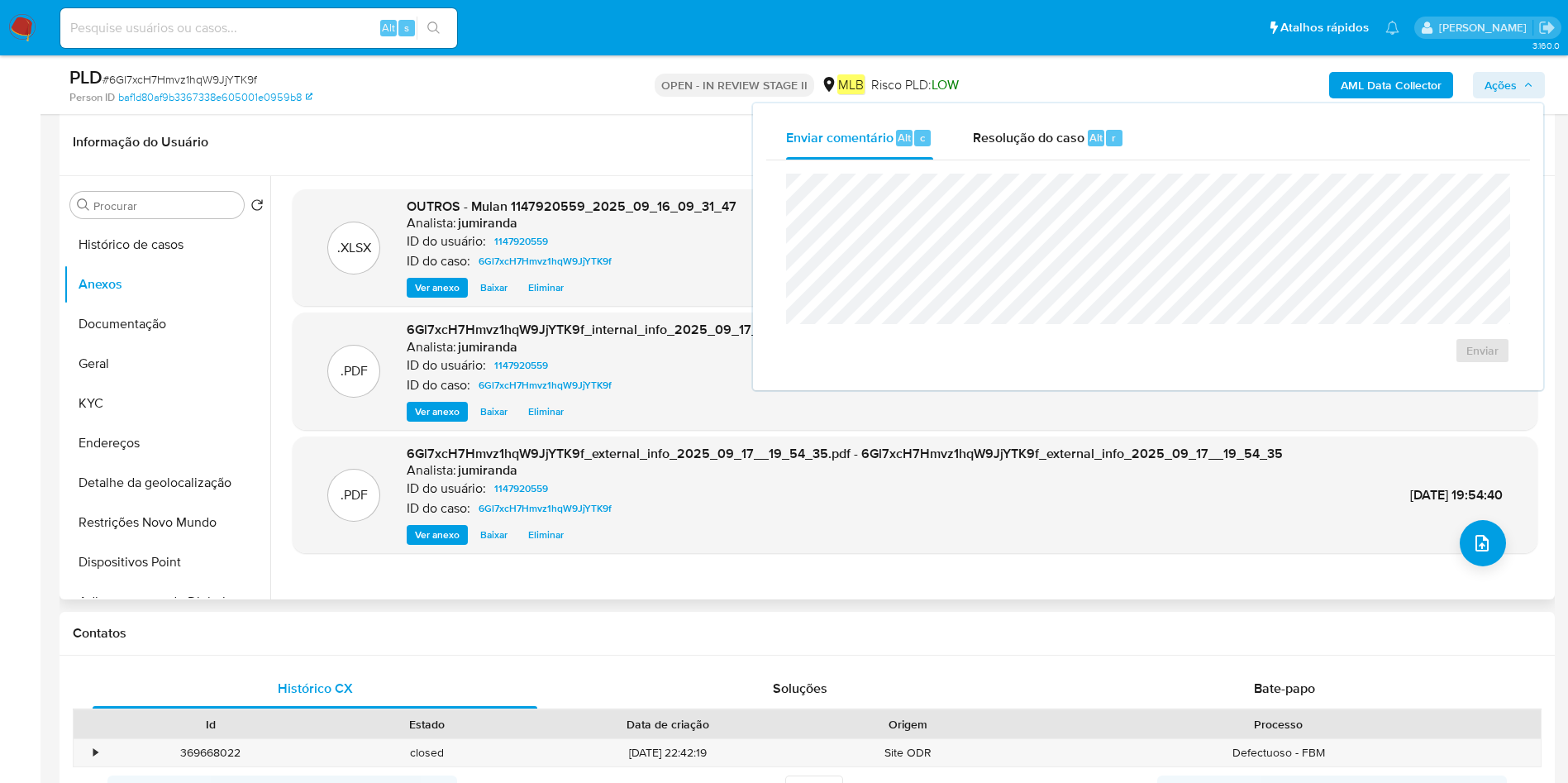
scroll to position [620, 0]
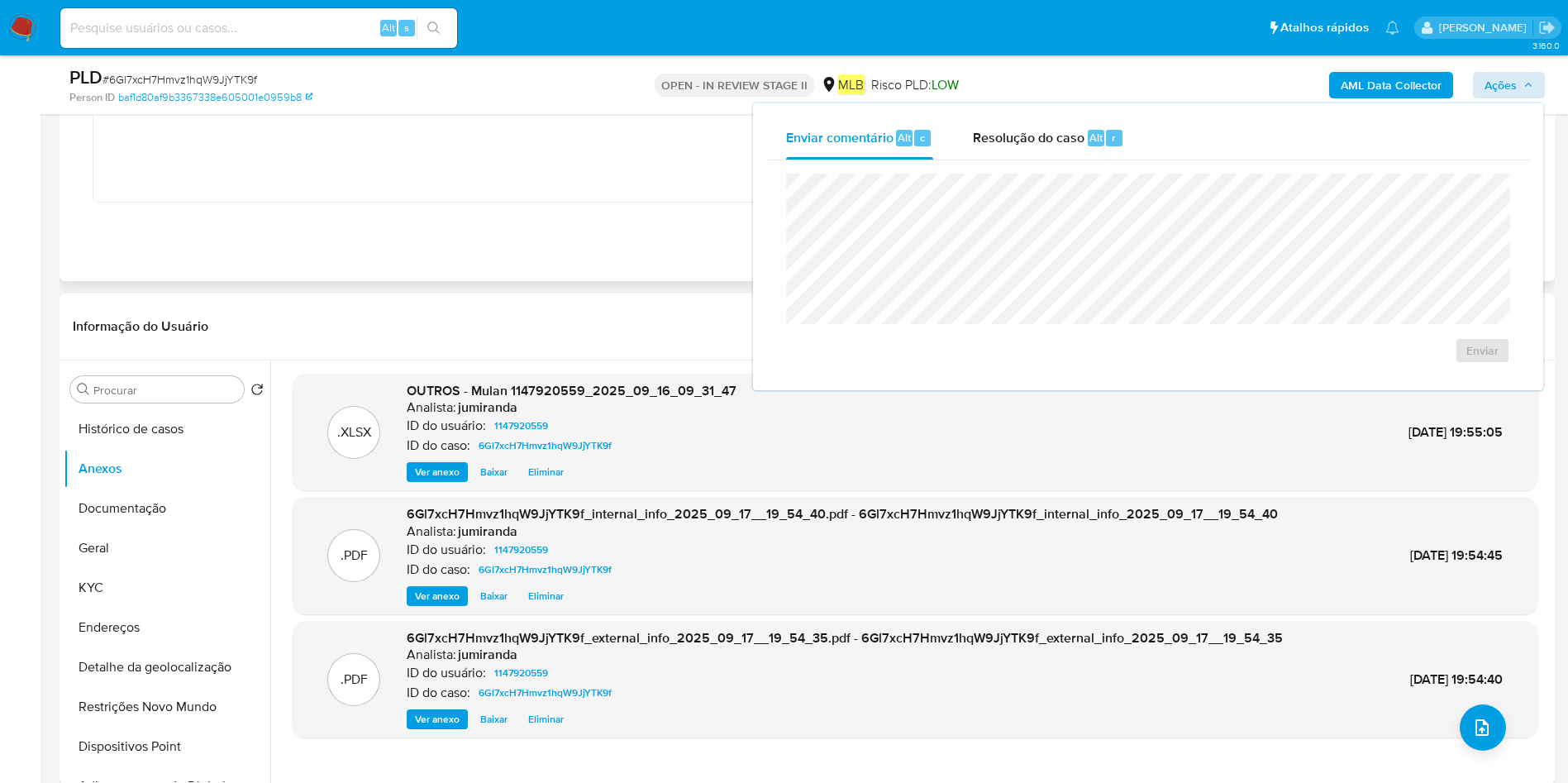
click at [1481, 698] on div ".PDF 6Gl7xcH7Hmvz1hqW9JjYTK9f_external_info_2025_09_17__19_54_35.pdf - 6Gl7xcH7…" at bounding box center [915, 679] width 1229 height 101
click at [1471, 712] on button "upload-file" at bounding box center [1483, 728] width 47 height 47
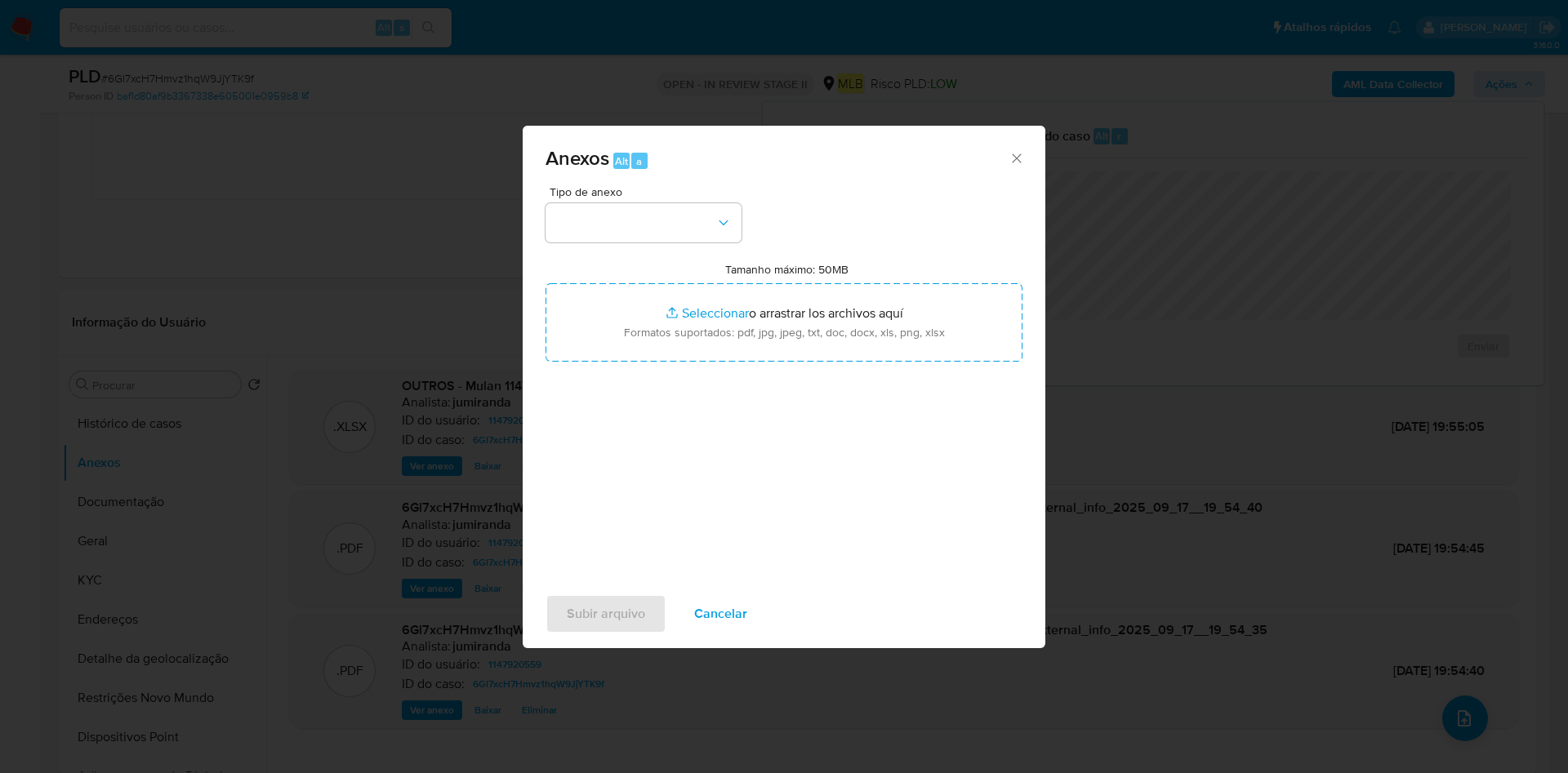
click at [490, 262] on div "Anexos Alt a Tipo de anexo Tamanho máximo: 50MB Seleccionar archivos Selecciona…" at bounding box center [784, 386] width 1568 height 773
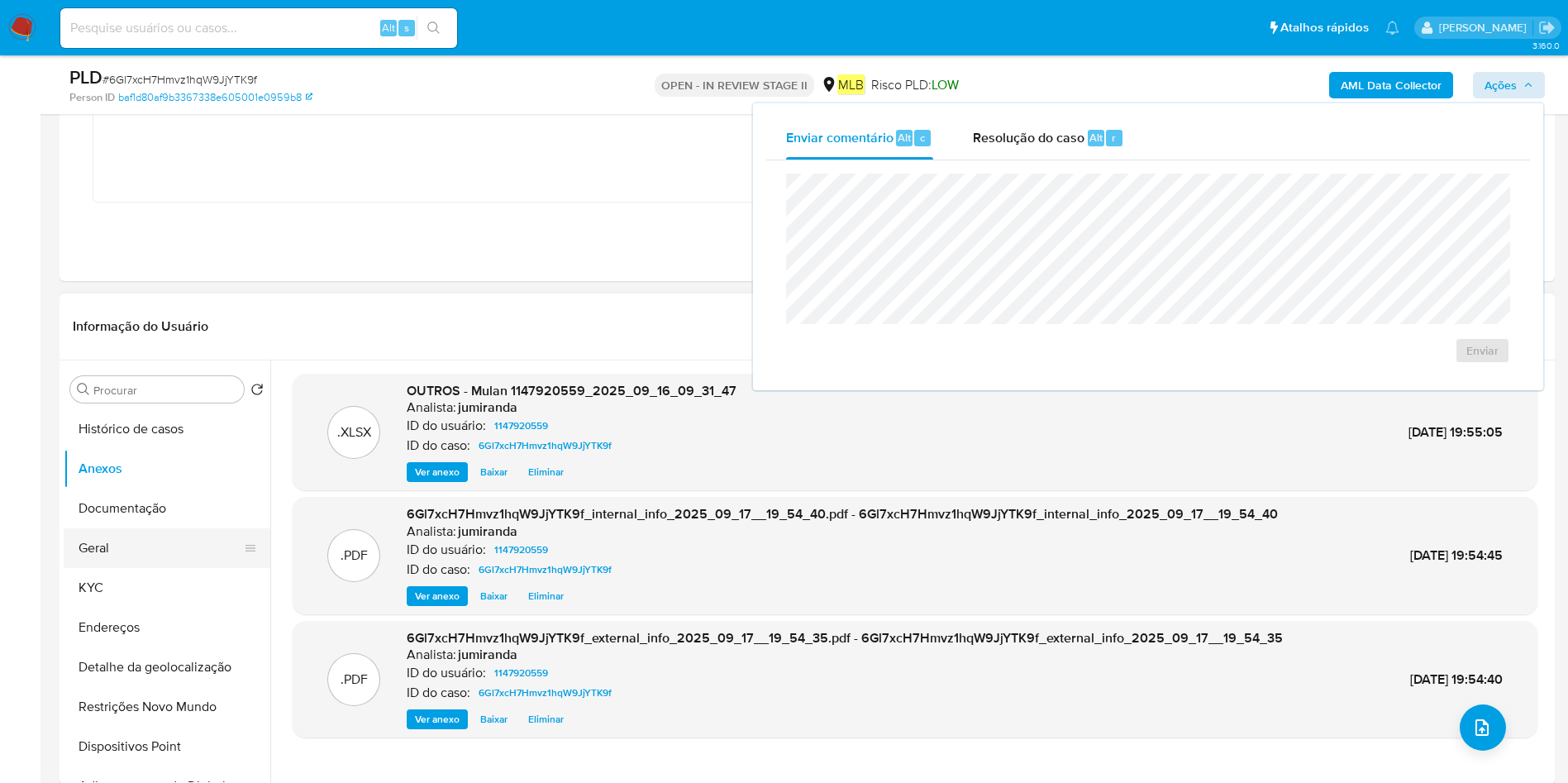
drag, startPoint x: 140, startPoint y: 537, endPoint x: 167, endPoint y: 511, distance: 37.5
click at [144, 535] on button "Geral" at bounding box center [166, 548] width 207 height 39
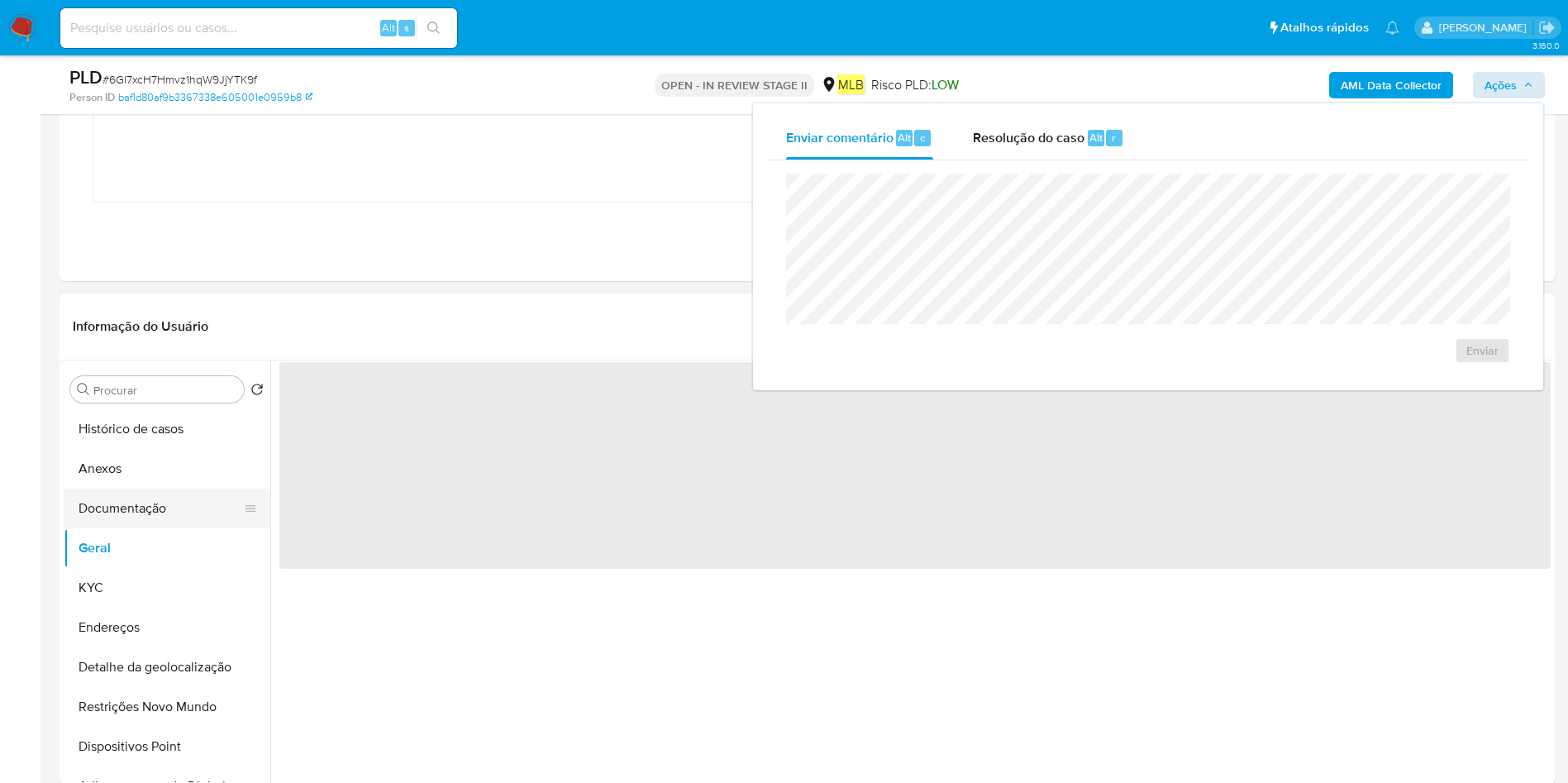
click at [168, 502] on button "Documentação" at bounding box center [160, 508] width 193 height 39
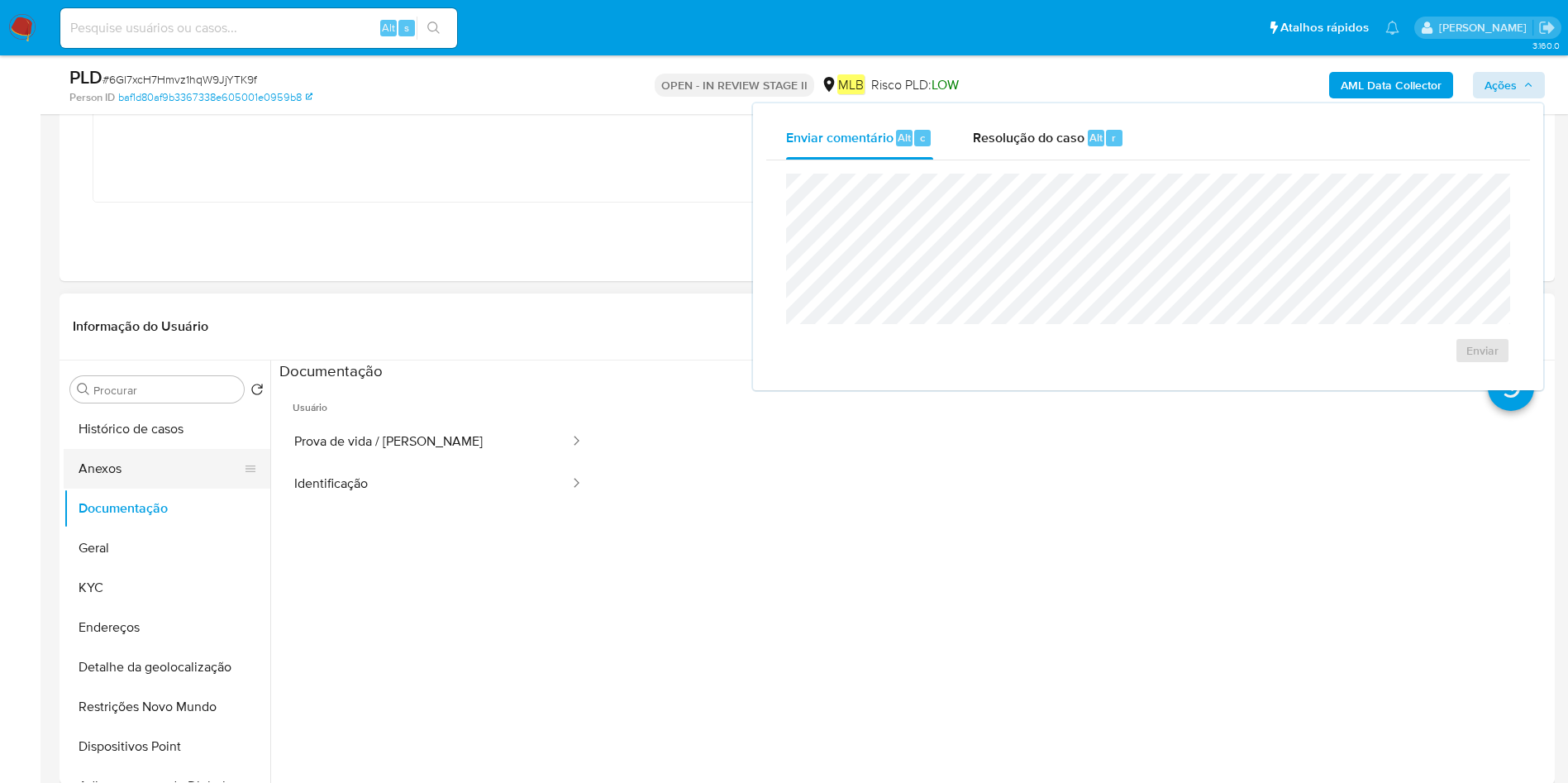
click at [178, 475] on button "Anexos" at bounding box center [160, 469] width 193 height 39
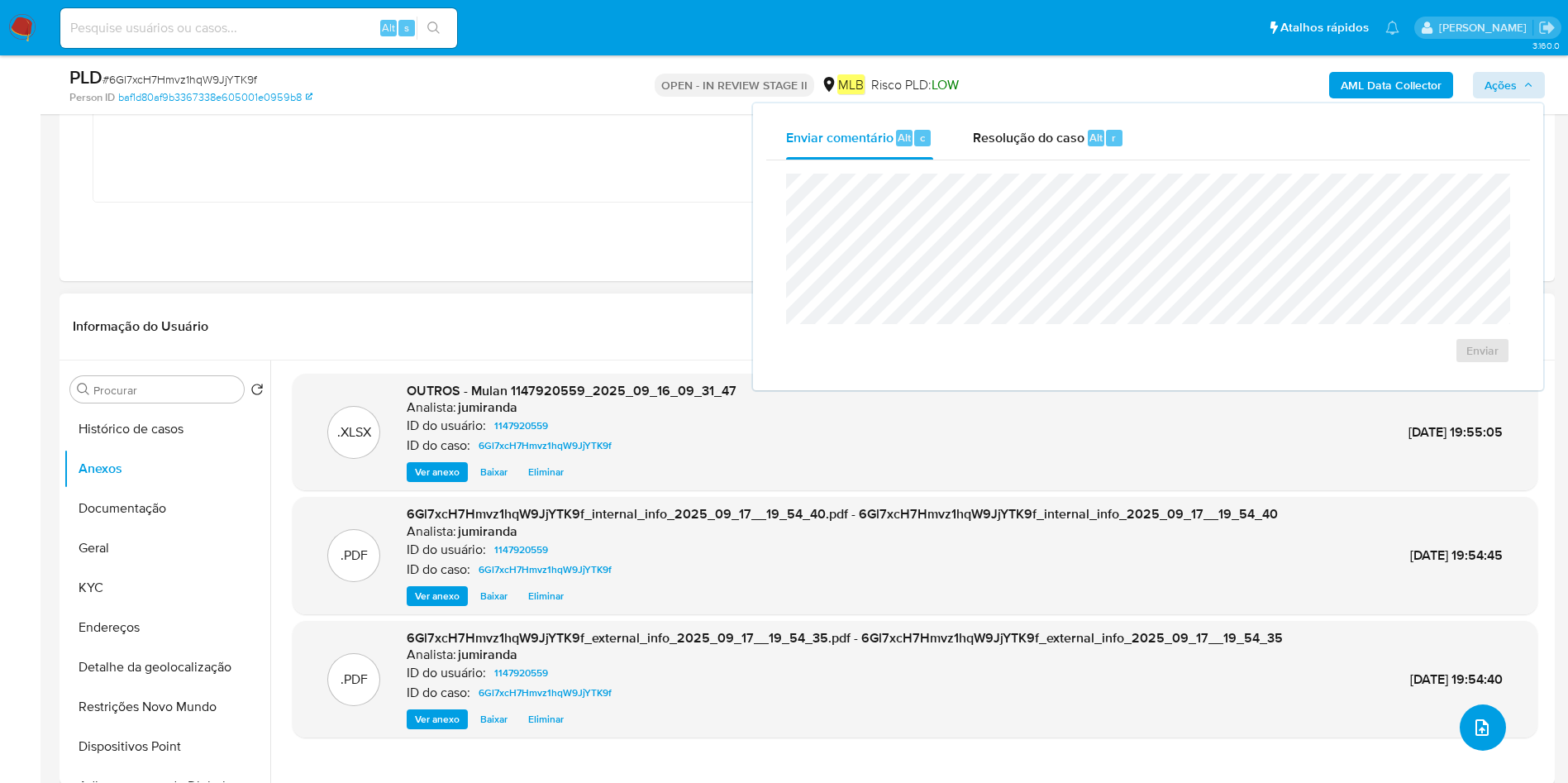
click at [1473, 732] on icon "upload-file" at bounding box center [1482, 728] width 20 height 20
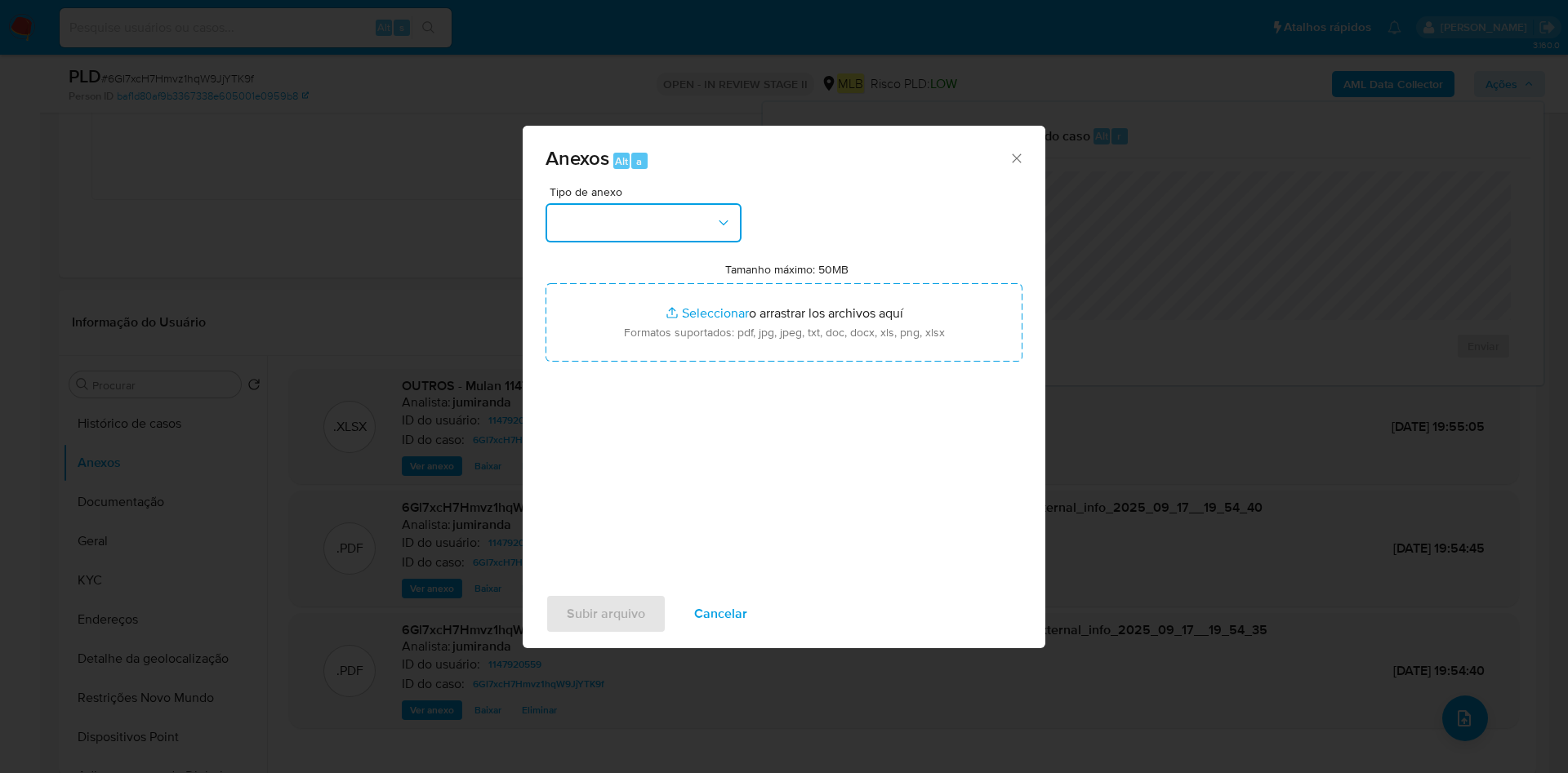
click at [646, 239] on button "button" at bounding box center [643, 223] width 196 height 39
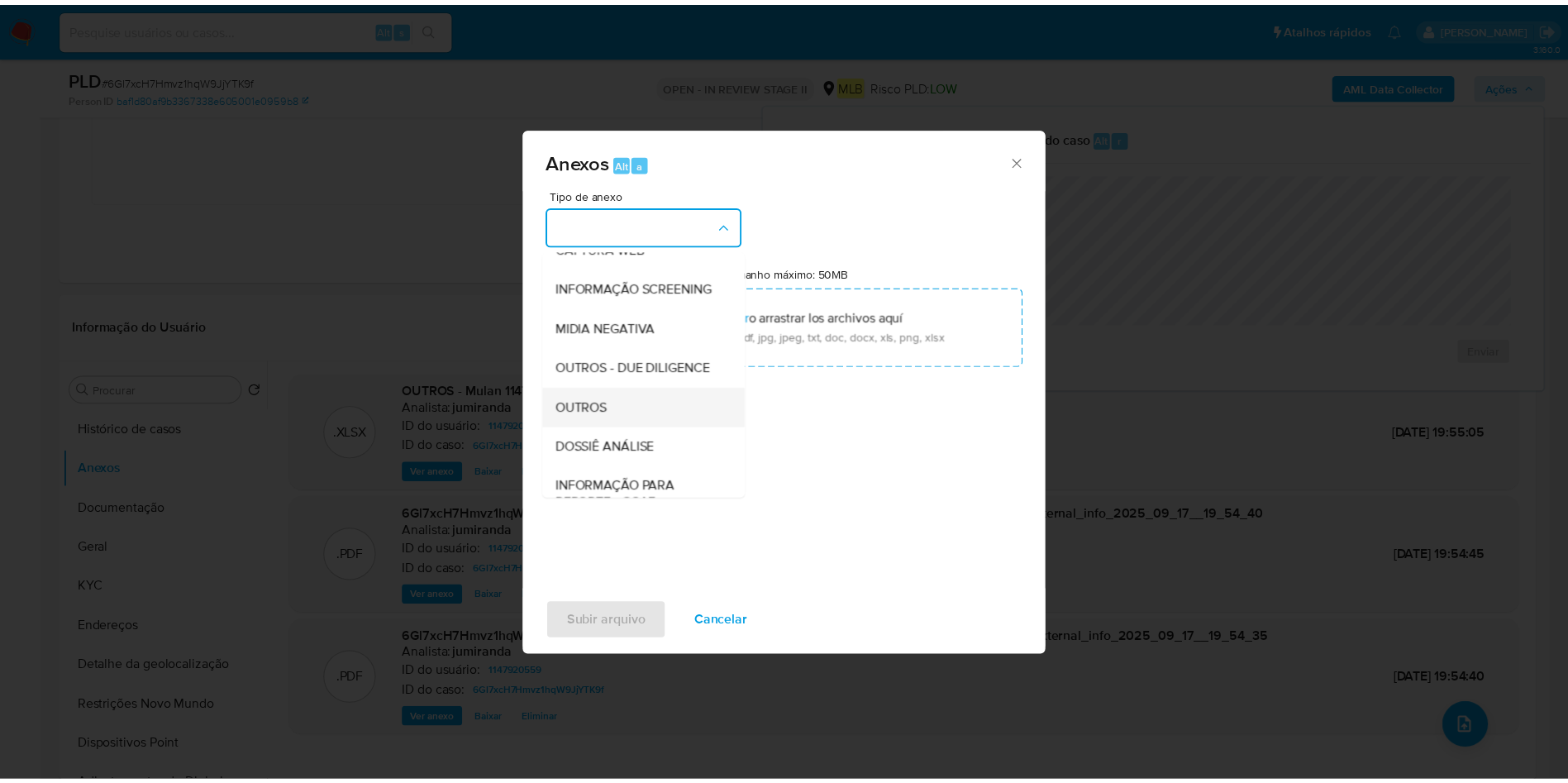
scroll to position [255, 0]
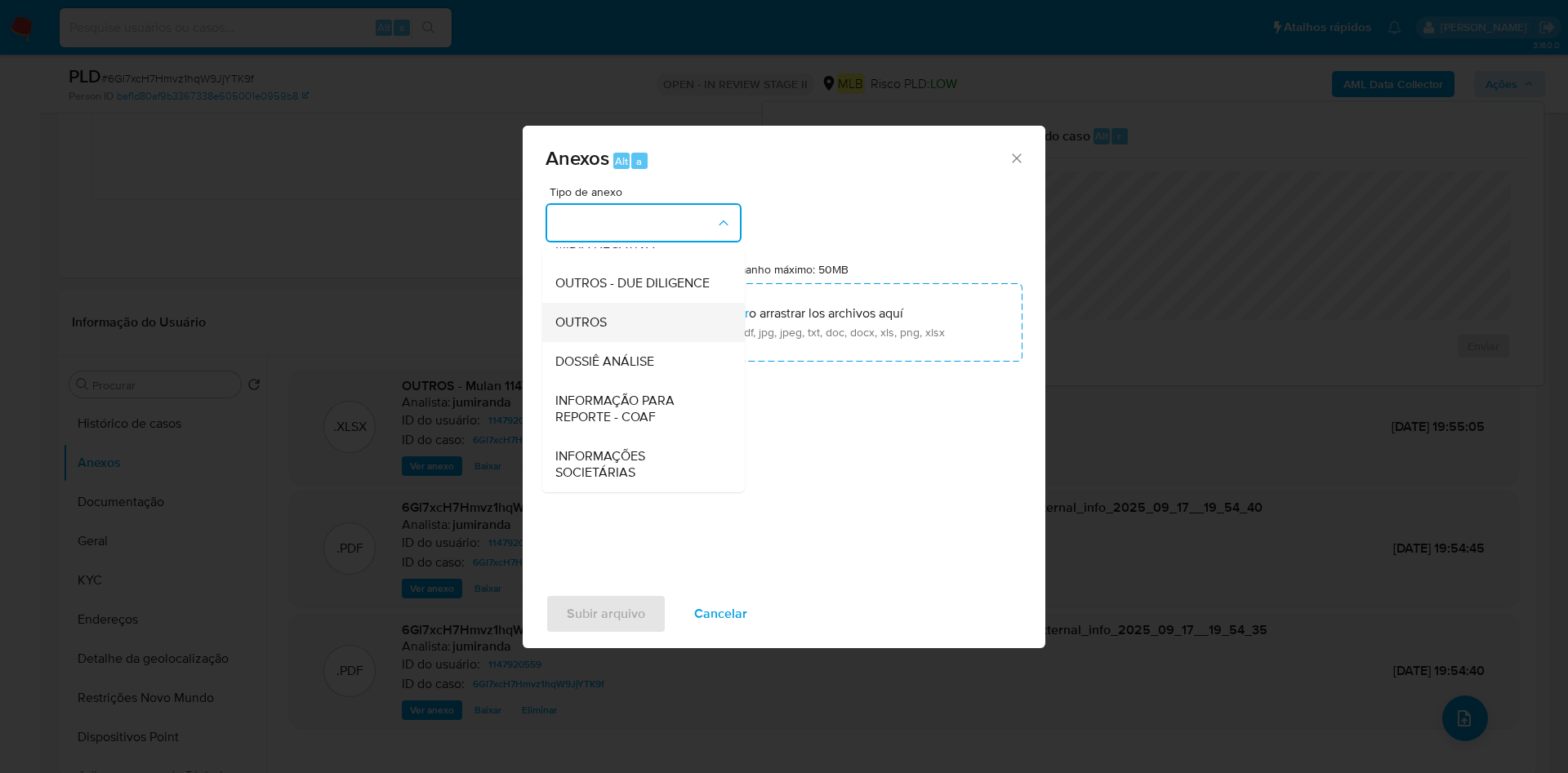
click at [628, 319] on div "OUTROS" at bounding box center [638, 322] width 166 height 39
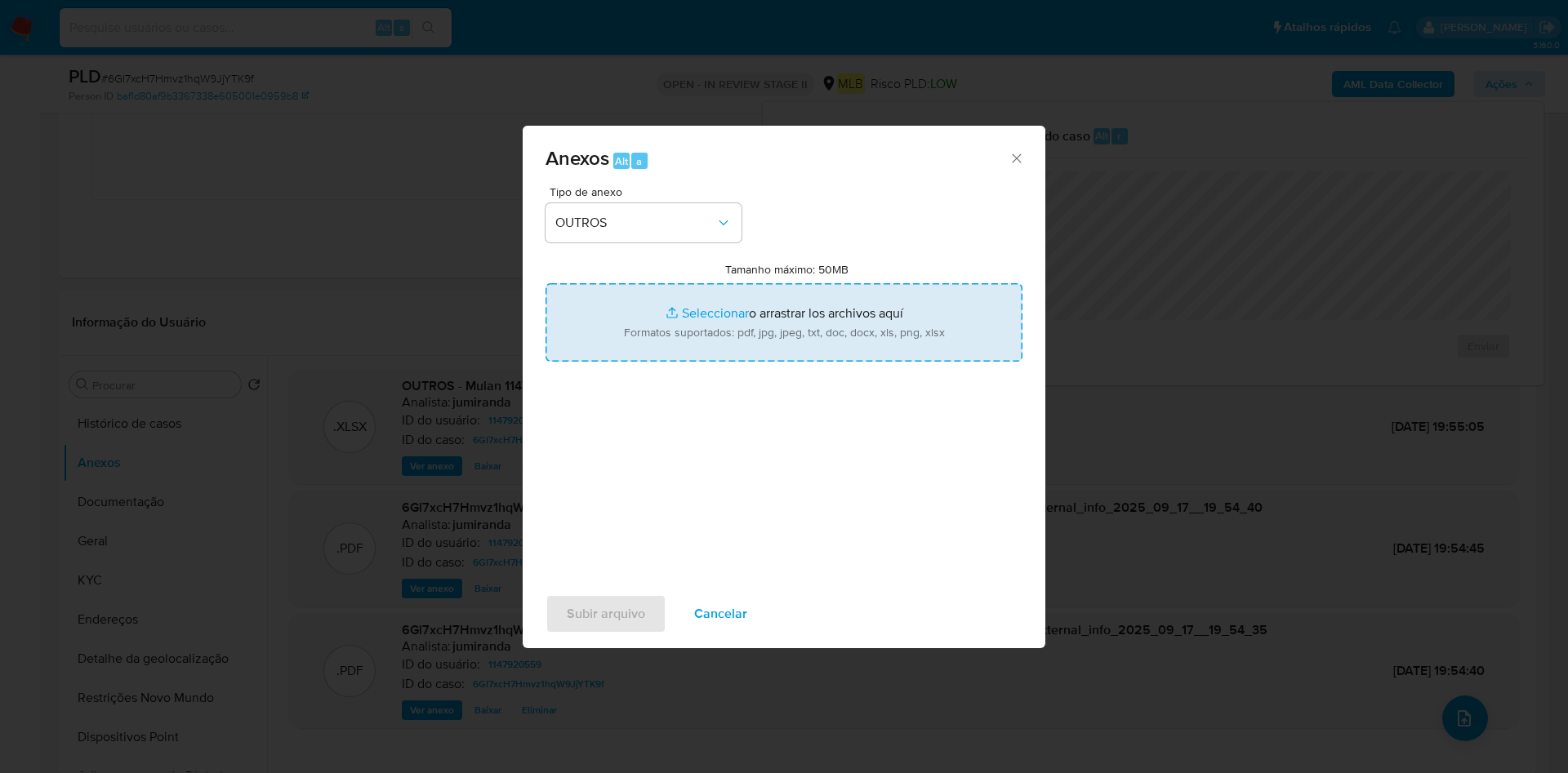
type input "C:\fakepath\SAR - XXX - CPF 20906240786 - JULIO CESAR INACIO DE FREITAS.pdf"
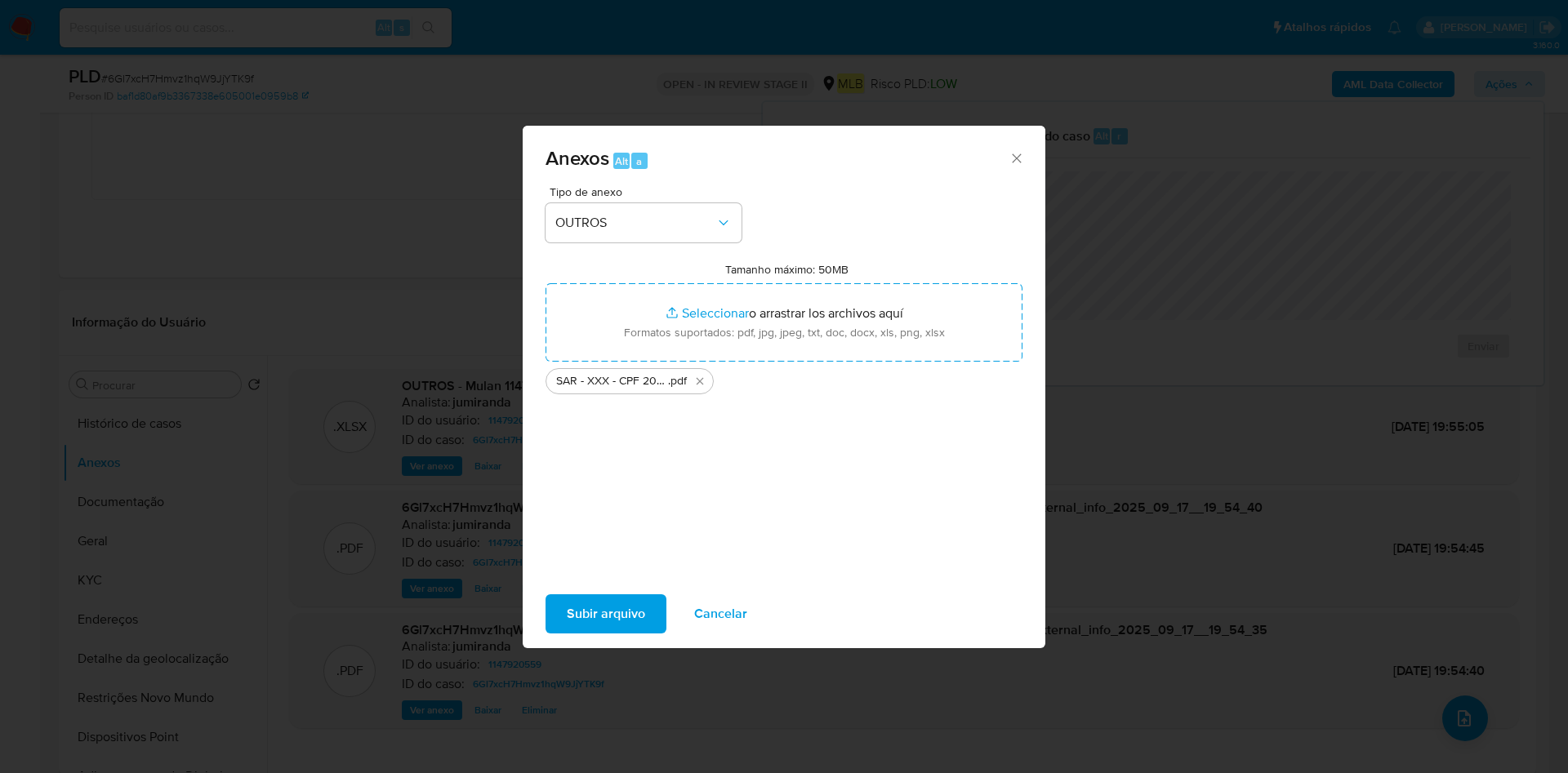
click at [628, 605] on span "Subir arquivo" at bounding box center [605, 613] width 79 height 36
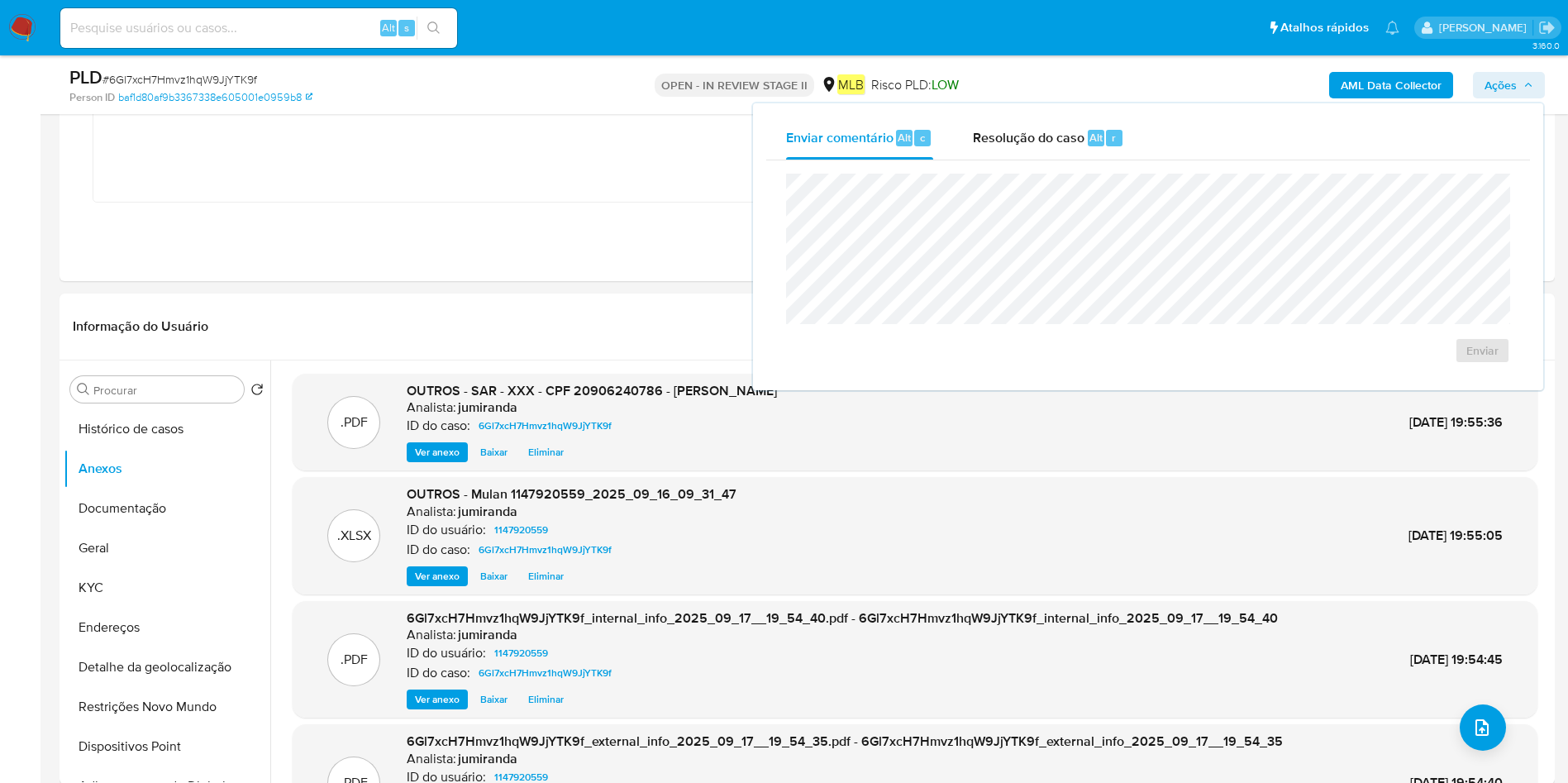
click at [1489, 90] on span "Ações" at bounding box center [1501, 85] width 32 height 27
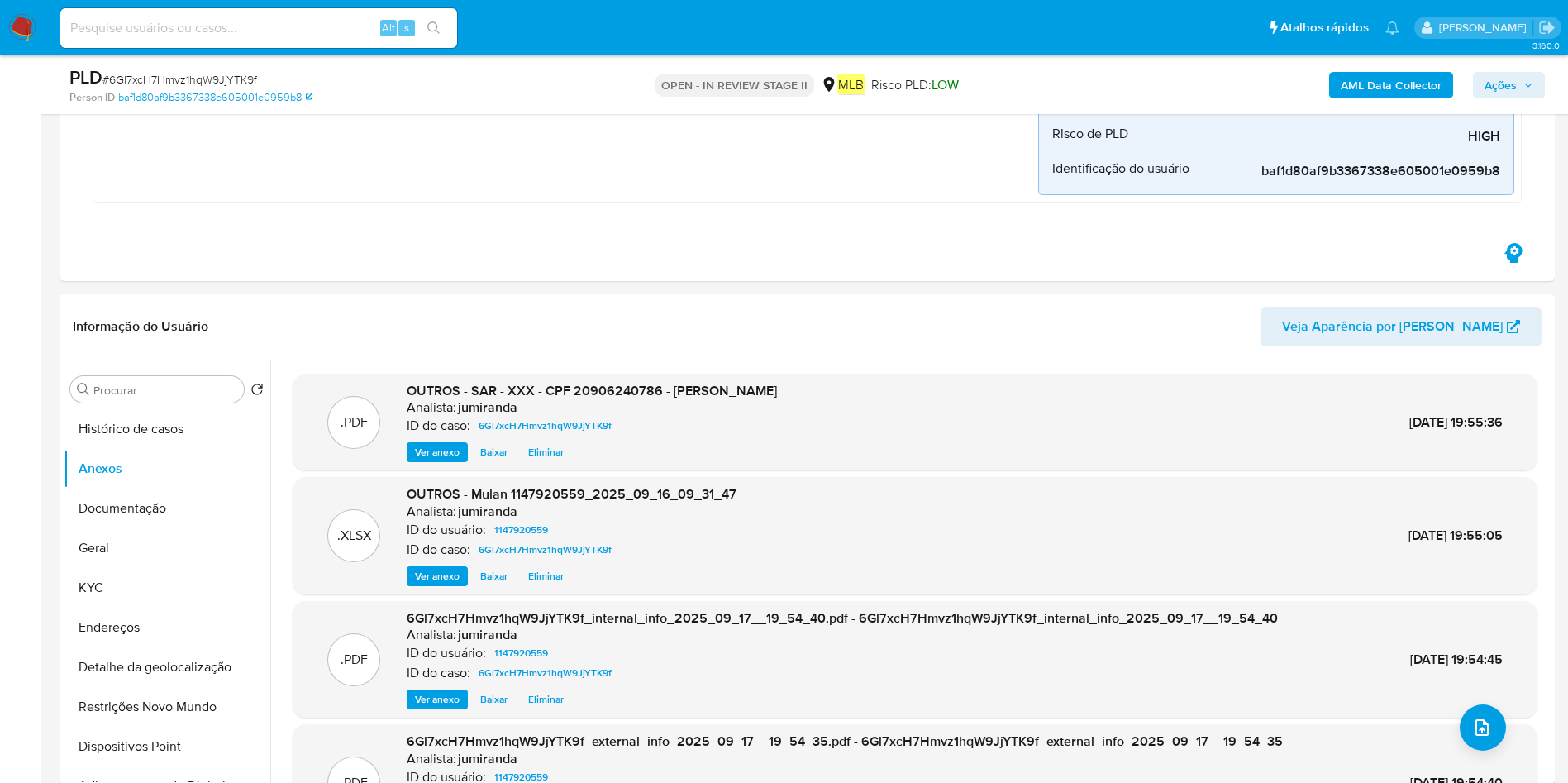
click at [1504, 86] on span "Ações" at bounding box center [1501, 85] width 32 height 27
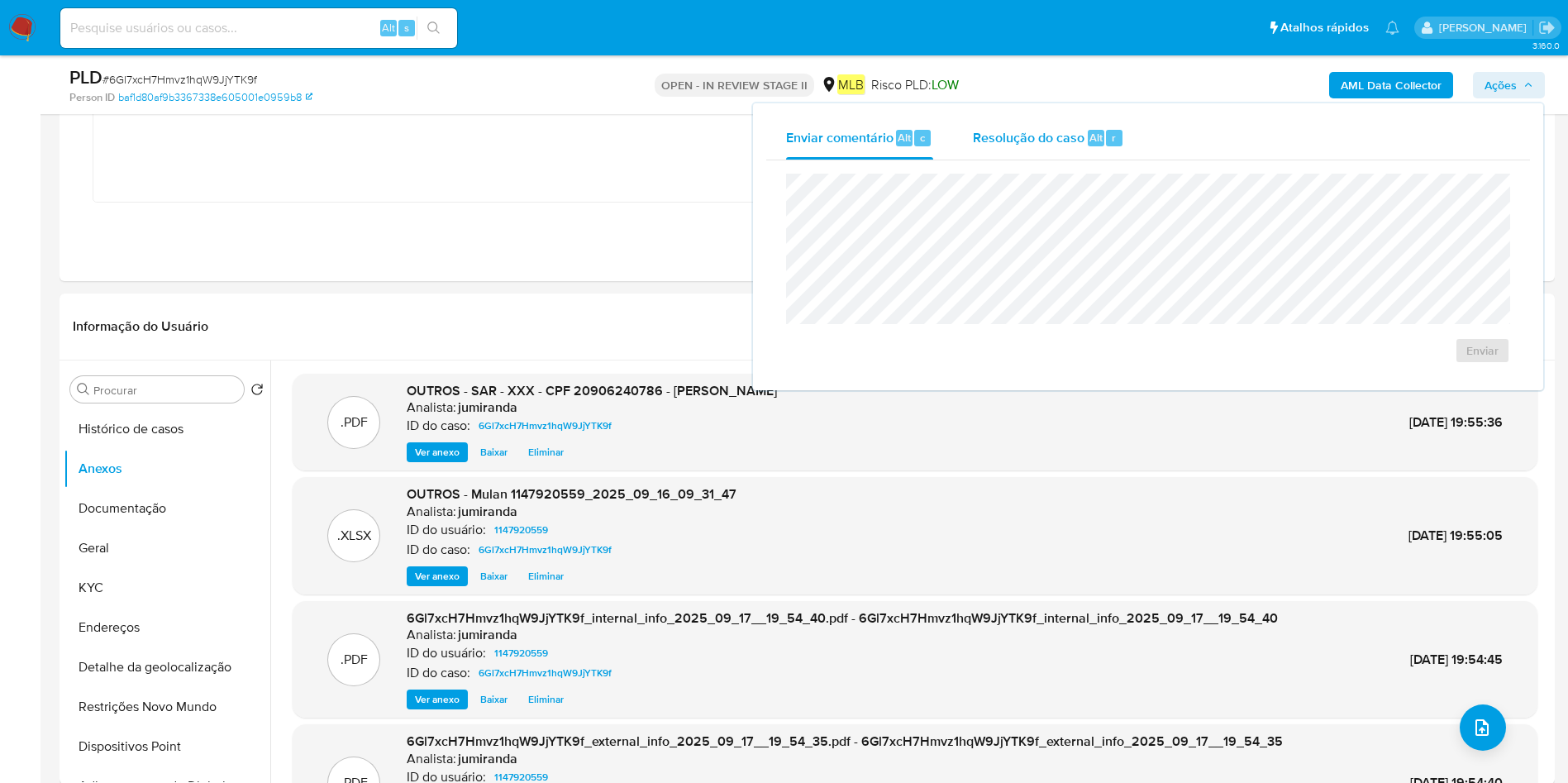
drag, startPoint x: 1048, startPoint y: 128, endPoint x: 1080, endPoint y: 154, distance: 41.2
click at [1049, 128] on span "Resolução do caso" at bounding box center [1028, 136] width 112 height 19
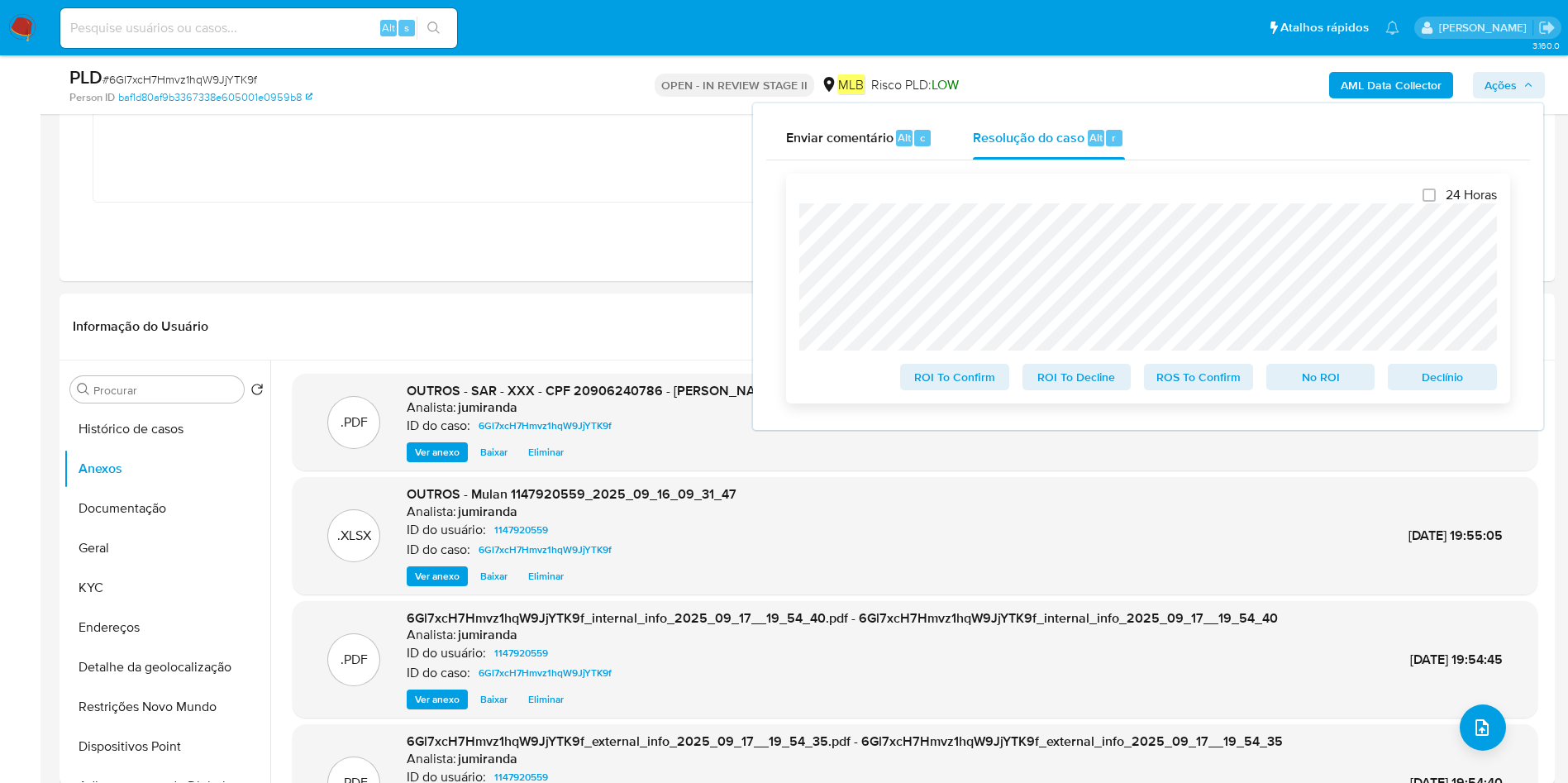
click at [1209, 379] on span "ROS To Confirm" at bounding box center [1199, 377] width 86 height 23
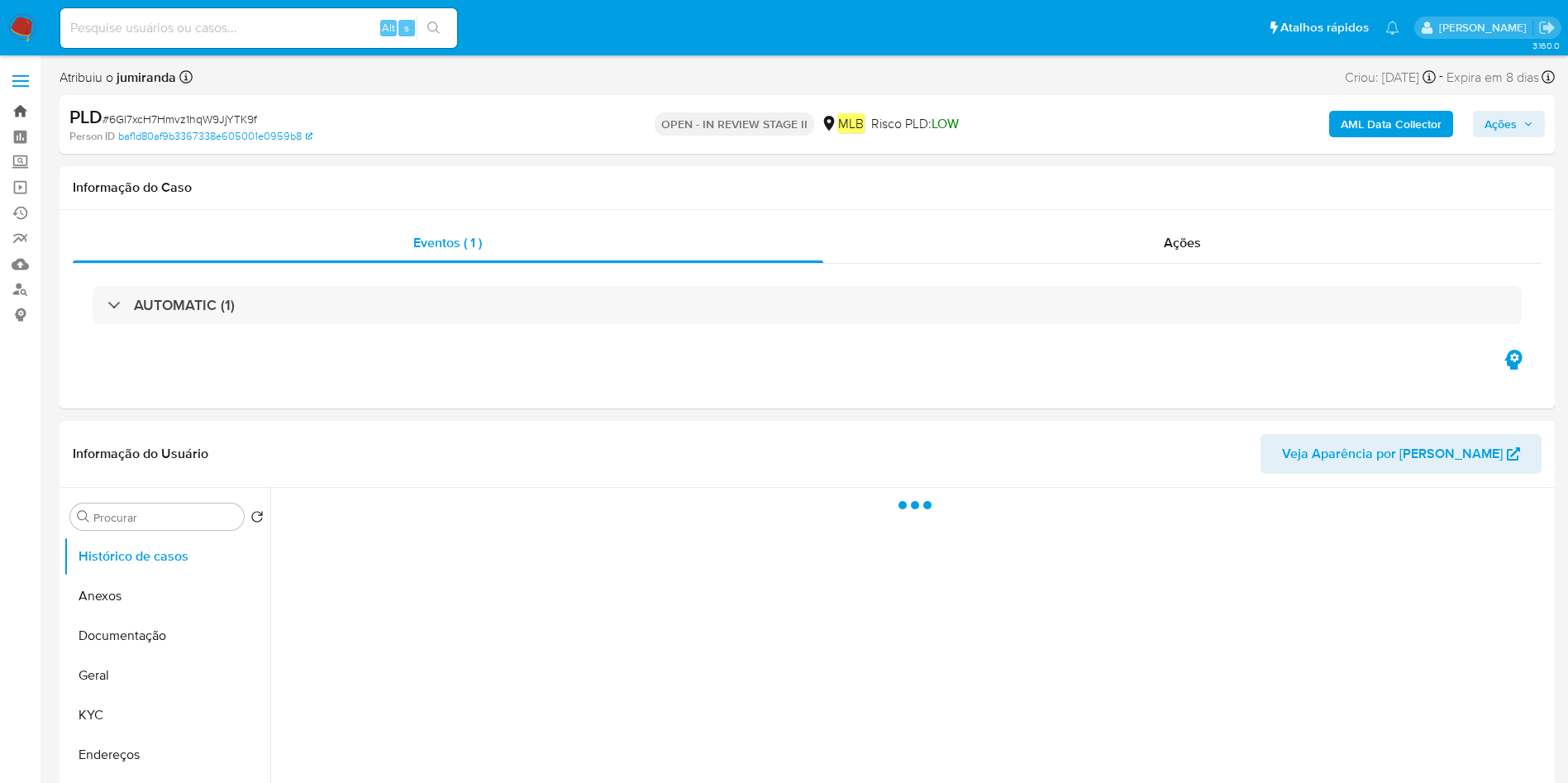
click at [27, 110] on link "Bandeja" at bounding box center [98, 111] width 197 height 26
select select "10"
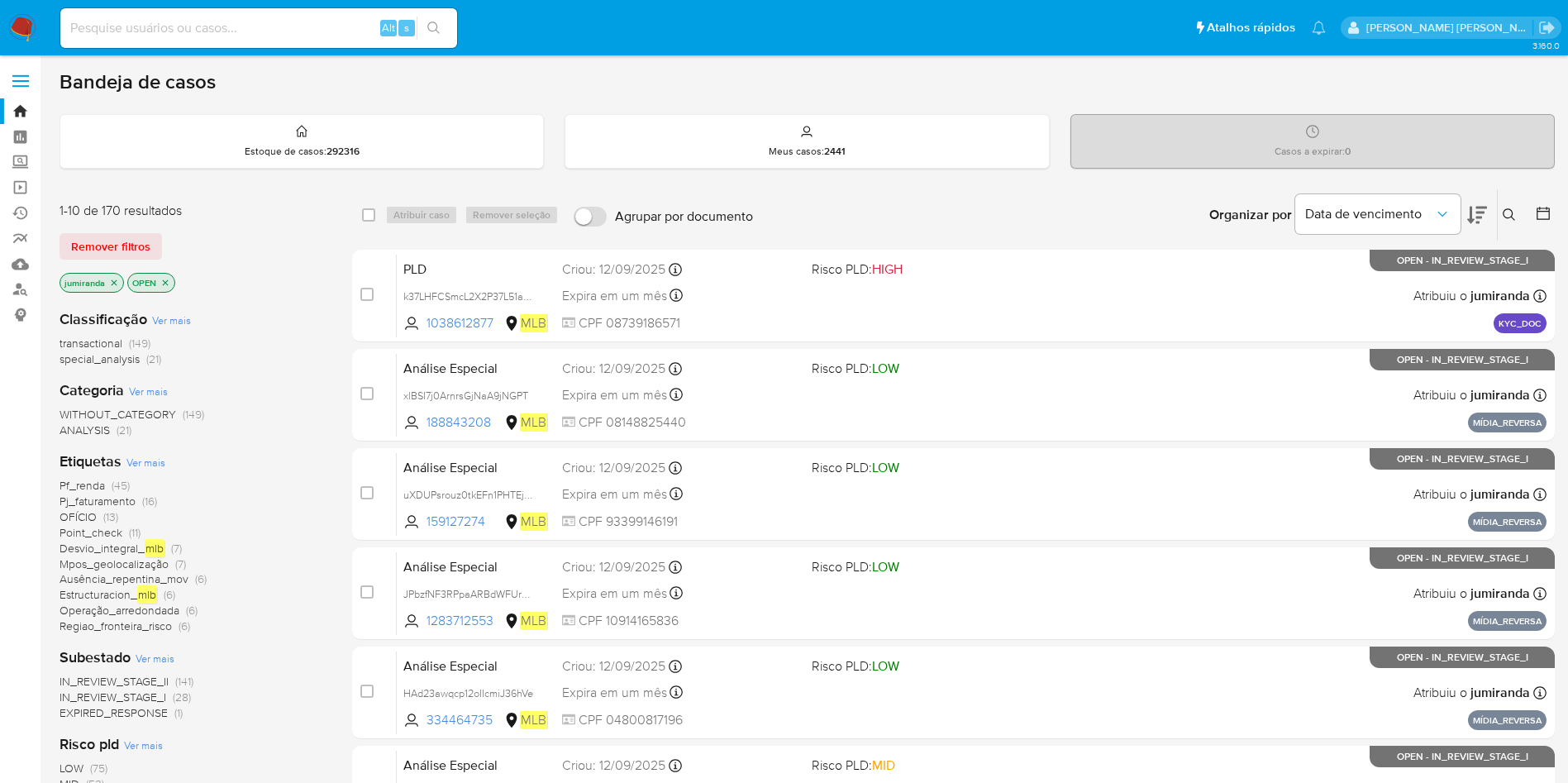
click at [114, 283] on icon "close-filter" at bounding box center [115, 282] width 5 height 5
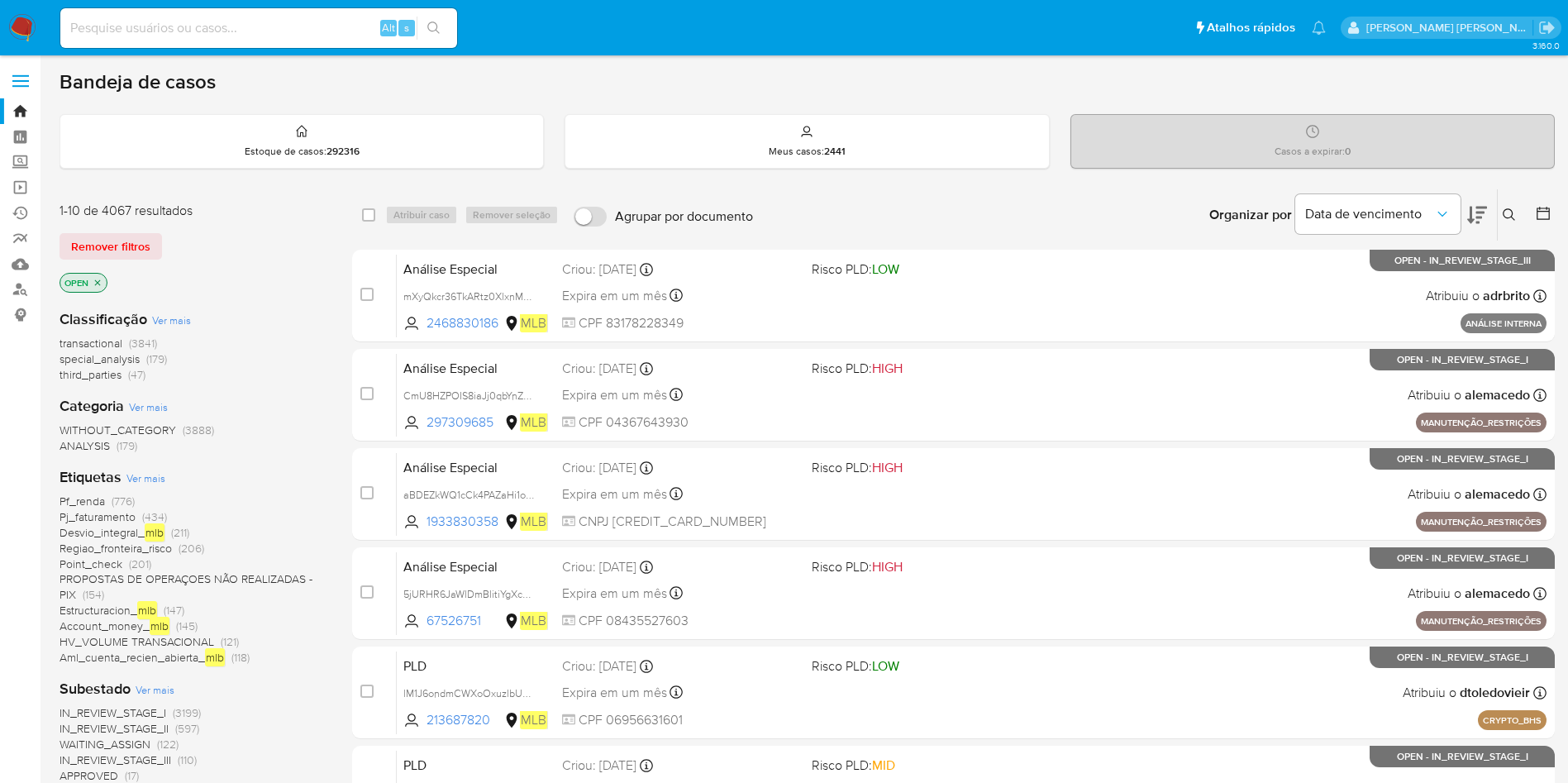
click at [98, 278] on icon "close-filter" at bounding box center [97, 282] width 10 height 10
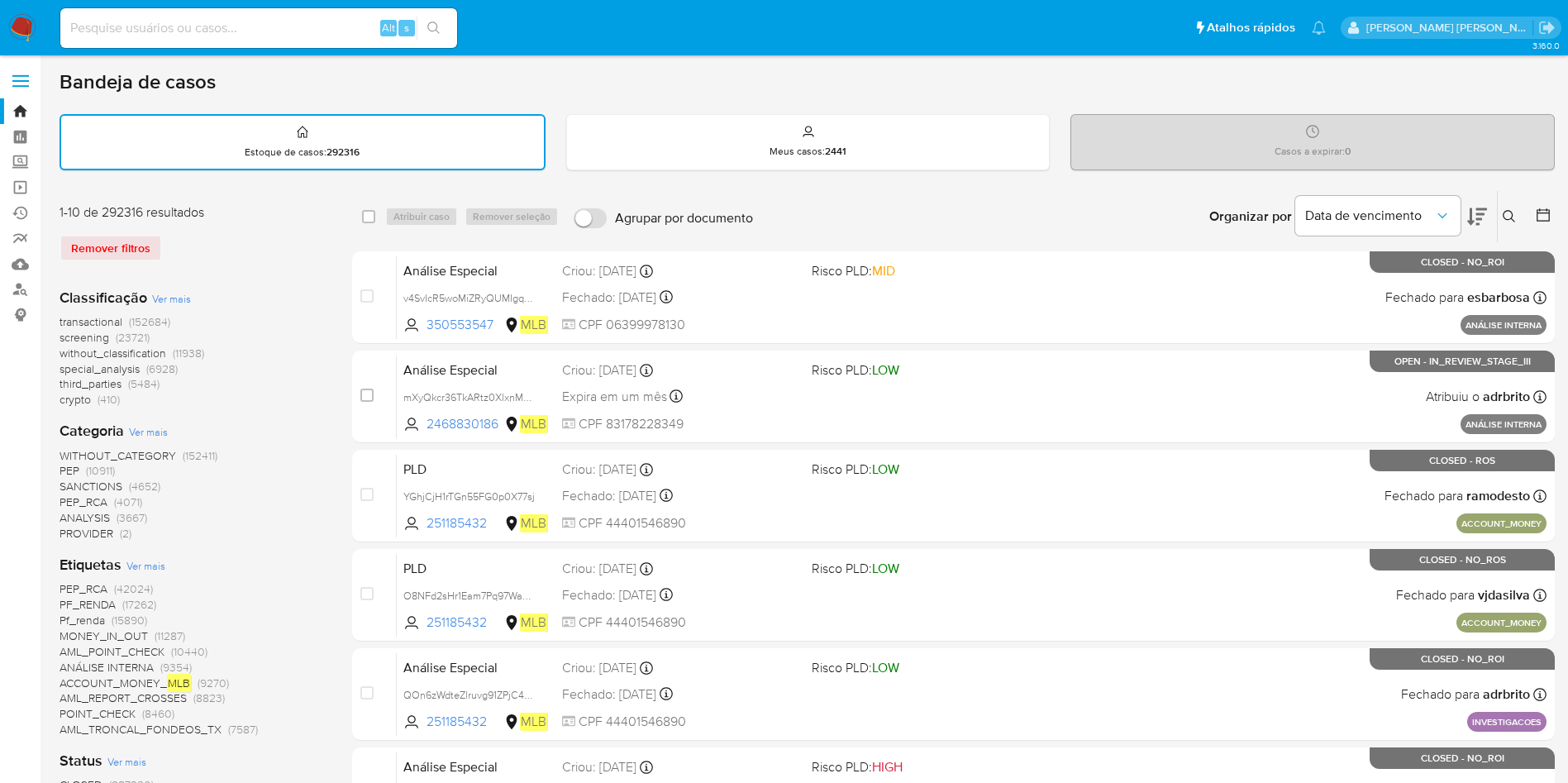
click at [154, 564] on span "Ver mais" at bounding box center [145, 566] width 38 height 15
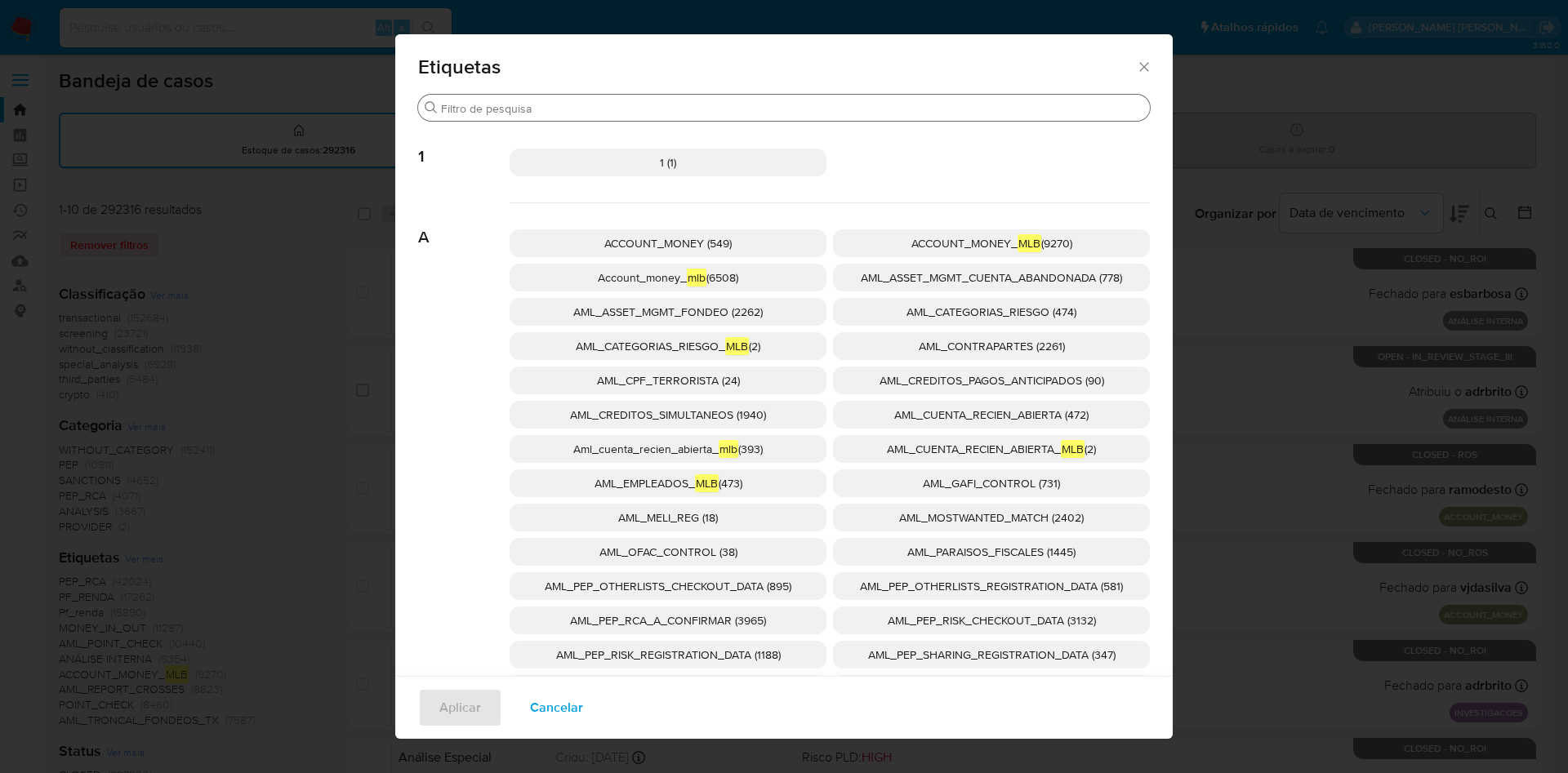
click at [603, 98] on div "Buscar" at bounding box center [784, 108] width 732 height 27
drag, startPoint x: 603, startPoint y: 116, endPoint x: 419, endPoint y: 64, distance: 191.2
click at [599, 116] on div "Buscar" at bounding box center [784, 108] width 732 height 27
click at [625, 112] on input "Buscar" at bounding box center [792, 109] width 702 height 15
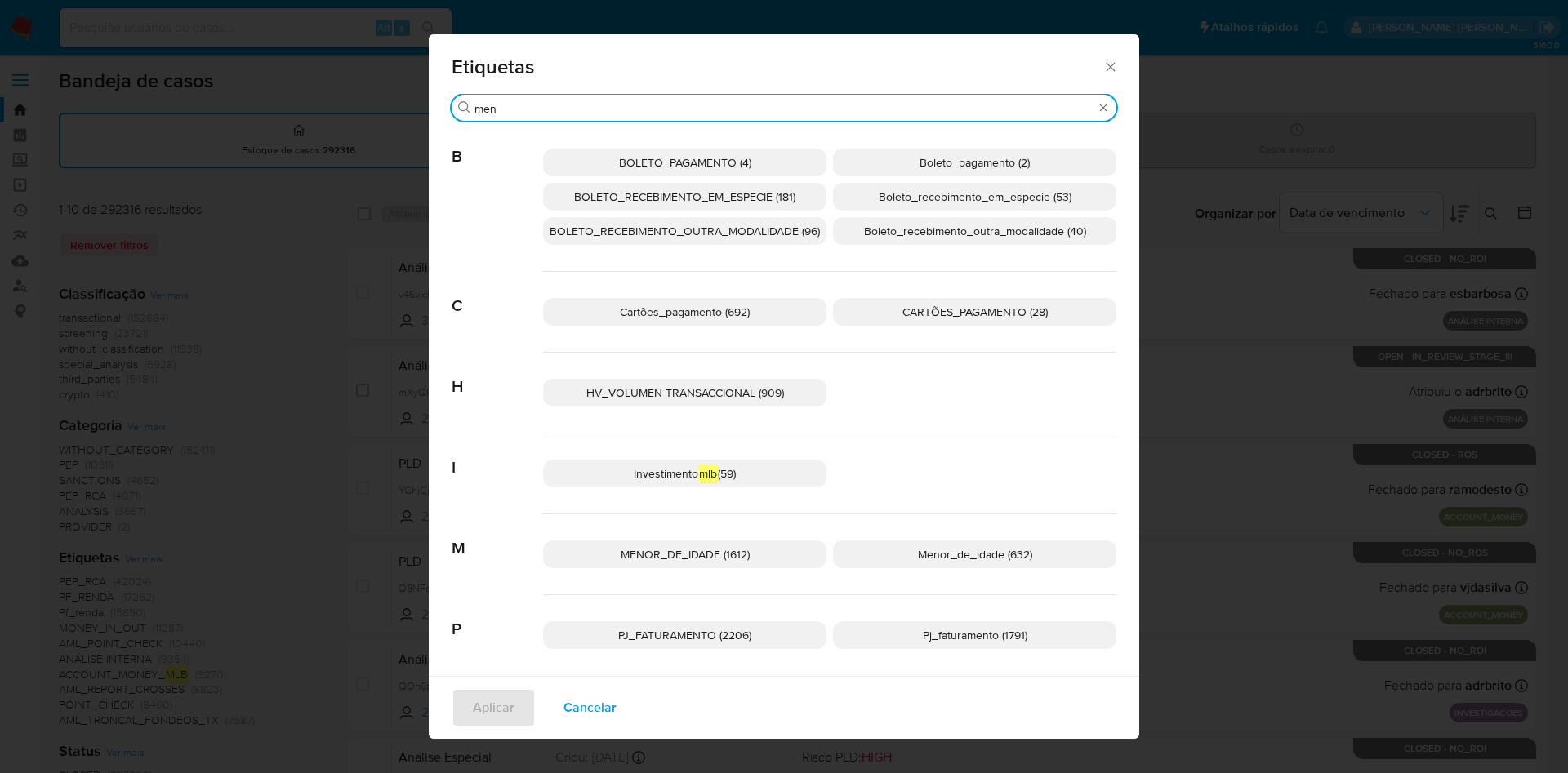
type input "men"
click at [691, 563] on p "MENOR_DE_IDADE (1612)" at bounding box center [684, 554] width 284 height 27
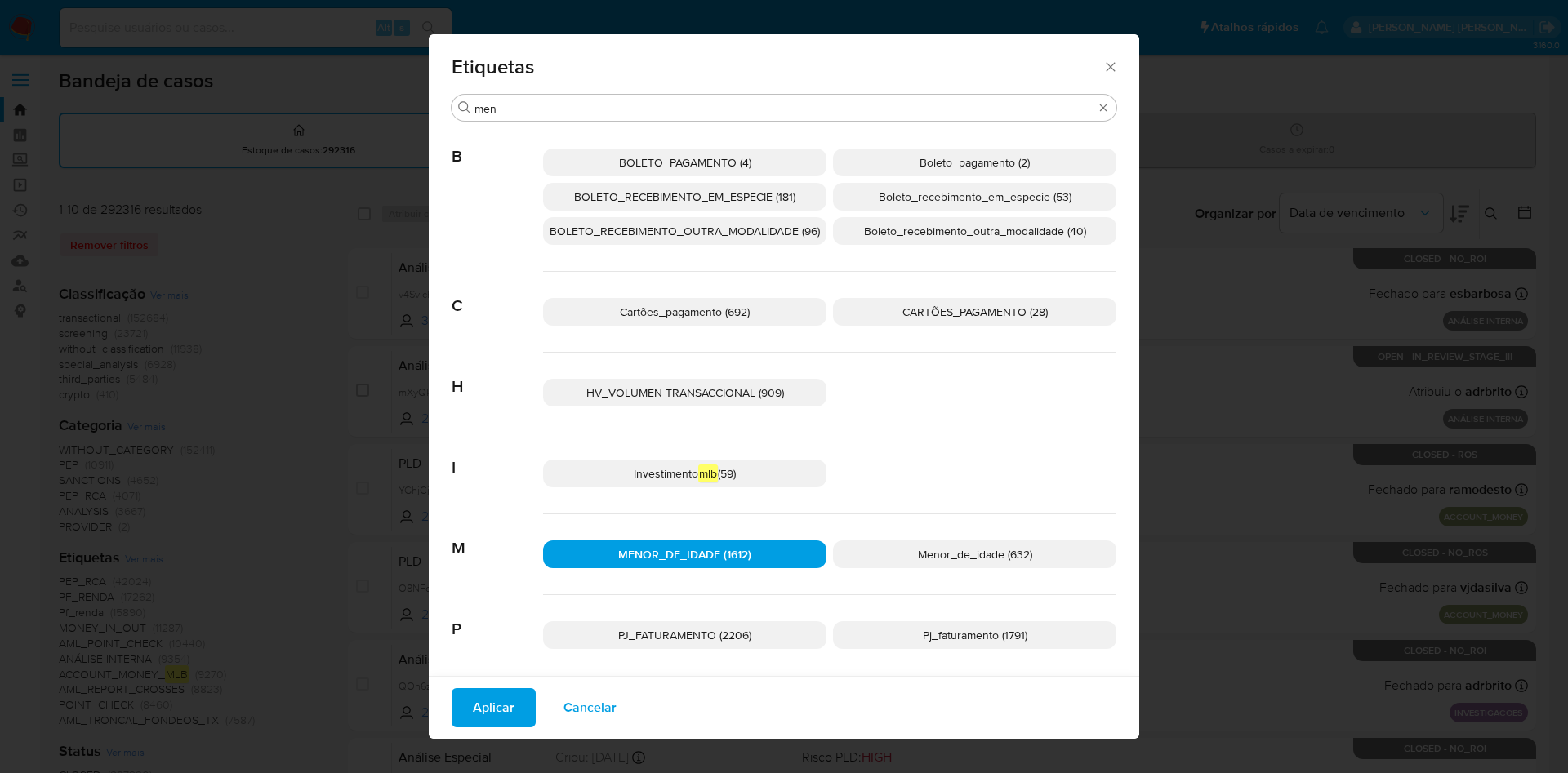
click at [492, 699] on span "Aplicar" at bounding box center [493, 708] width 42 height 36
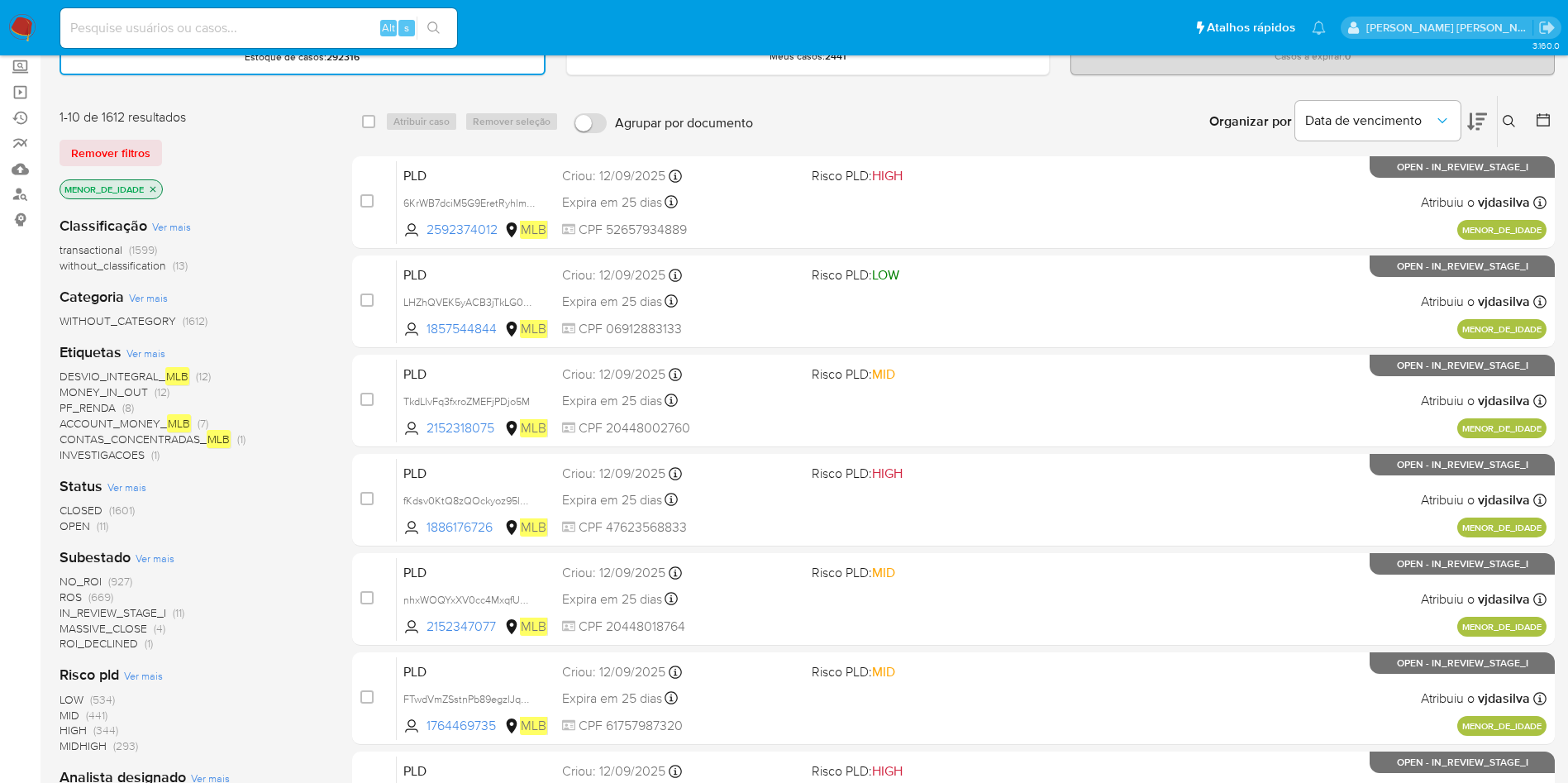
scroll to position [124, 0]
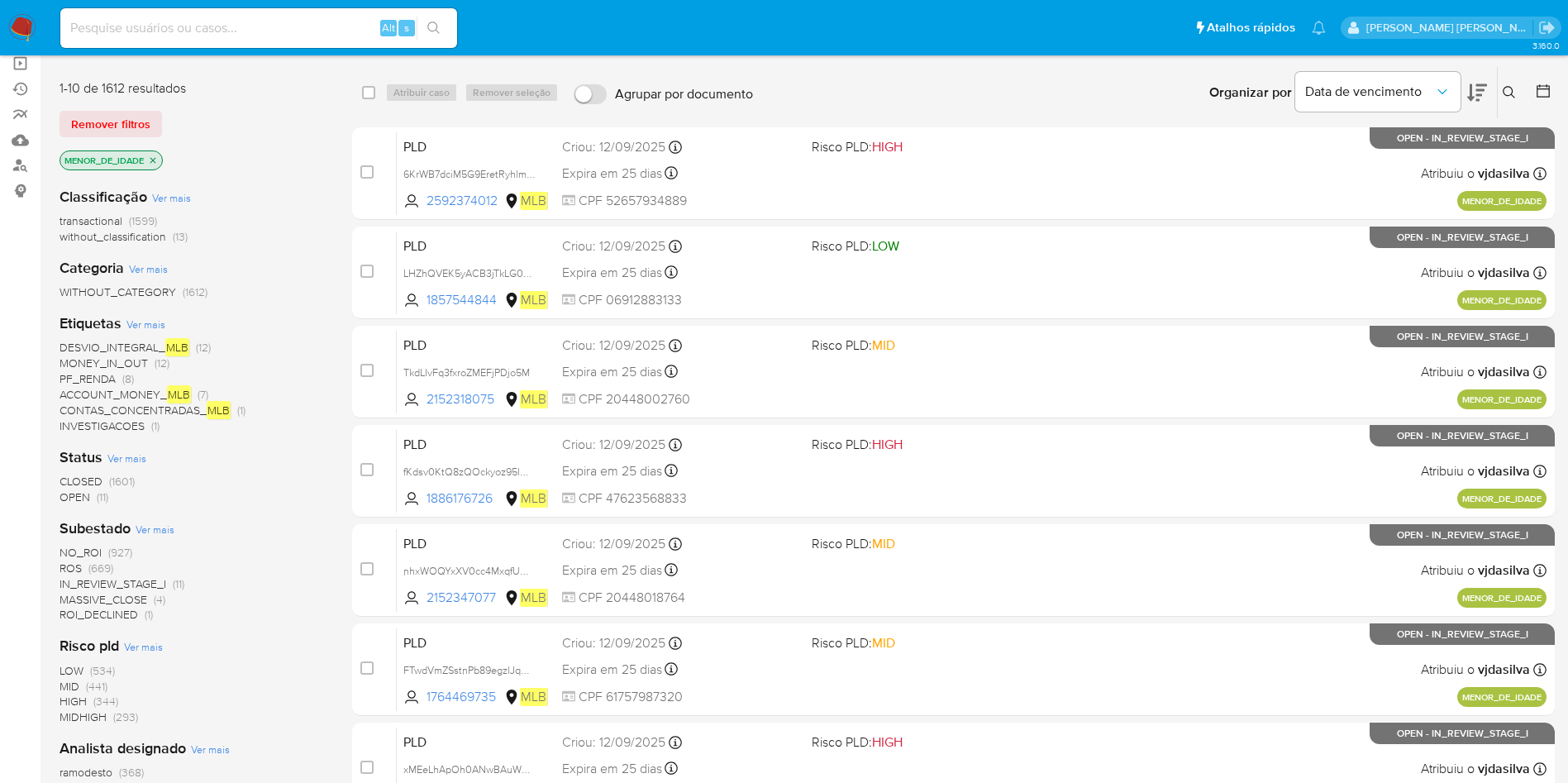
click at [80, 474] on span "CLOSED" at bounding box center [81, 481] width 43 height 16
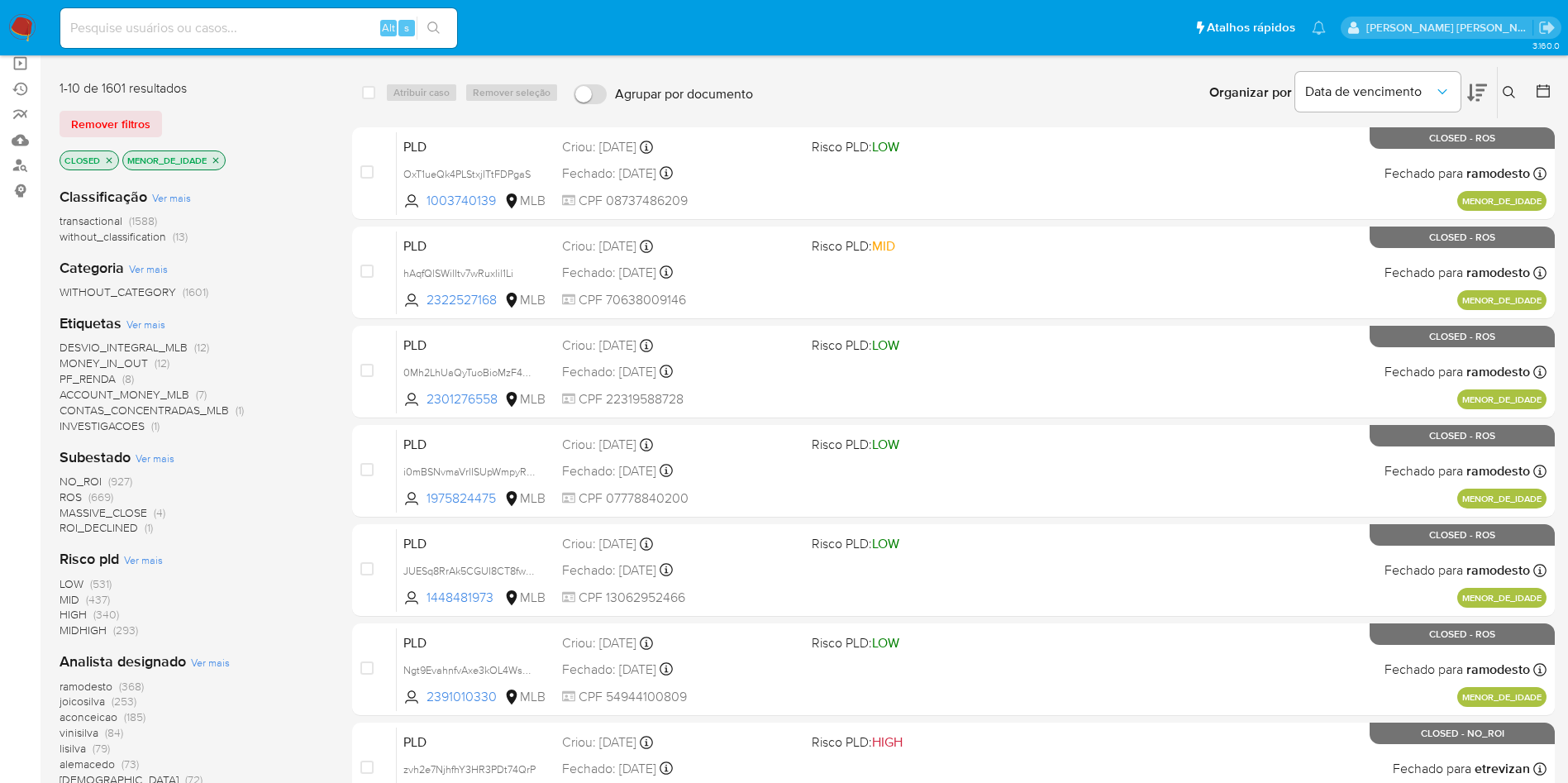
click at [71, 496] on span "ROS" at bounding box center [71, 497] width 22 height 16
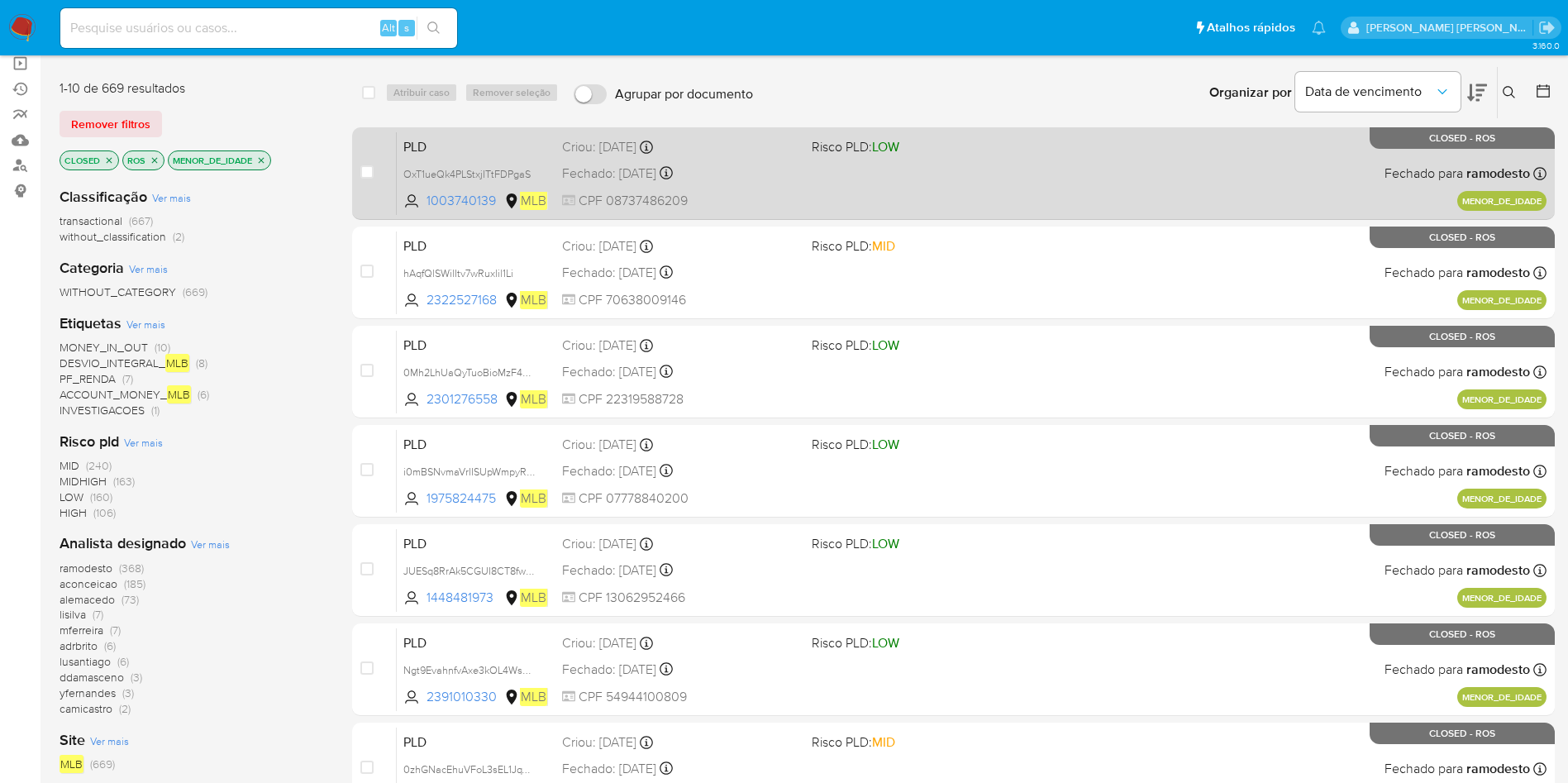
click at [1285, 203] on div "PLD OxT1ueQk4PLStxjITtFDPgaS 1003740139 MLB Risco PLD: LOW Criou: 10/09/2025 Cr…" at bounding box center [971, 173] width 1150 height 83
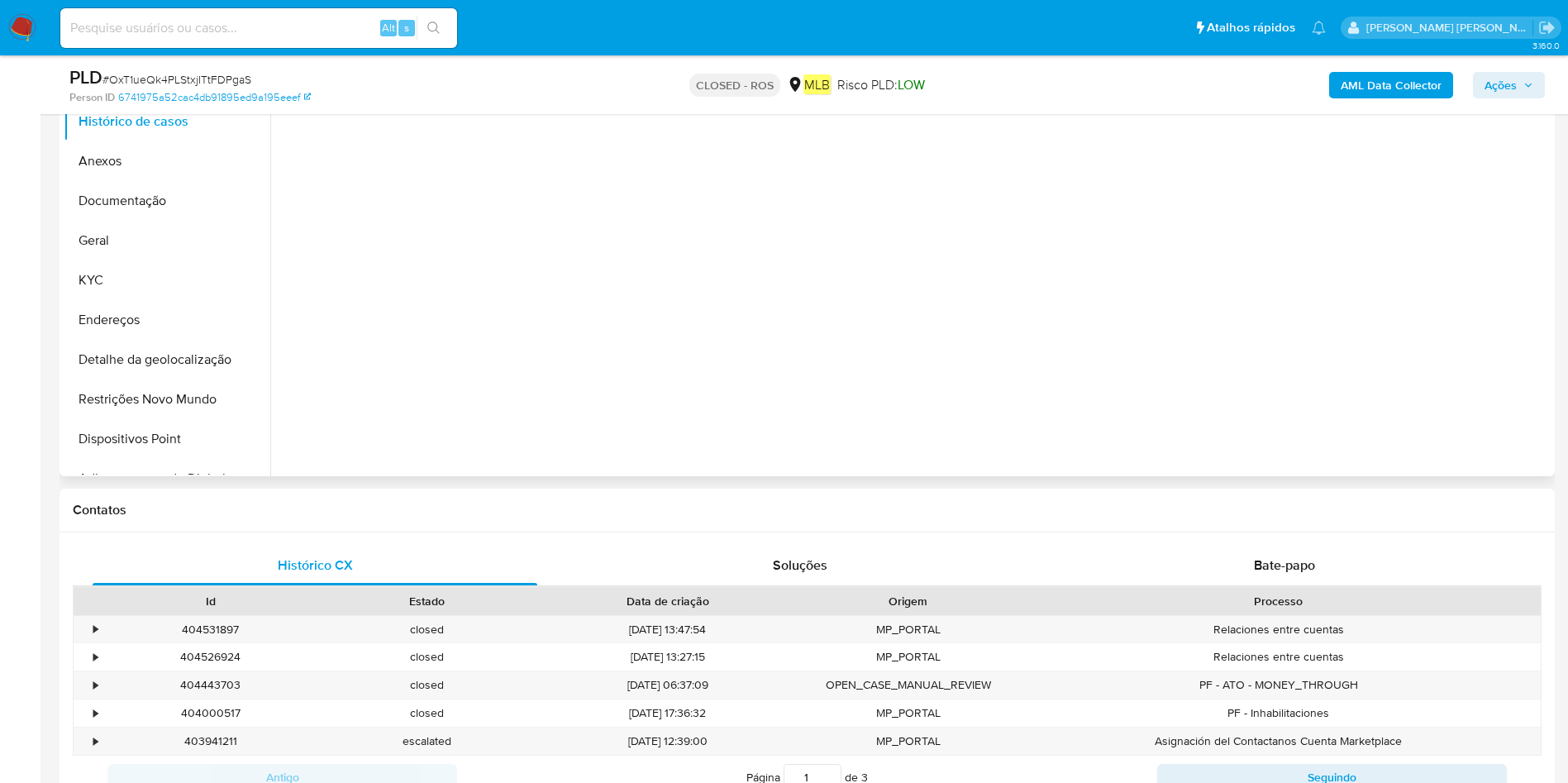
select select "10"
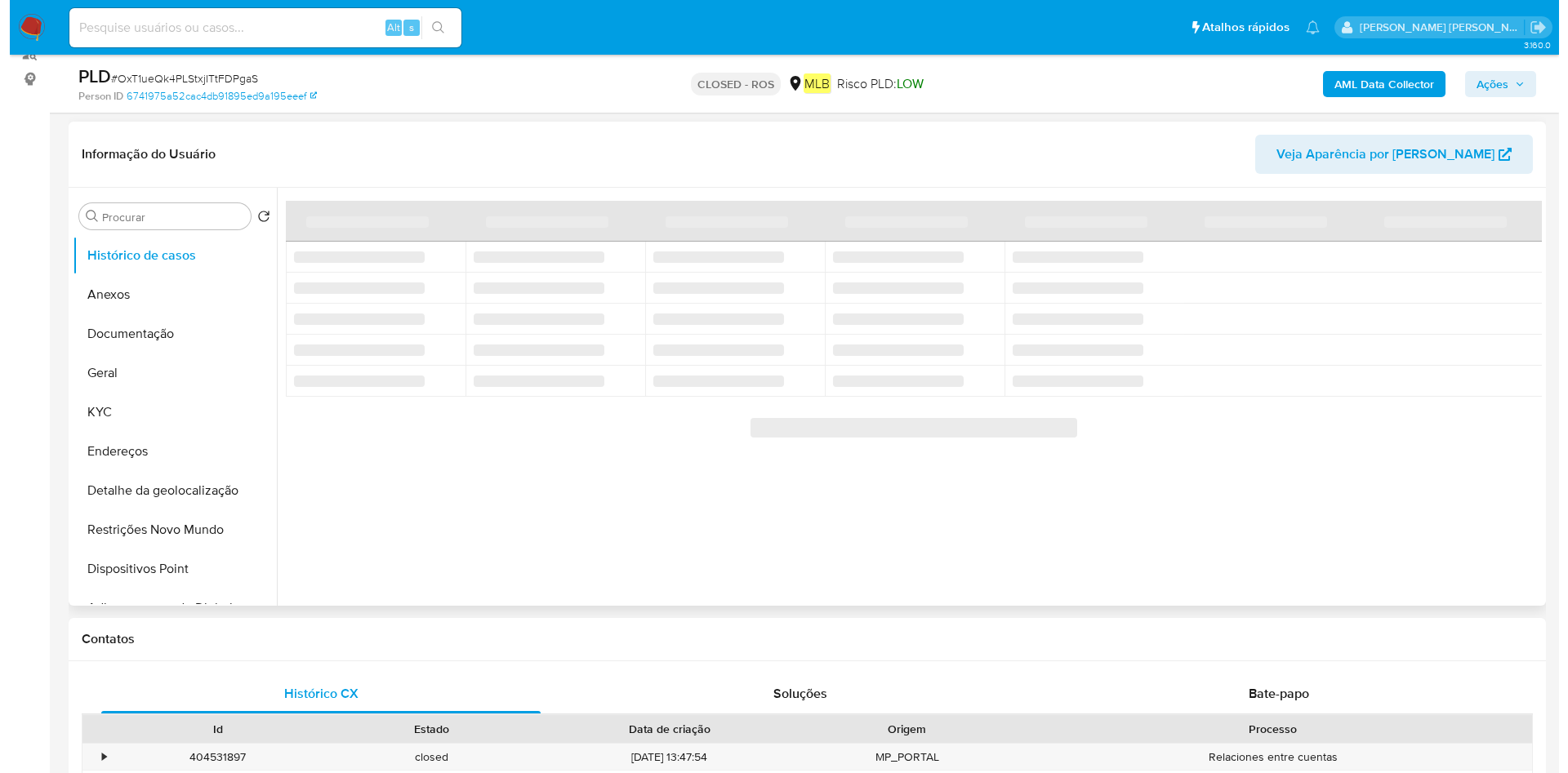
scroll to position [123, 0]
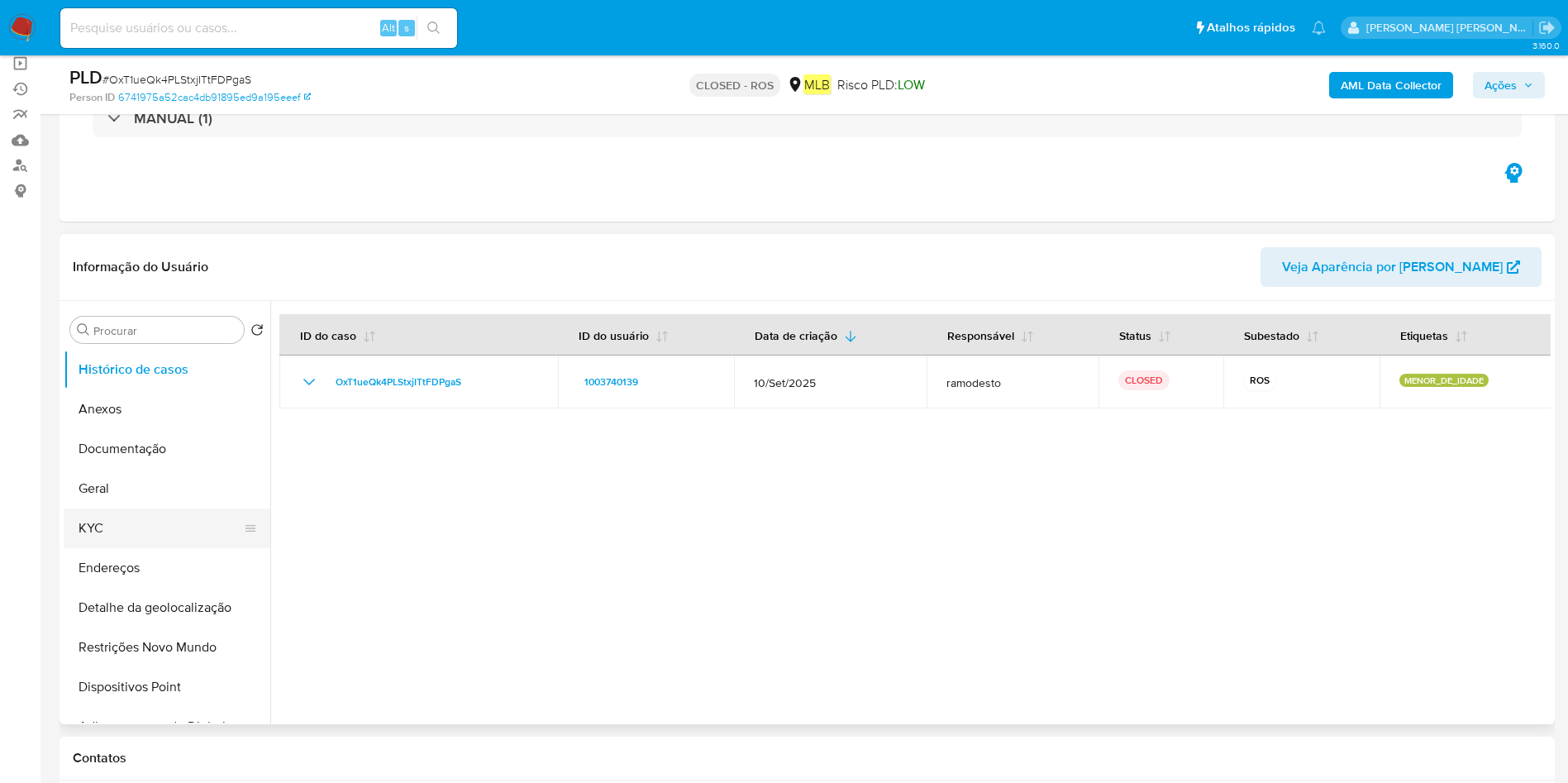
click at [103, 510] on button "KYC" at bounding box center [160, 528] width 193 height 39
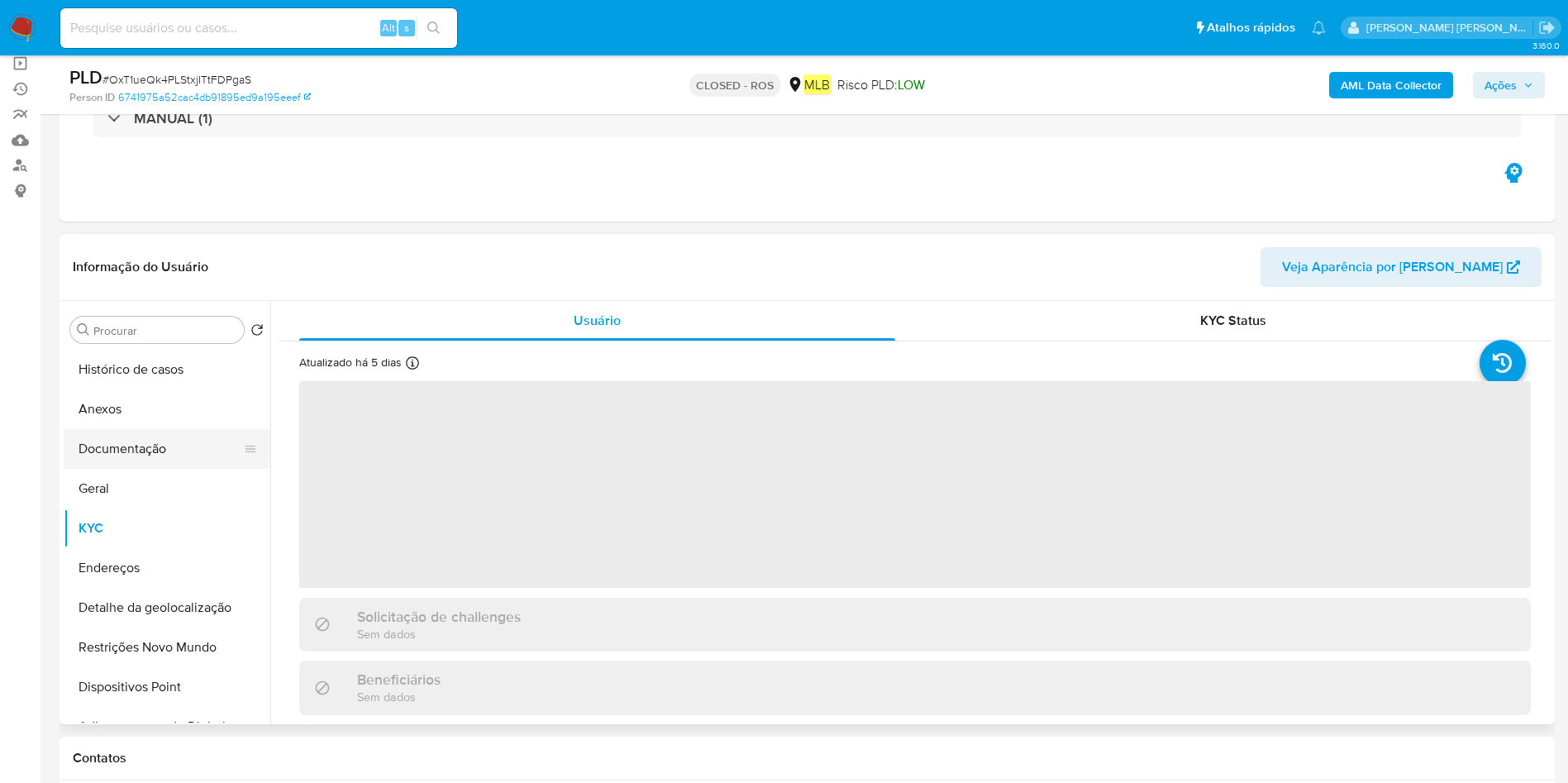
click at [112, 419] on button "Anexos" at bounding box center [166, 409] width 207 height 39
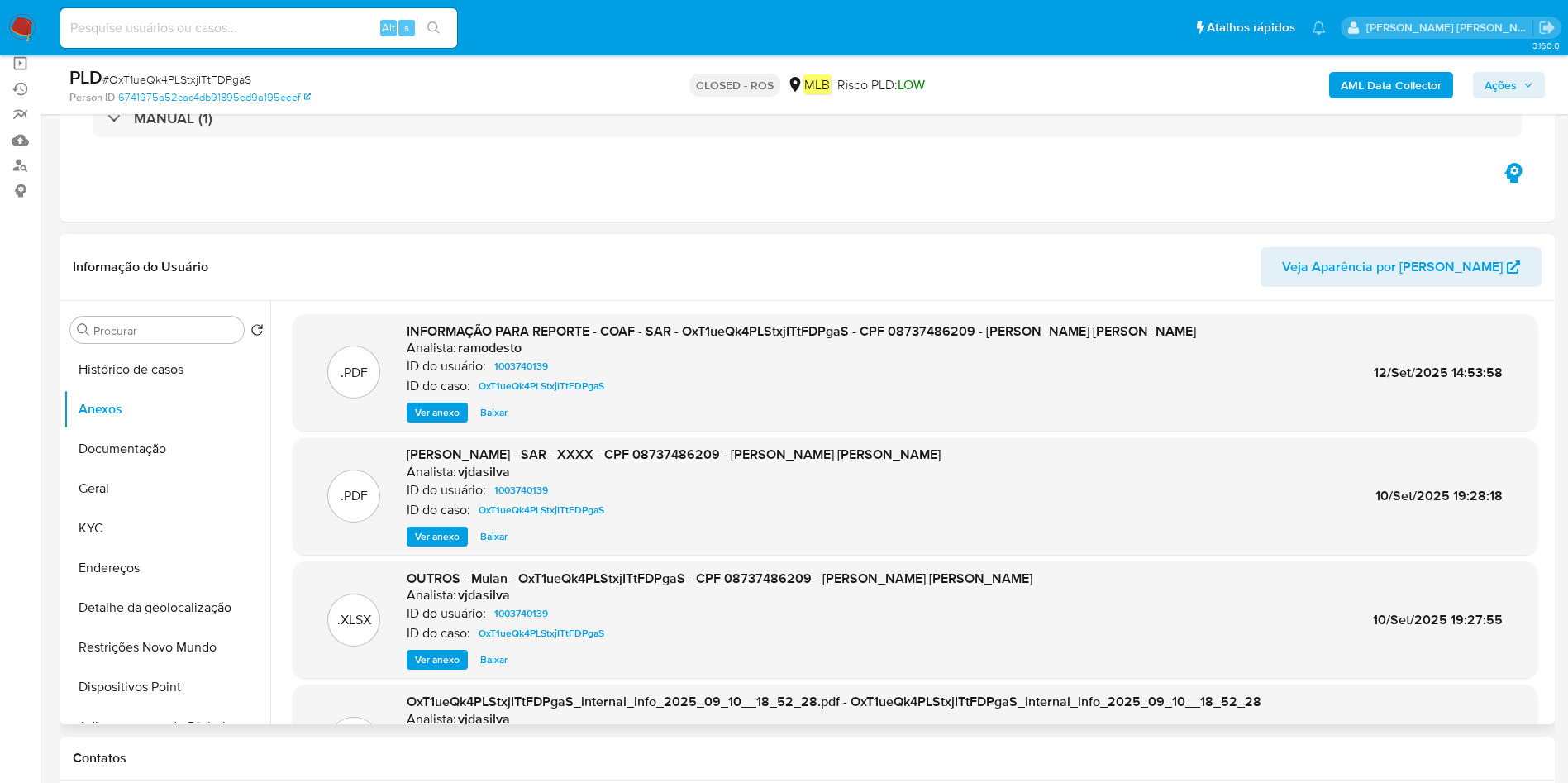
click at [439, 408] on span "Ver anexo" at bounding box center [438, 413] width 45 height 16
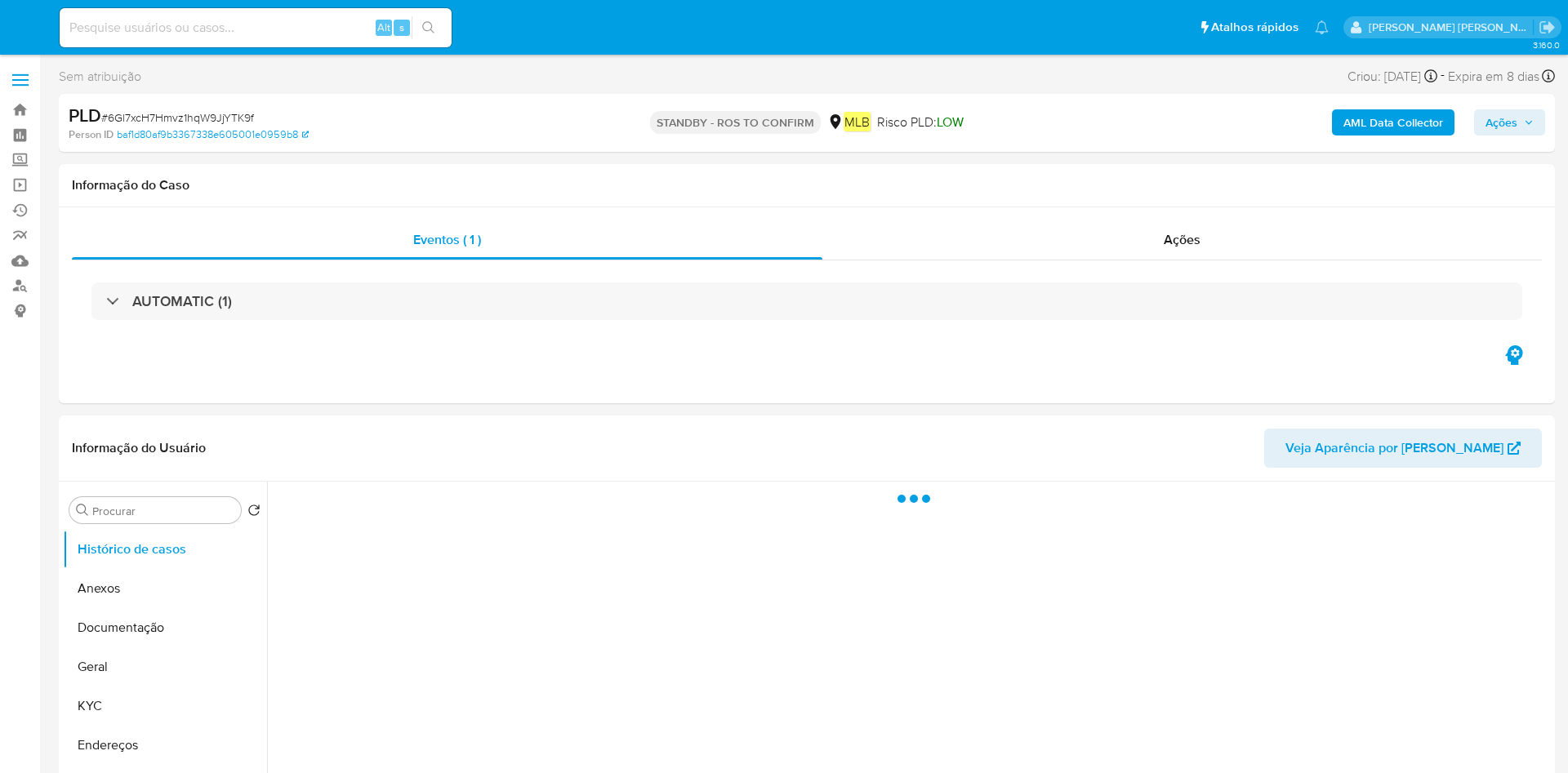
select select "10"
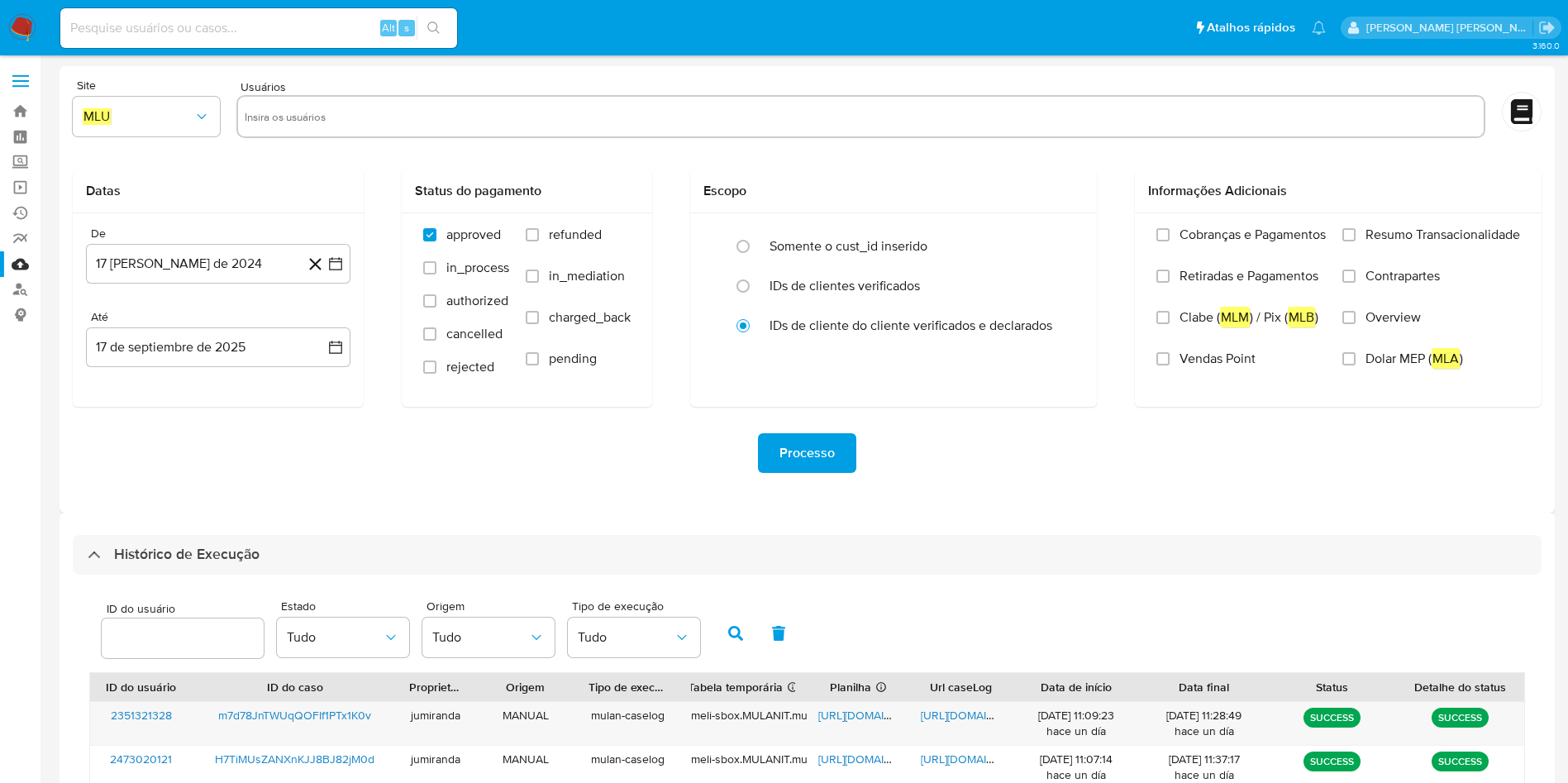
select select "10"
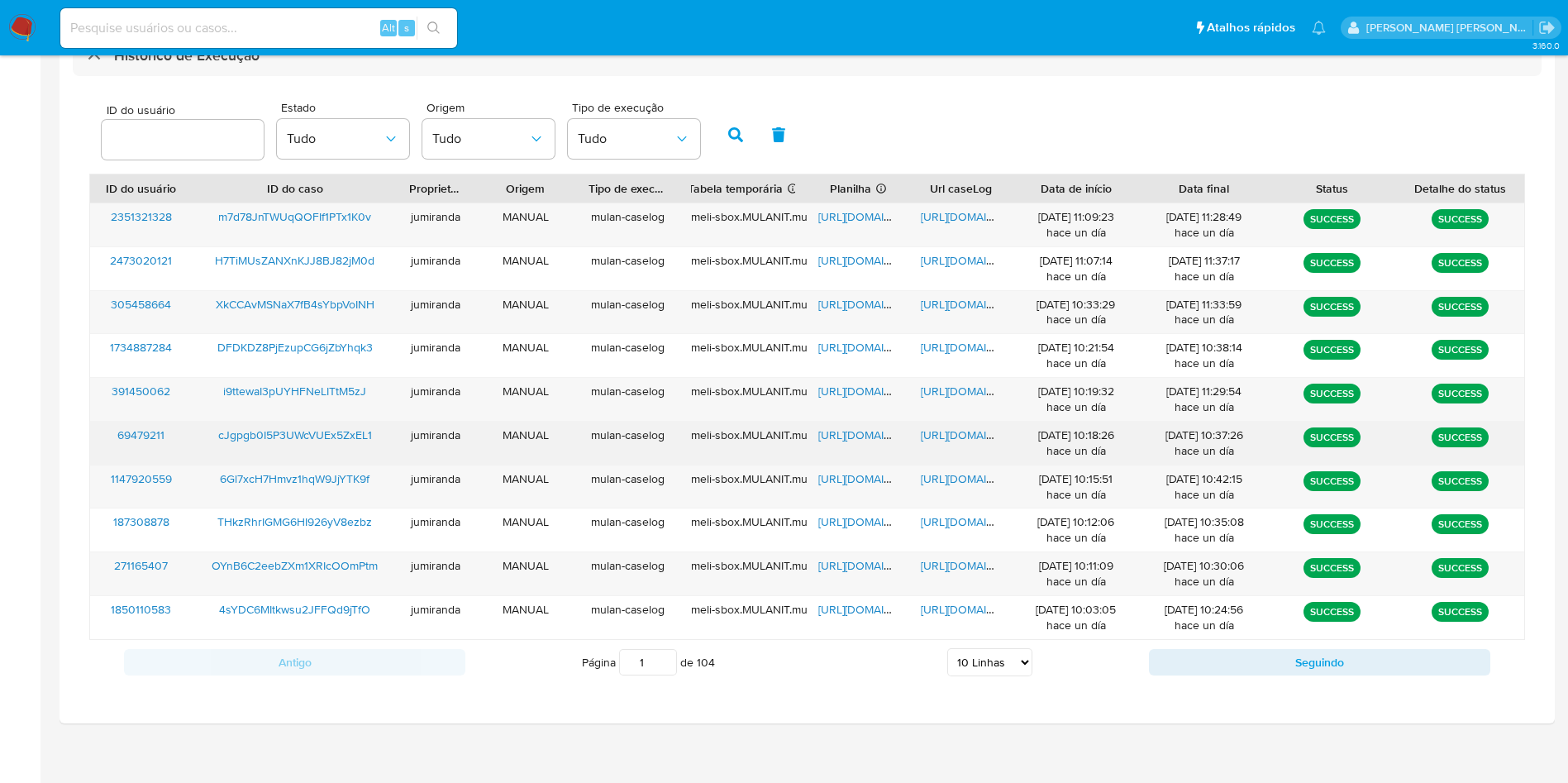
click at [873, 436] on span "https://docs.google.com/spreadsheets/d/1Qt_N_Na4iv48-0bZJKCMZskUGS-ybqinNje76z5…" at bounding box center [875, 435] width 114 height 16
click at [951, 430] on span "https://docs.google.com/document/d/1pytBEzGbDAIn829Fehat3xQdIt4YxzGojW8U1xuqkz4…" at bounding box center [977, 435] width 114 height 16
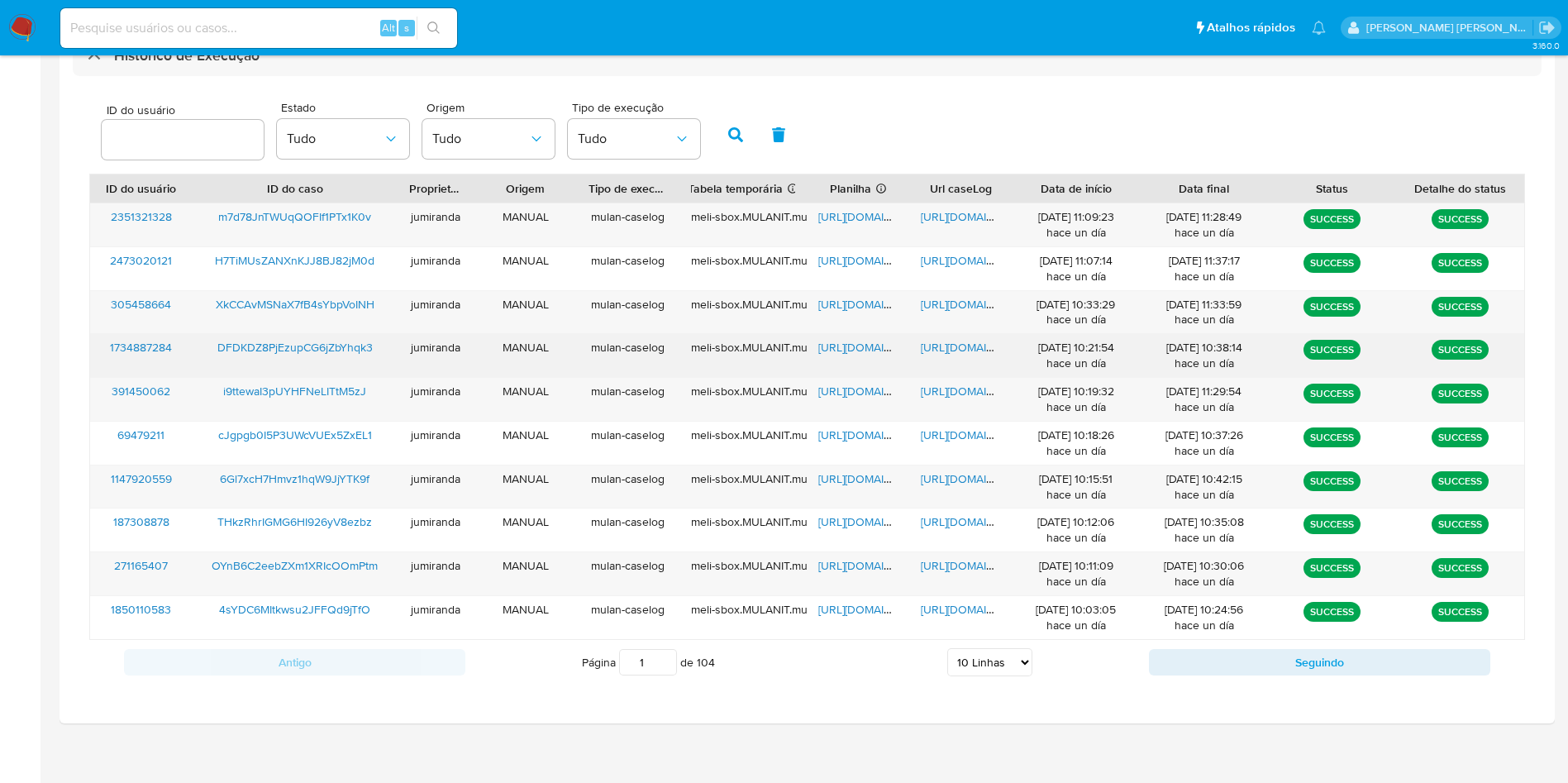
drag, startPoint x: 346, startPoint y: 433, endPoint x: 404, endPoint y: 361, distance: 92.5
click at [346, 432] on span "cJgpgb0I5P3UWcVUEx5ZxEL1" at bounding box center [295, 435] width 154 height 16
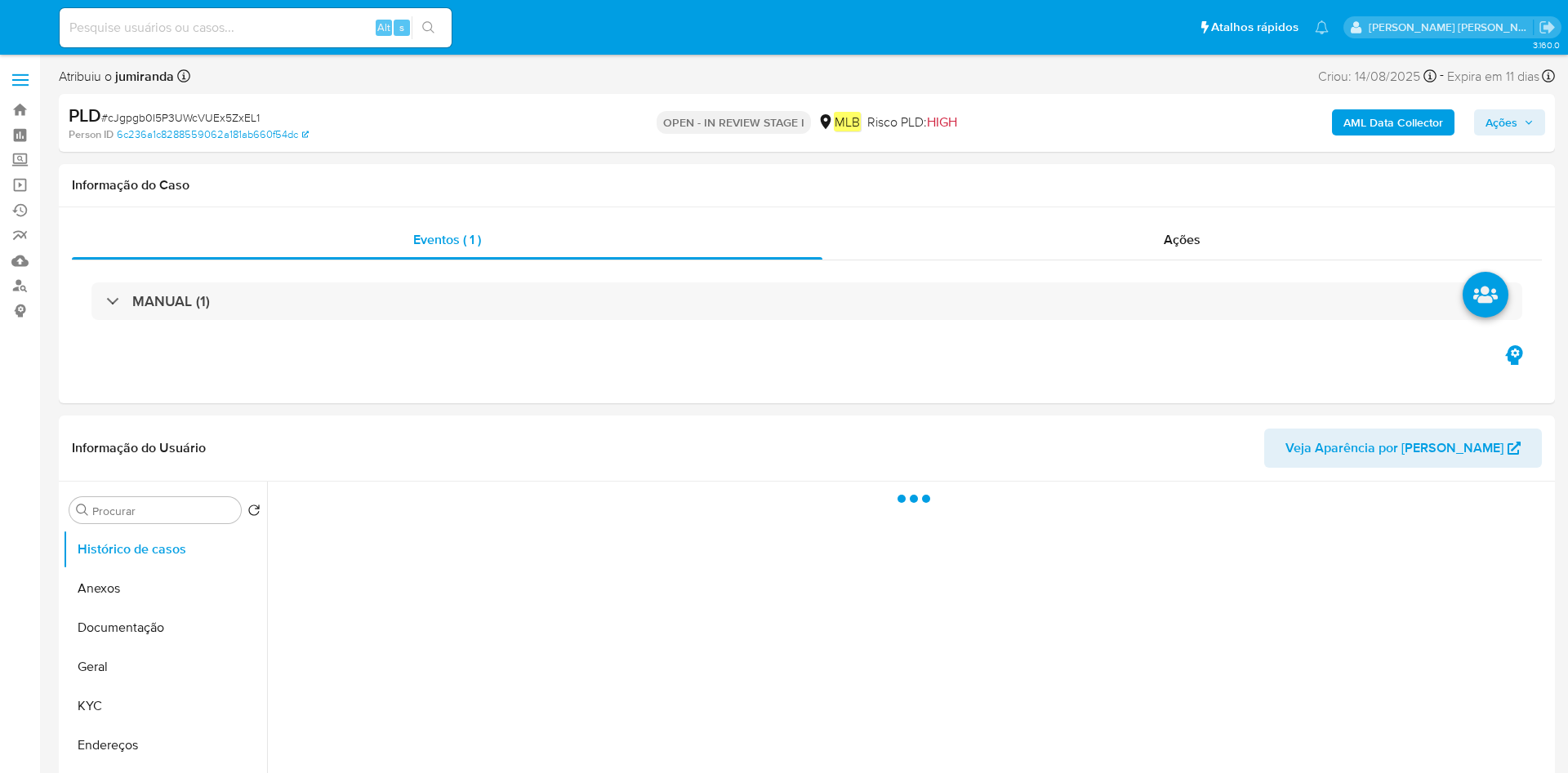
select select "10"
